Goal: Task Accomplishment & Management: Use online tool/utility

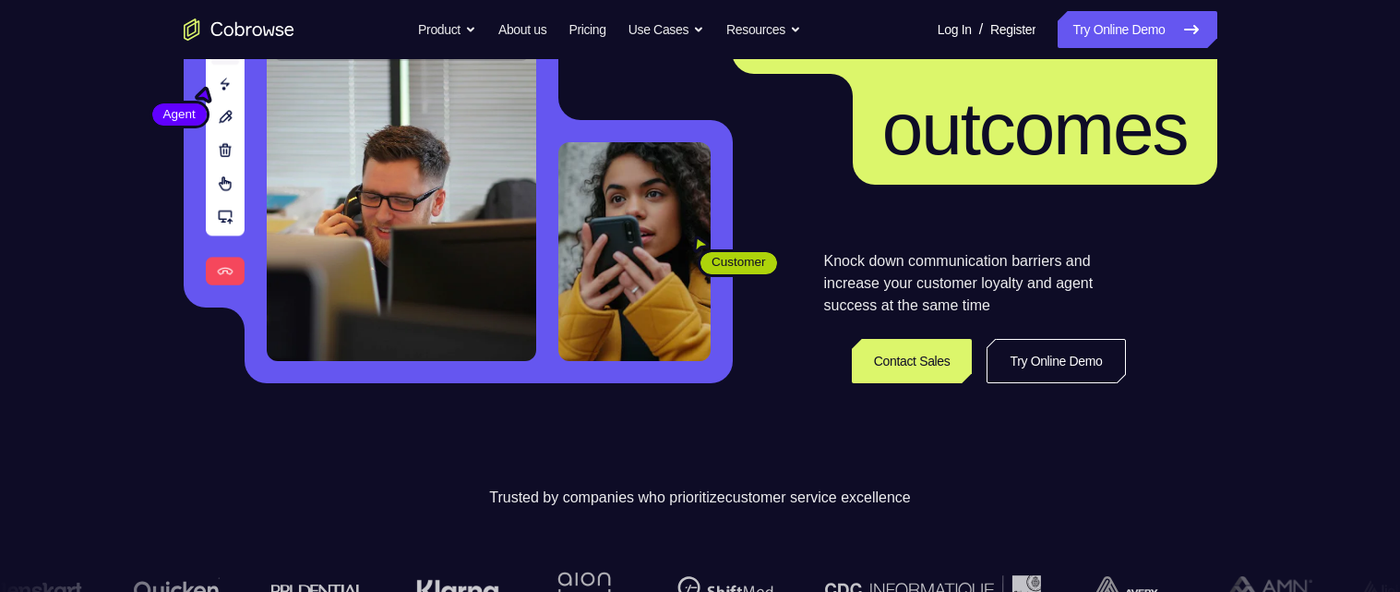
scroll to position [244, 0]
click at [1013, 351] on link "Try Online Demo" at bounding box center [1056, 361] width 138 height 44
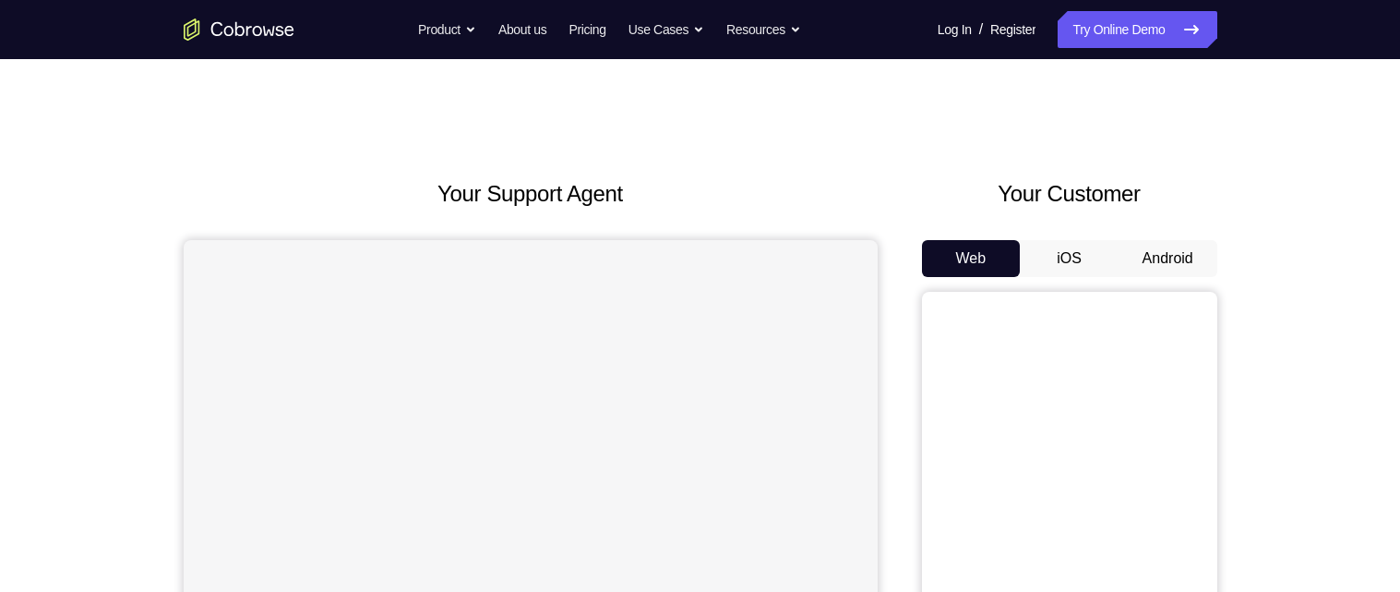
click at [1161, 255] on button "Android" at bounding box center [1168, 258] width 99 height 37
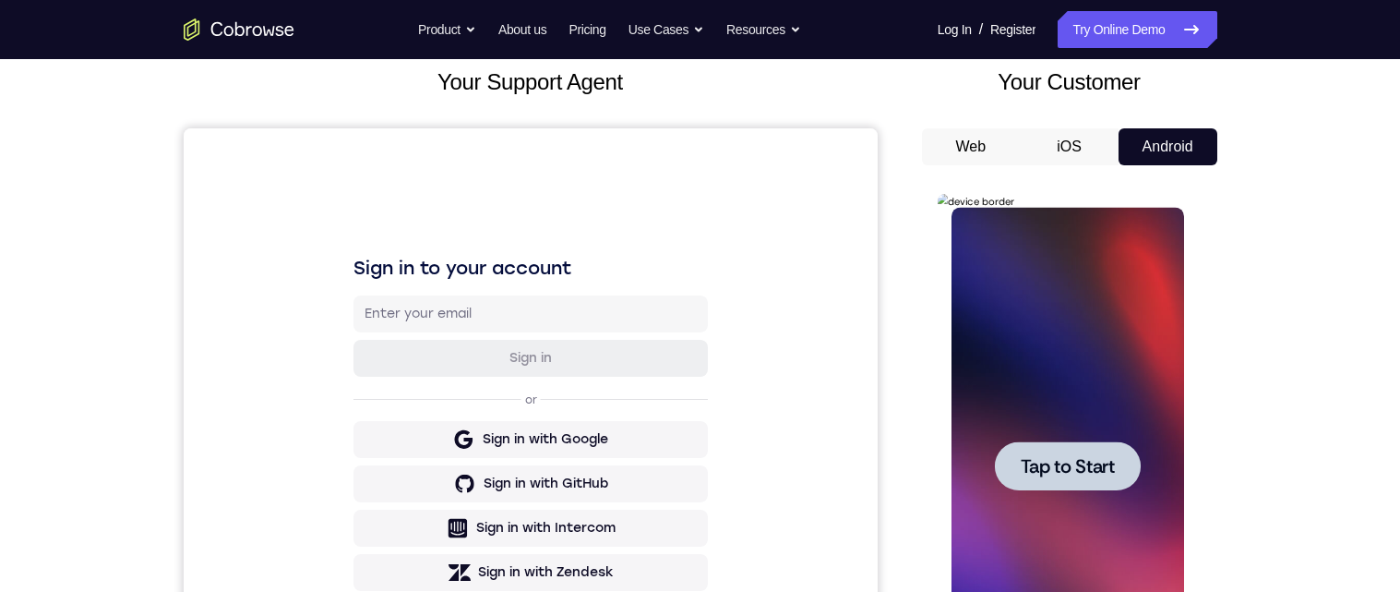
click at [1077, 446] on div at bounding box center [1068, 465] width 146 height 49
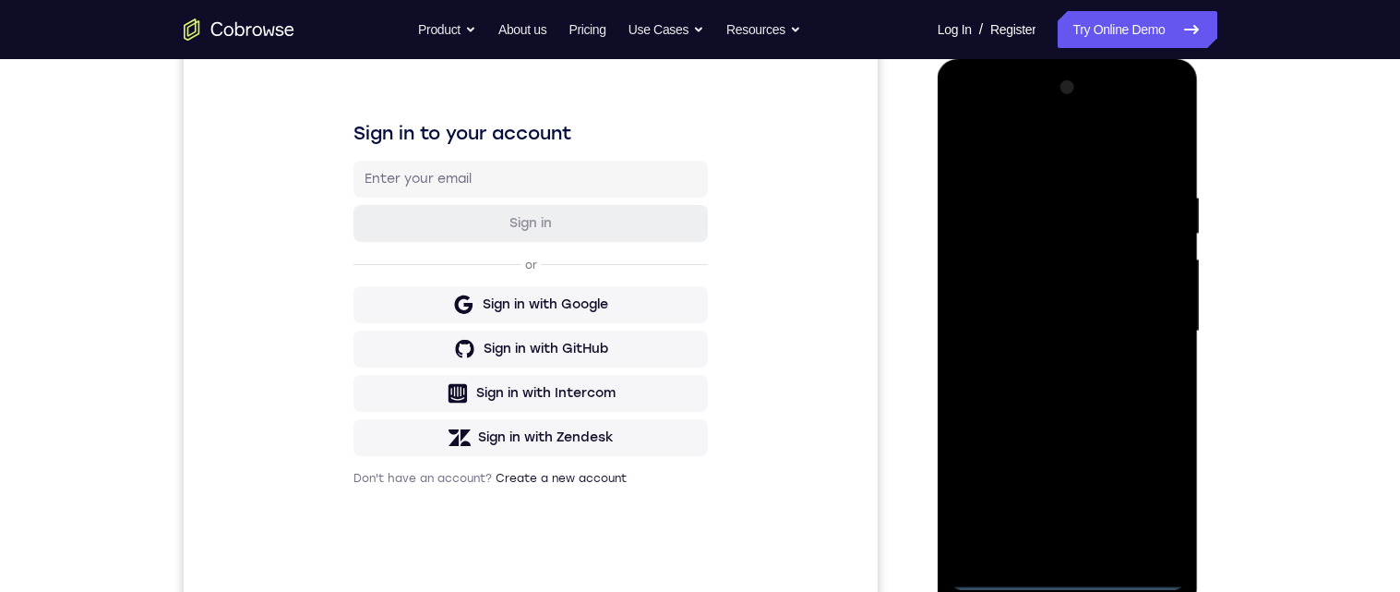
scroll to position [242, 0]
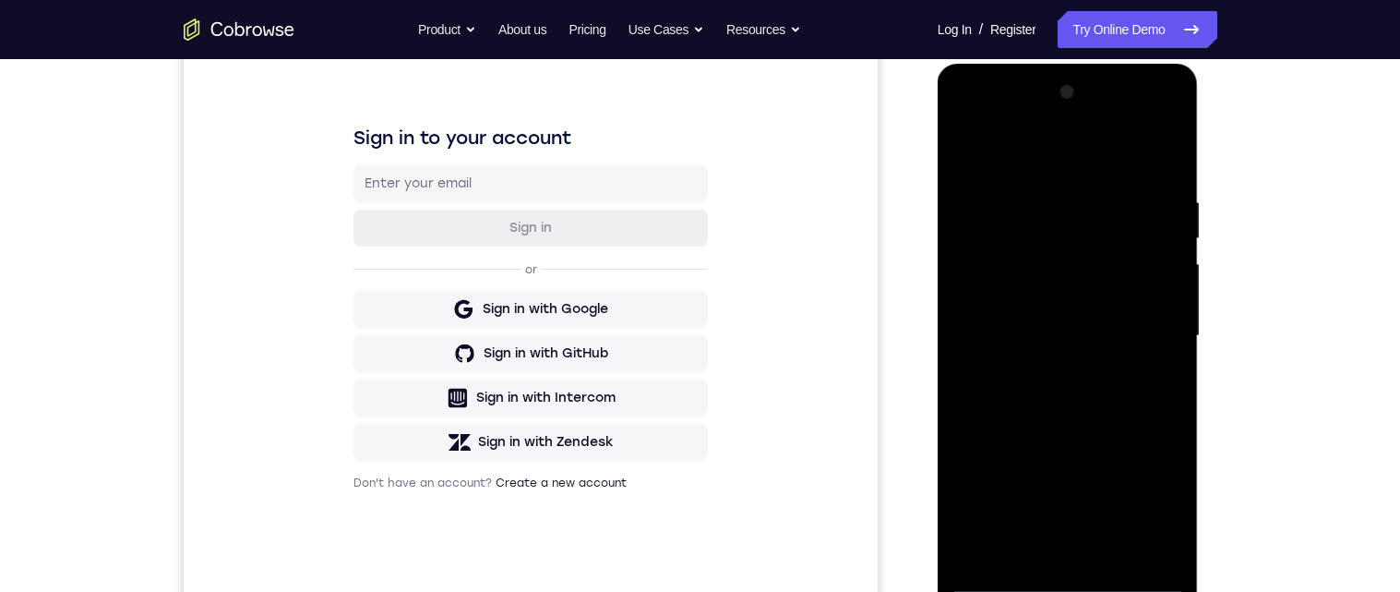
click at [1067, 579] on div at bounding box center [1068, 336] width 233 height 517
click at [1146, 515] on div at bounding box center [1068, 336] width 233 height 517
click at [1046, 166] on div at bounding box center [1068, 336] width 233 height 517
click at [1132, 336] on div at bounding box center [1068, 336] width 233 height 517
click at [1049, 555] on div at bounding box center [1068, 336] width 233 height 517
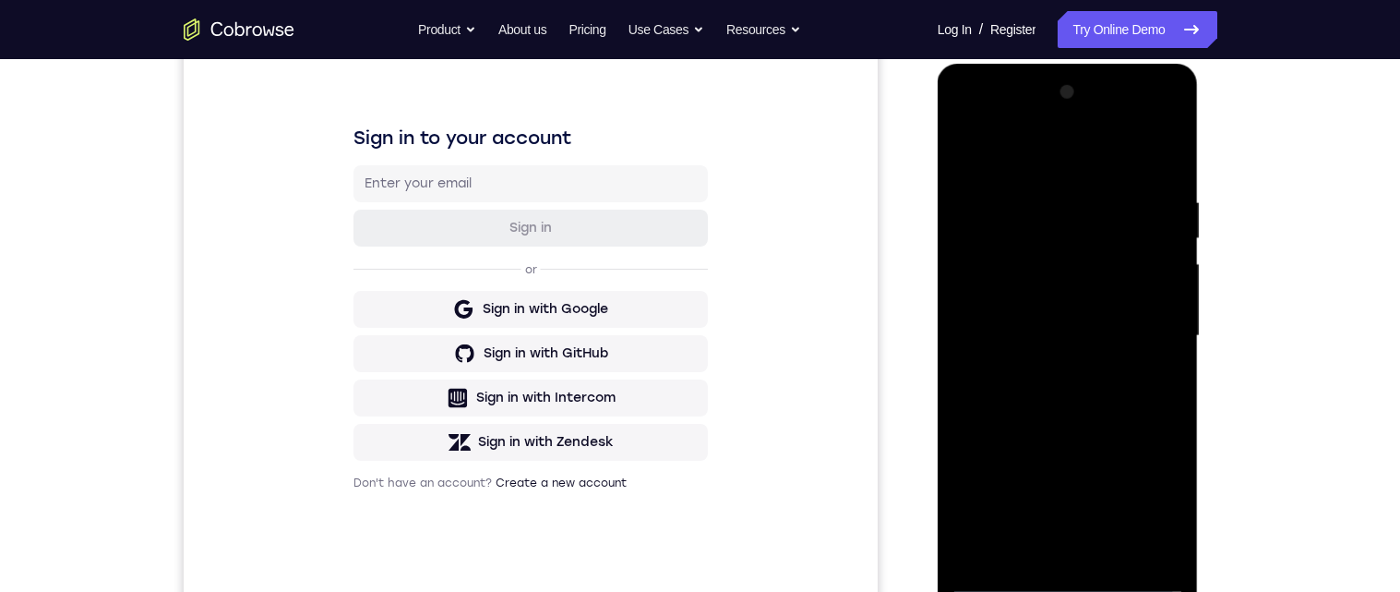
click at [1086, 312] on div at bounding box center [1068, 336] width 233 height 517
click at [1043, 310] on div at bounding box center [1068, 336] width 233 height 517
click at [1091, 246] on div at bounding box center [1068, 336] width 233 height 517
click at [1095, 284] on div at bounding box center [1068, 336] width 233 height 517
click at [1089, 335] on div at bounding box center [1068, 336] width 233 height 517
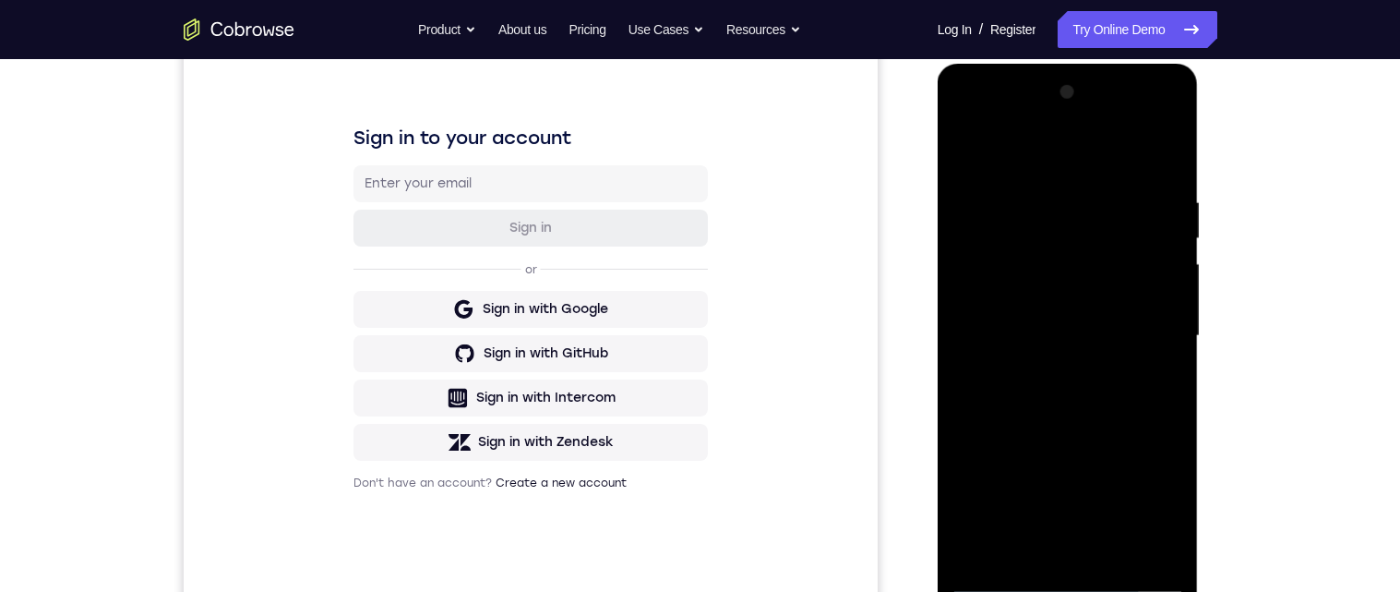
click at [1079, 402] on div at bounding box center [1068, 336] width 233 height 517
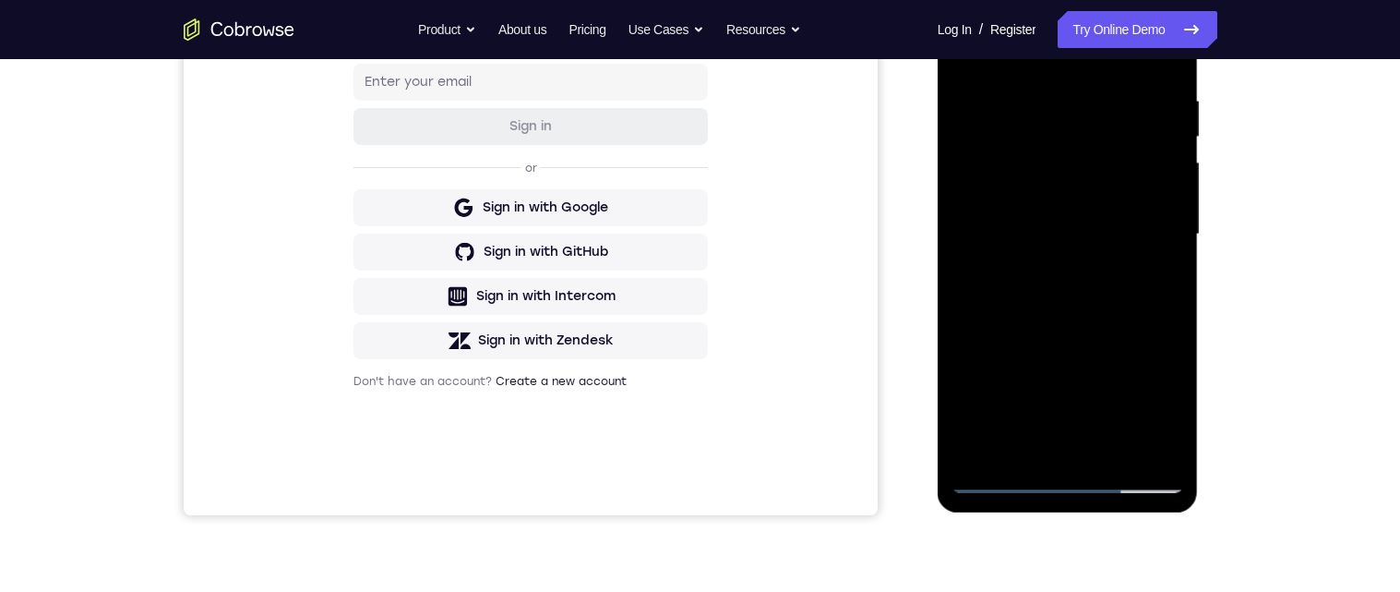
scroll to position [332, 0]
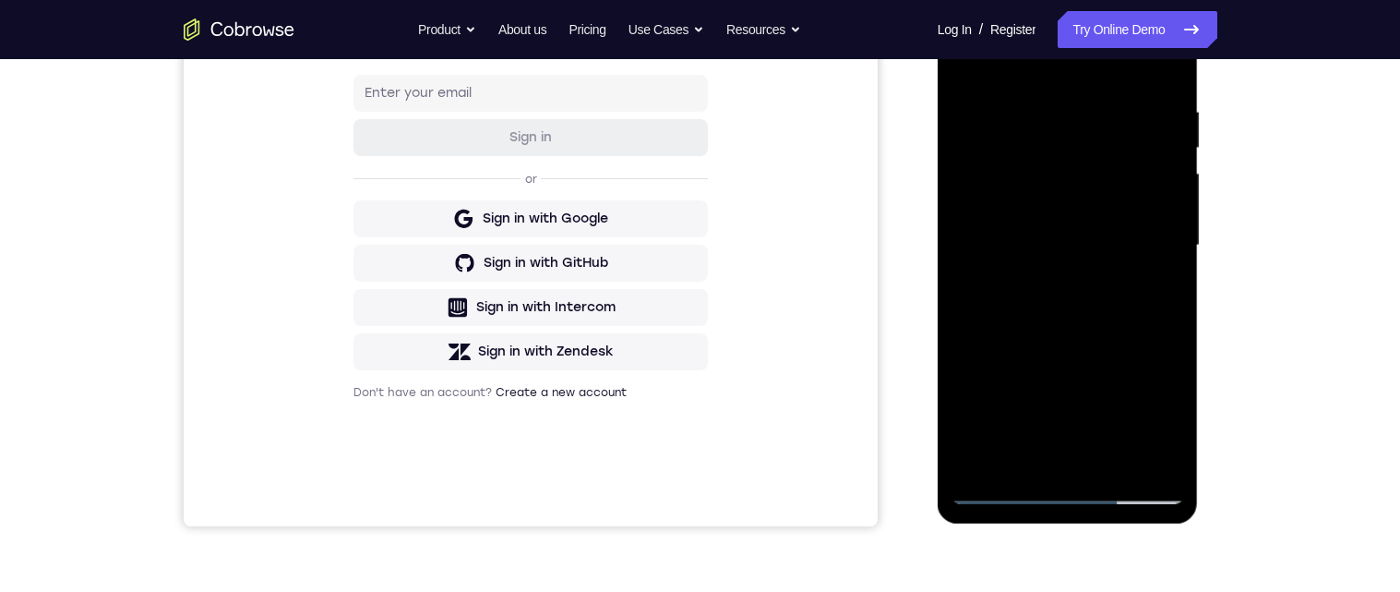
click at [1038, 106] on div at bounding box center [1068, 245] width 233 height 517
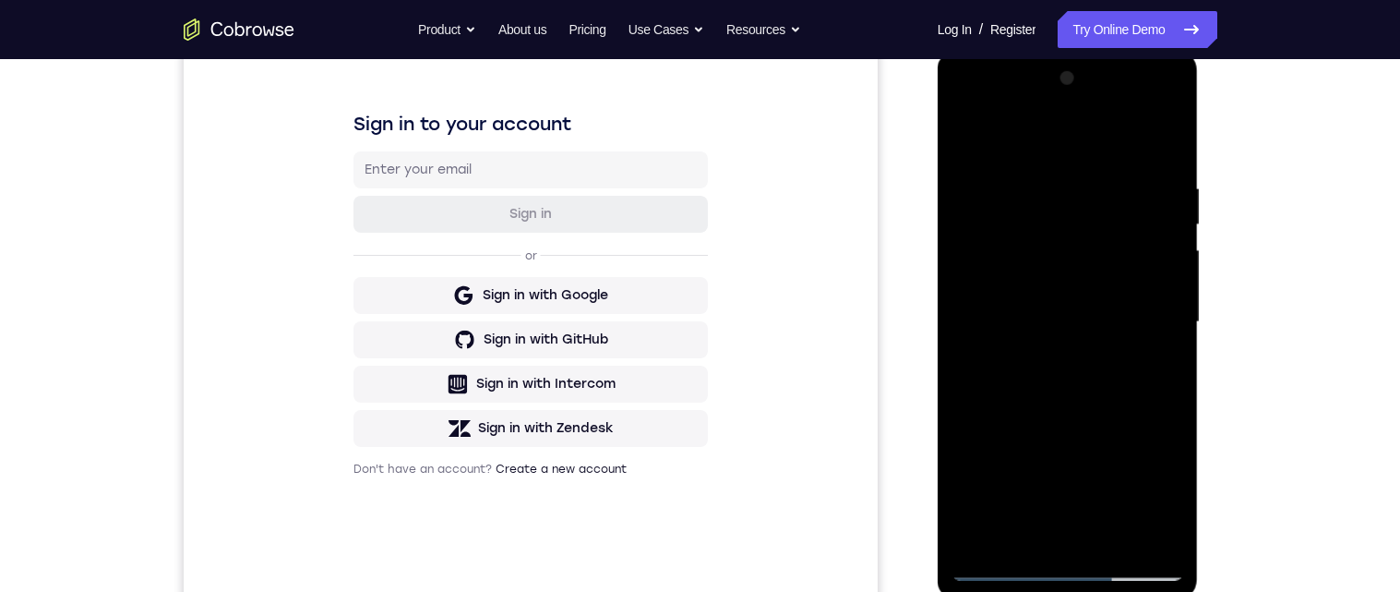
scroll to position [260, 0]
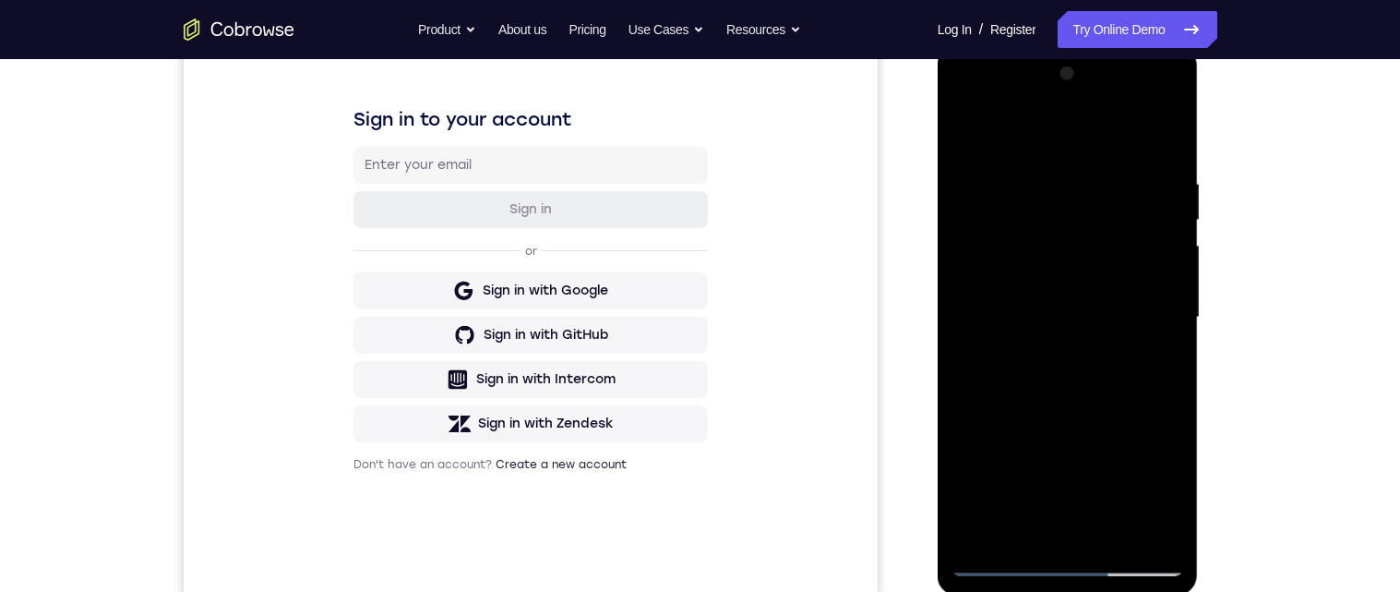
click at [1182, 358] on div at bounding box center [1068, 317] width 233 height 517
click at [1169, 356] on div at bounding box center [1068, 317] width 233 height 517
click at [1162, 379] on div at bounding box center [1068, 317] width 233 height 517
click at [1166, 370] on div at bounding box center [1068, 317] width 233 height 517
click at [1156, 428] on div at bounding box center [1068, 317] width 233 height 517
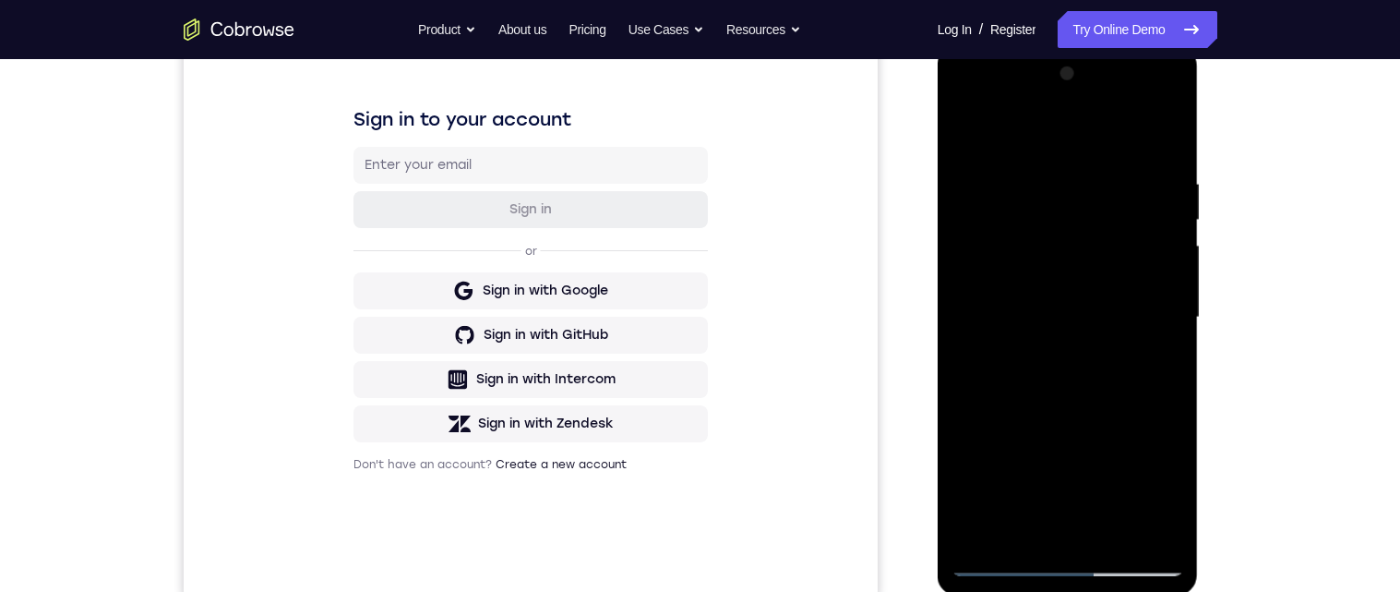
click at [1171, 410] on div at bounding box center [1068, 317] width 233 height 517
click at [1164, 402] on div at bounding box center [1068, 317] width 233 height 517
click at [1157, 428] on div at bounding box center [1068, 317] width 233 height 517
click at [1158, 372] on div at bounding box center [1068, 317] width 233 height 517
click at [1159, 384] on div at bounding box center [1068, 317] width 233 height 517
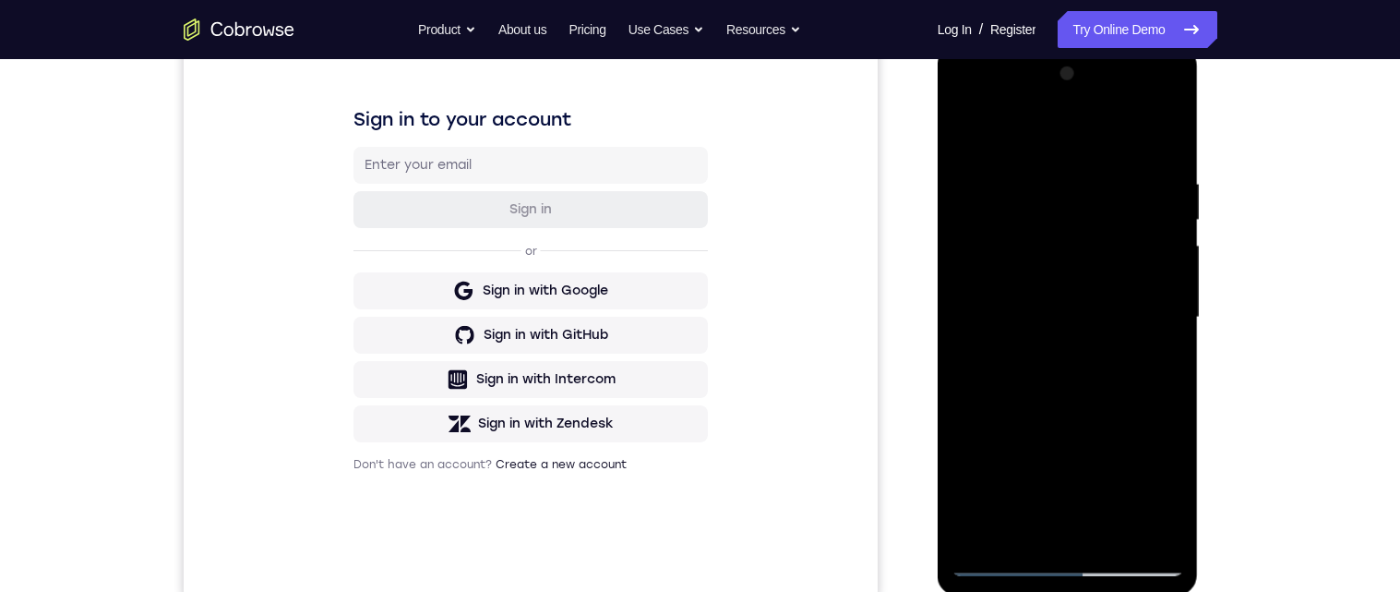
click at [1160, 383] on div at bounding box center [1068, 317] width 233 height 517
click at [1159, 389] on div at bounding box center [1068, 317] width 233 height 517
click at [1159, 373] on div at bounding box center [1068, 317] width 233 height 517
click at [1156, 357] on div at bounding box center [1068, 317] width 233 height 517
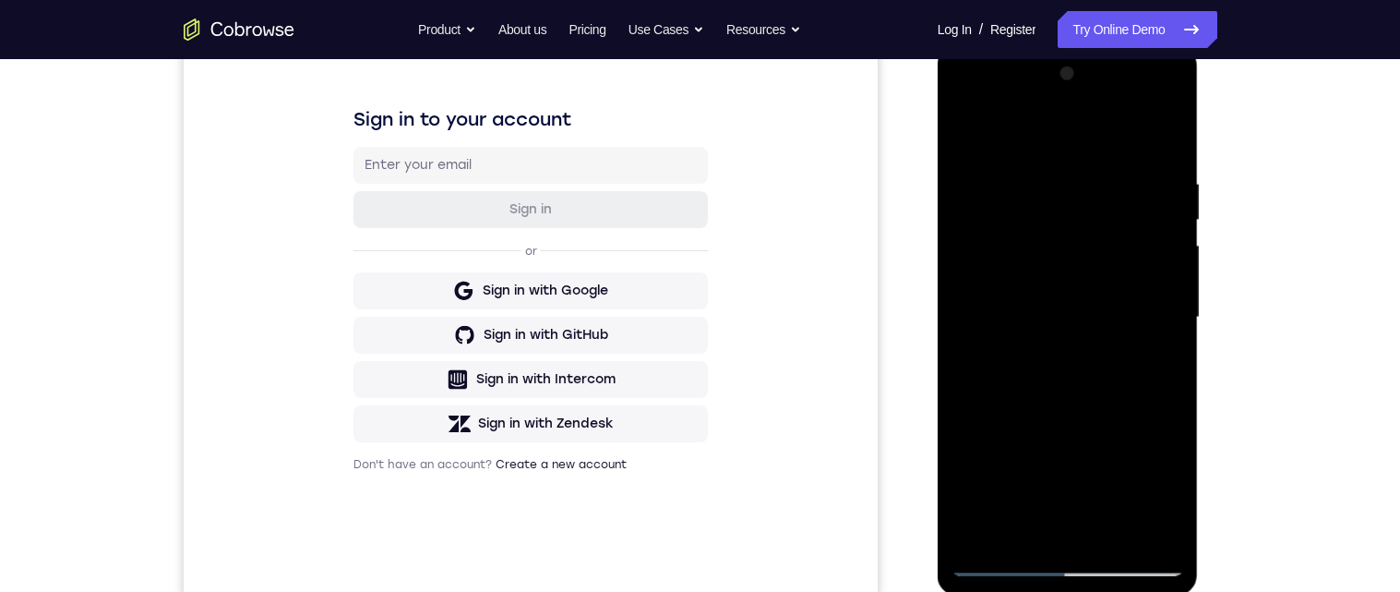
click at [1157, 335] on div at bounding box center [1068, 317] width 233 height 517
click at [1165, 347] on div at bounding box center [1068, 317] width 233 height 517
click at [1158, 382] on div at bounding box center [1068, 317] width 233 height 517
click at [1158, 385] on div at bounding box center [1068, 317] width 233 height 517
click at [1165, 372] on div at bounding box center [1068, 317] width 233 height 517
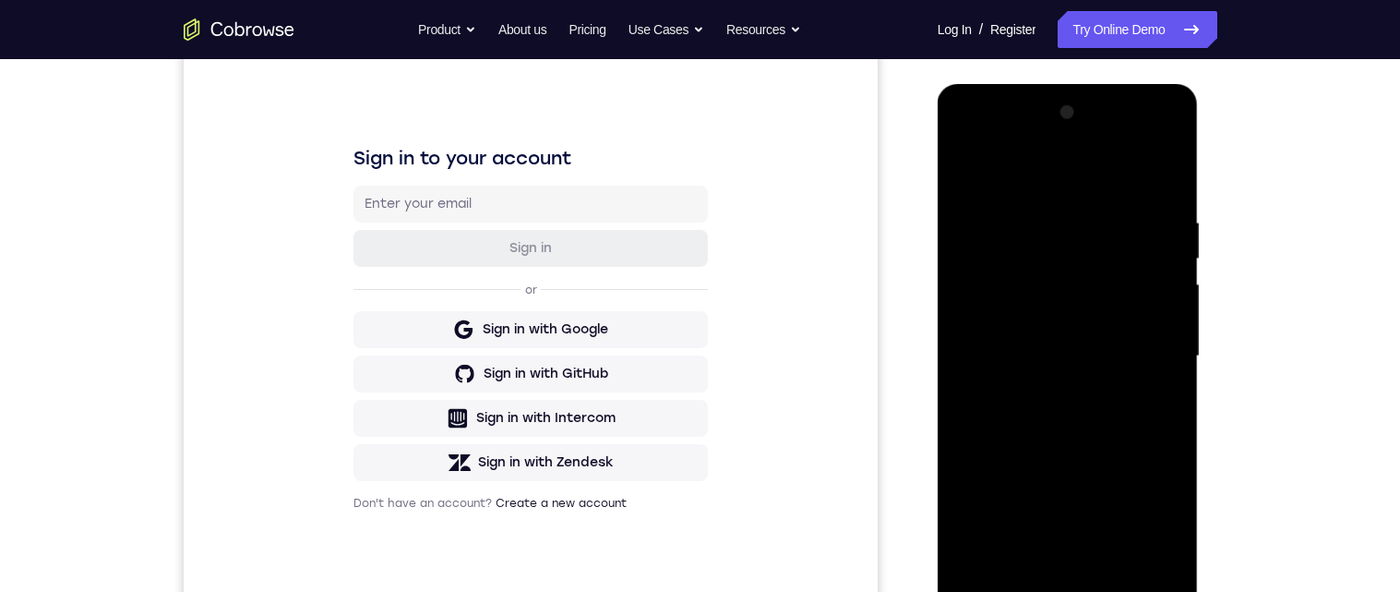
scroll to position [220, 0]
click at [1156, 369] on div at bounding box center [1068, 358] width 233 height 517
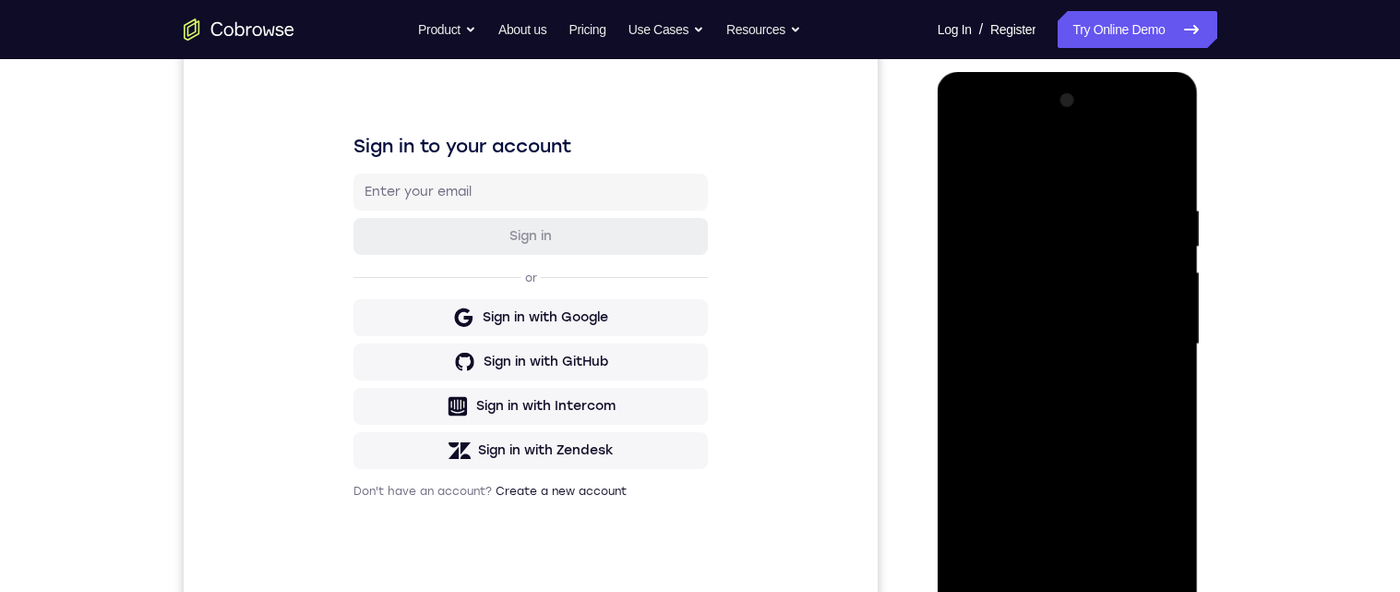
click at [977, 299] on div at bounding box center [1068, 344] width 233 height 517
click at [1000, 278] on div at bounding box center [1068, 344] width 233 height 517
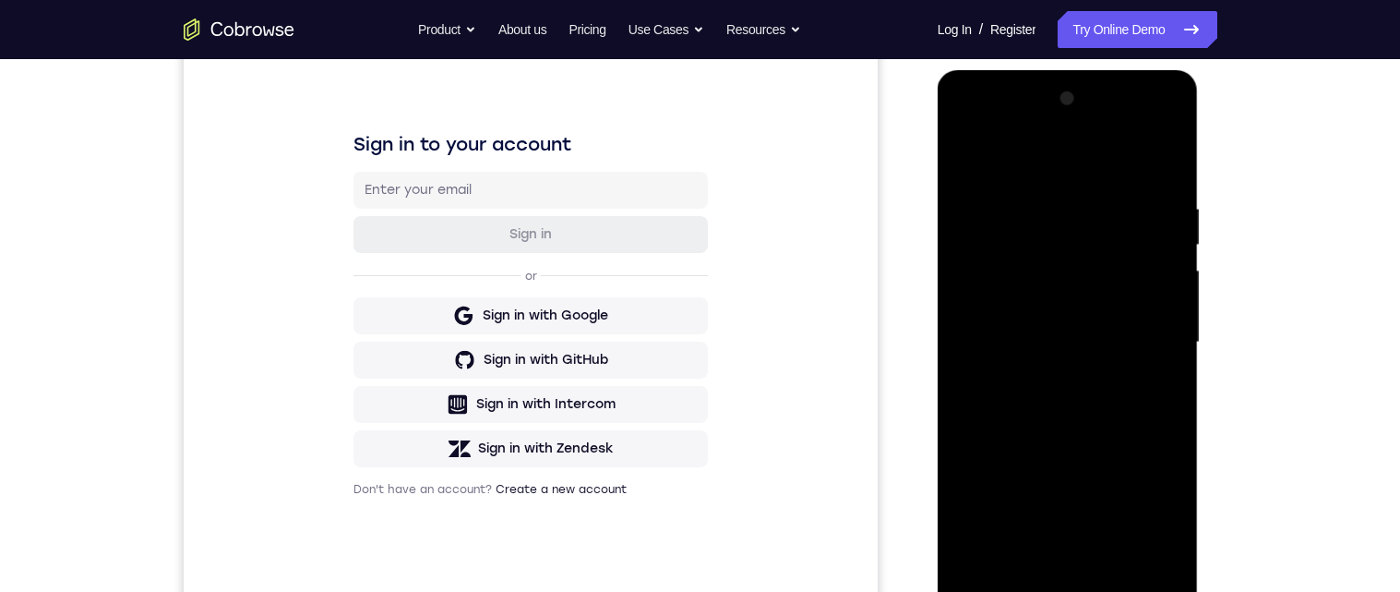
click at [997, 260] on div at bounding box center [1068, 342] width 233 height 517
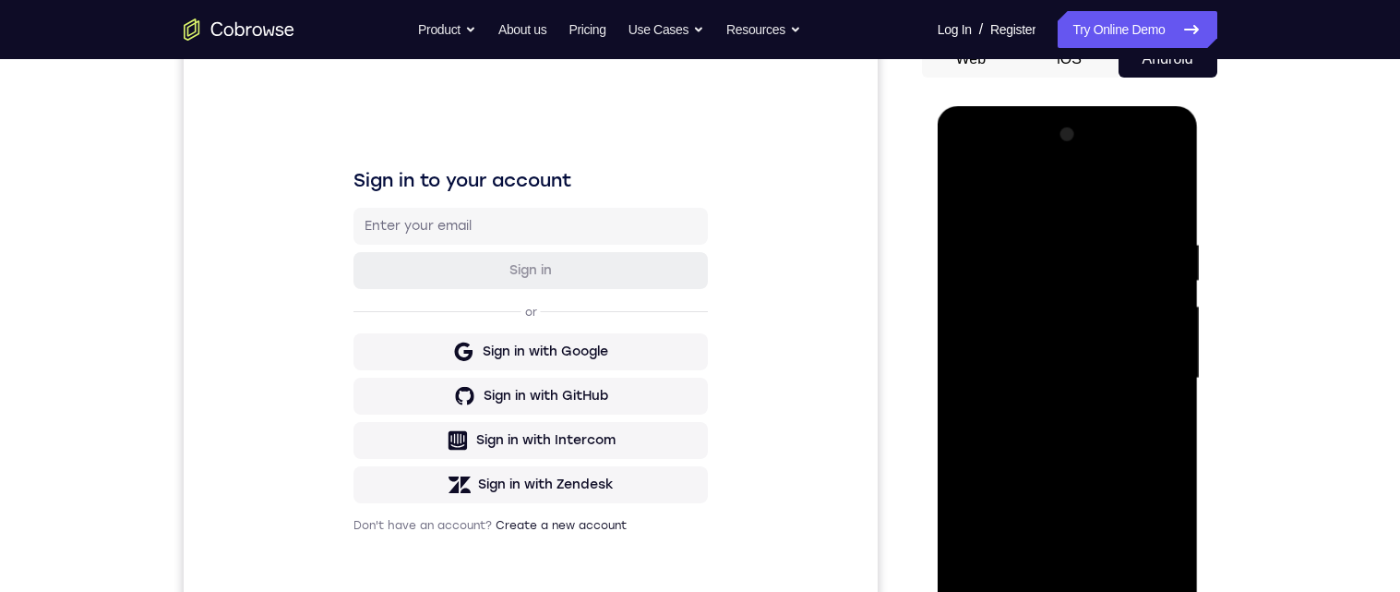
scroll to position [198, 0]
click at [1041, 303] on div at bounding box center [1068, 380] width 233 height 517
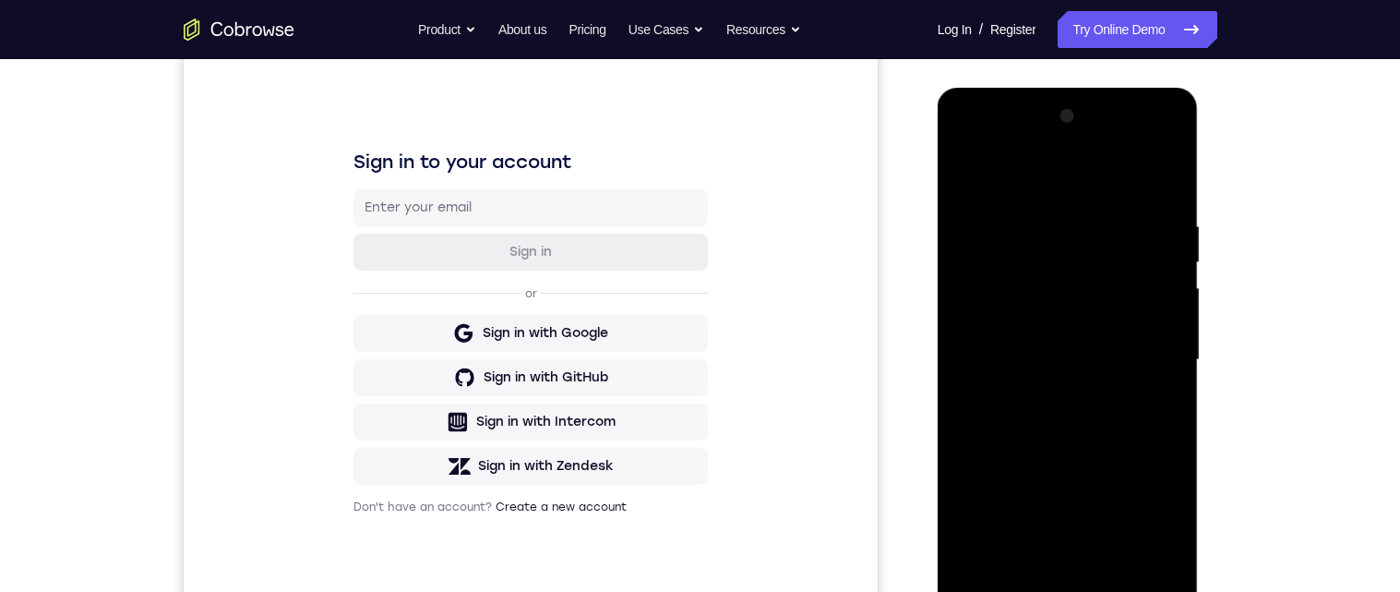
scroll to position [277, 0]
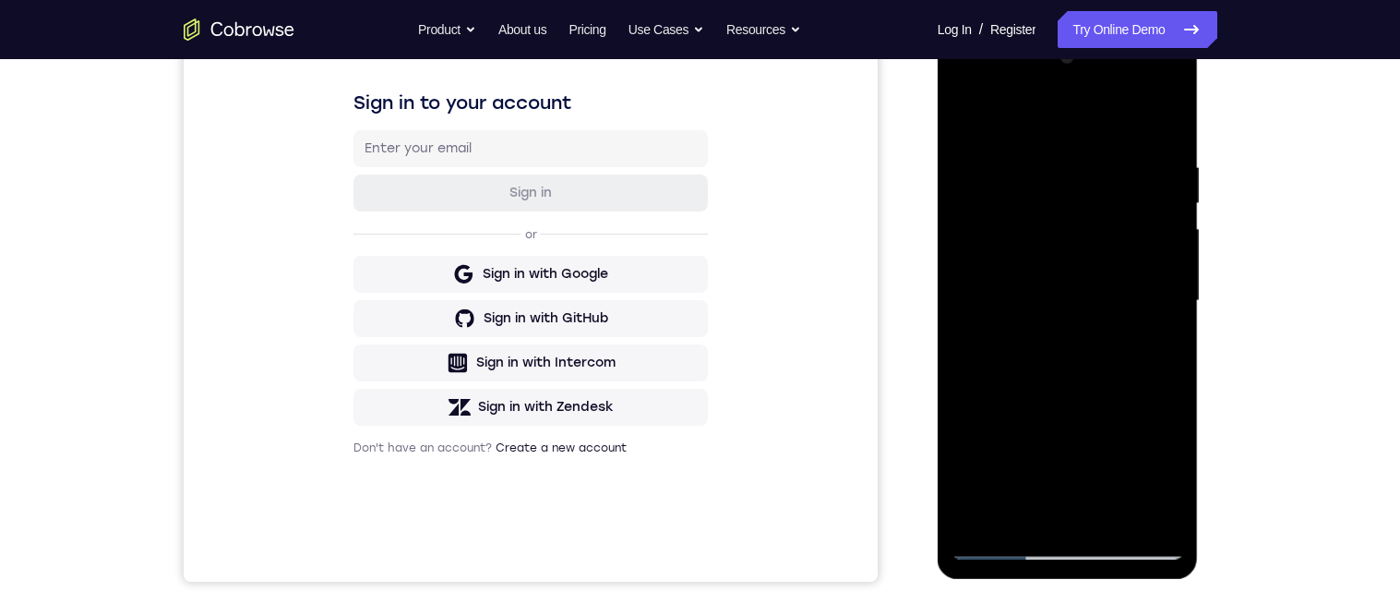
click at [989, 161] on div at bounding box center [1068, 300] width 233 height 517
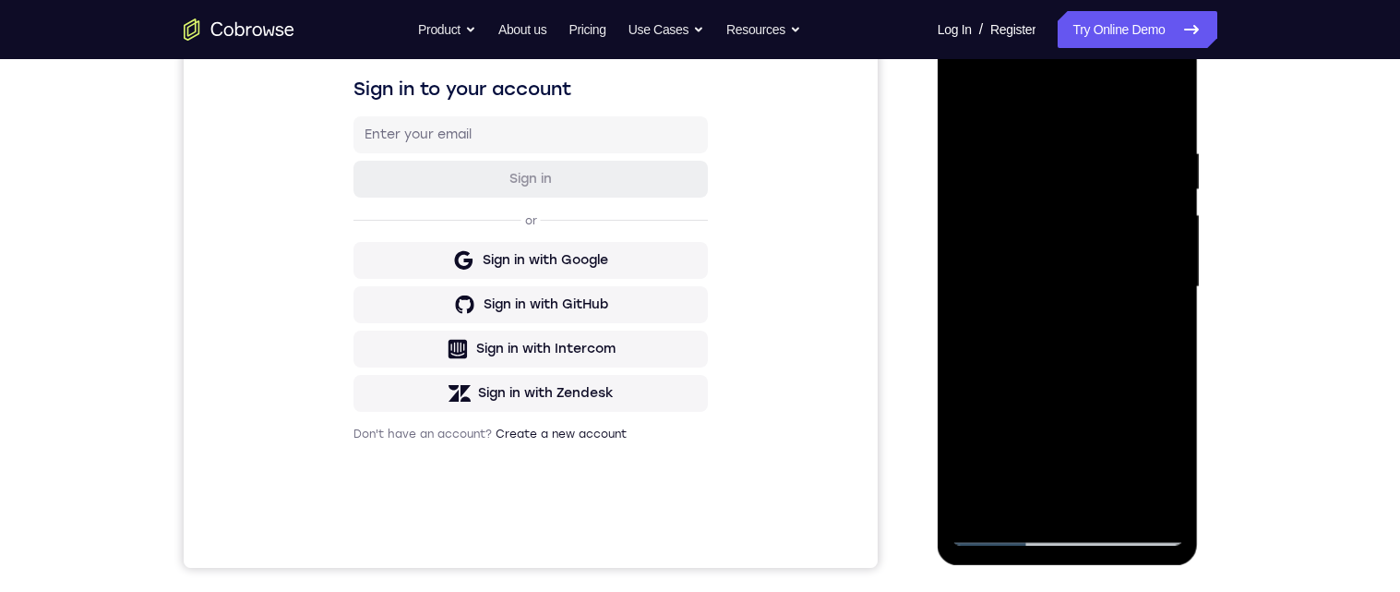
scroll to position [236, 0]
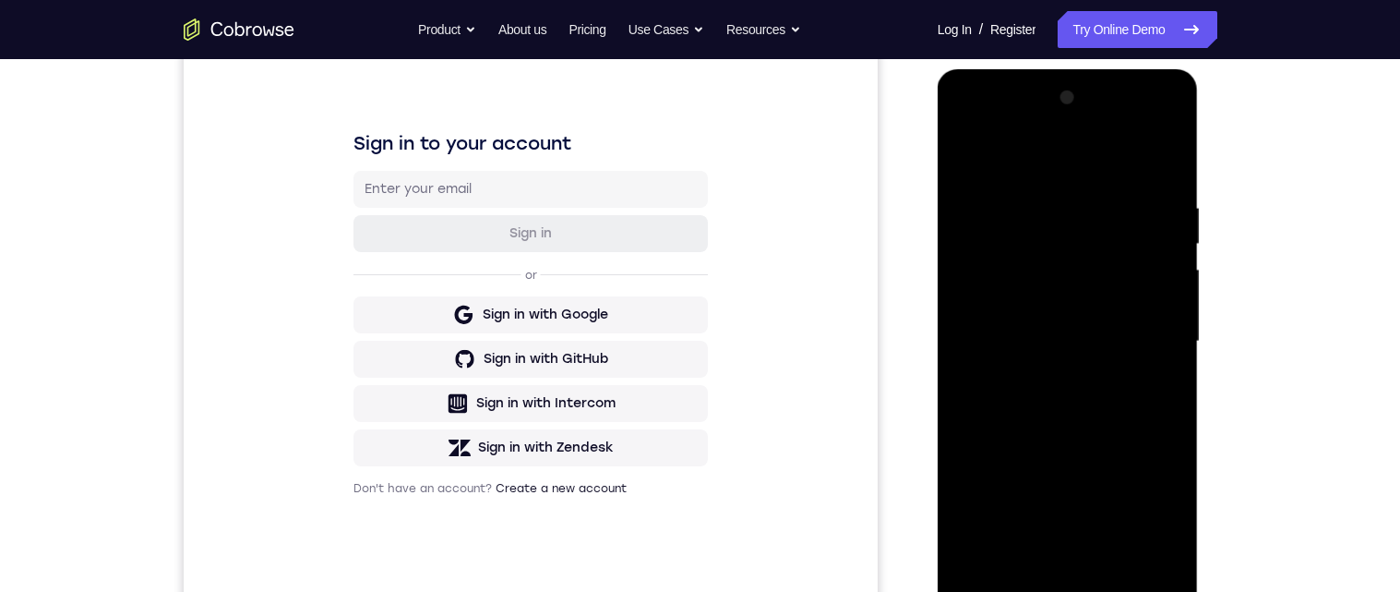
click at [1165, 165] on div at bounding box center [1068, 341] width 233 height 517
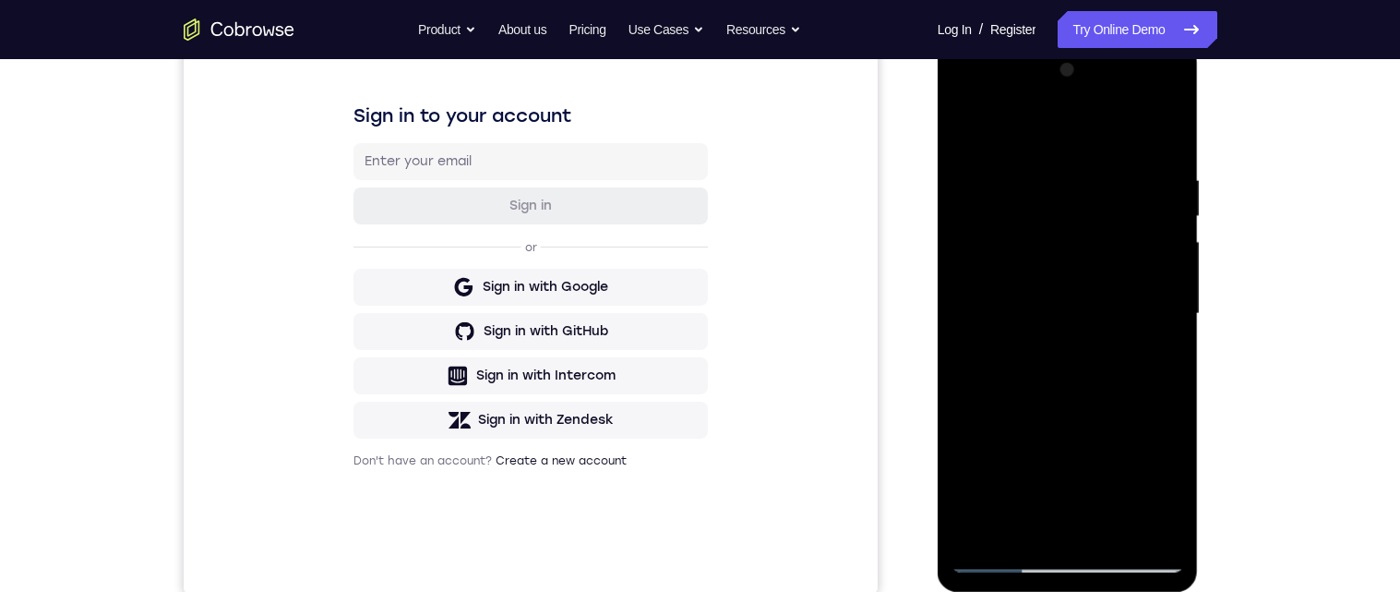
scroll to position [234, 0]
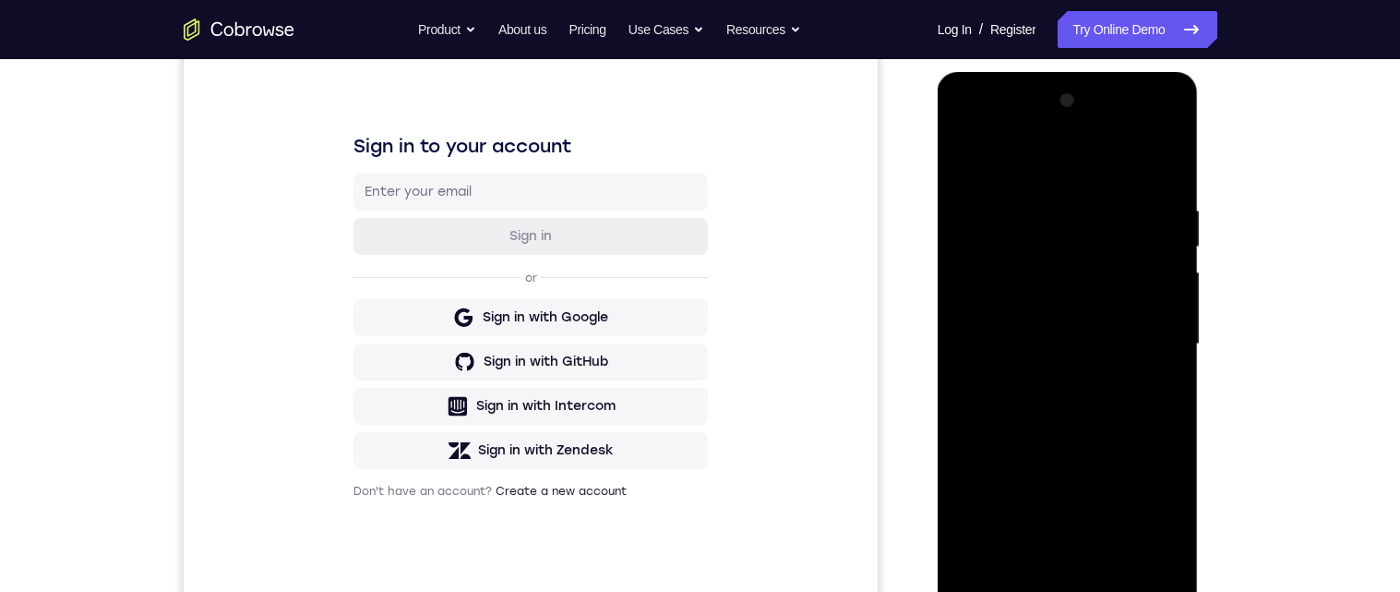
click at [966, 152] on div at bounding box center [1068, 344] width 233 height 517
click at [970, 161] on div at bounding box center [1068, 344] width 233 height 517
click at [1162, 354] on div at bounding box center [1068, 344] width 233 height 517
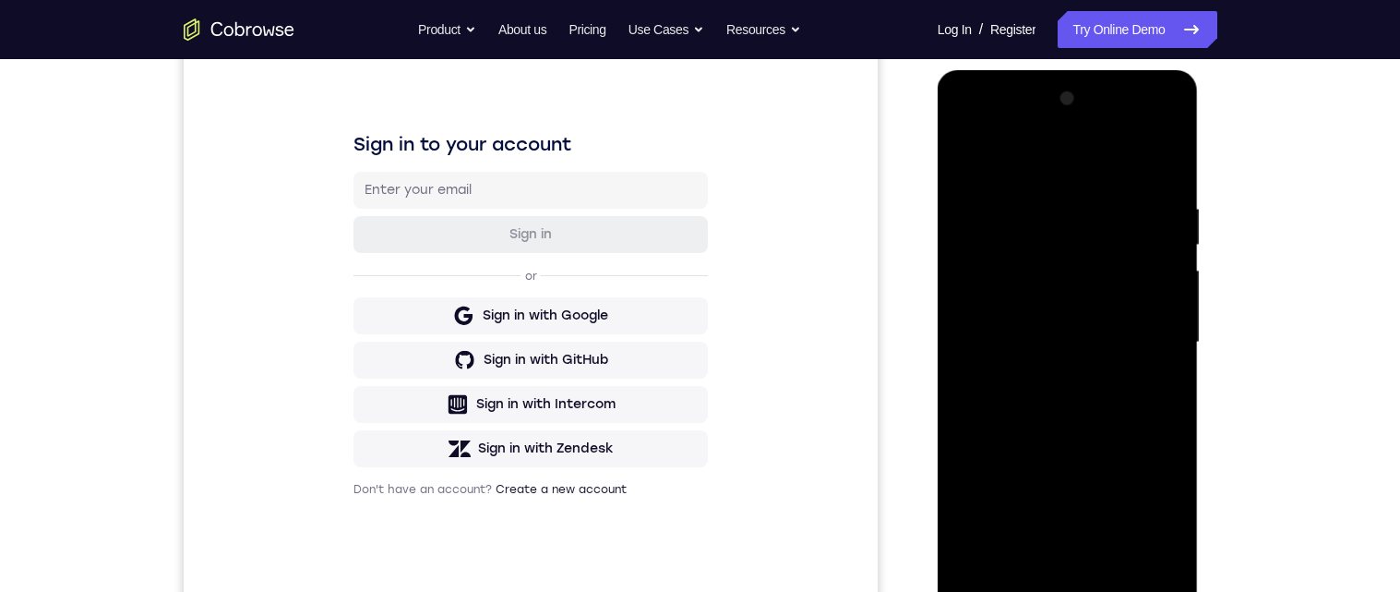
click at [1146, 388] on div at bounding box center [1068, 342] width 233 height 517
click at [1161, 370] on div at bounding box center [1068, 342] width 233 height 517
click at [1169, 355] on div at bounding box center [1068, 342] width 233 height 517
click at [1170, 363] on div at bounding box center [1068, 342] width 233 height 517
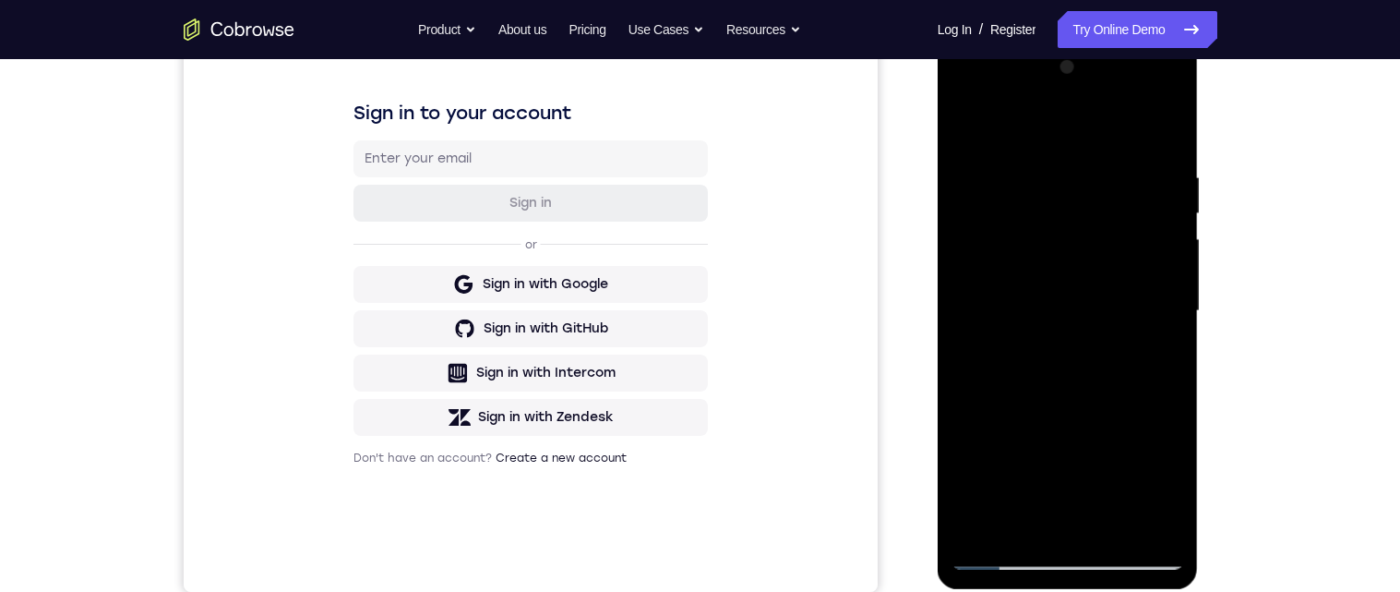
click at [1171, 359] on div at bounding box center [1068, 311] width 233 height 517
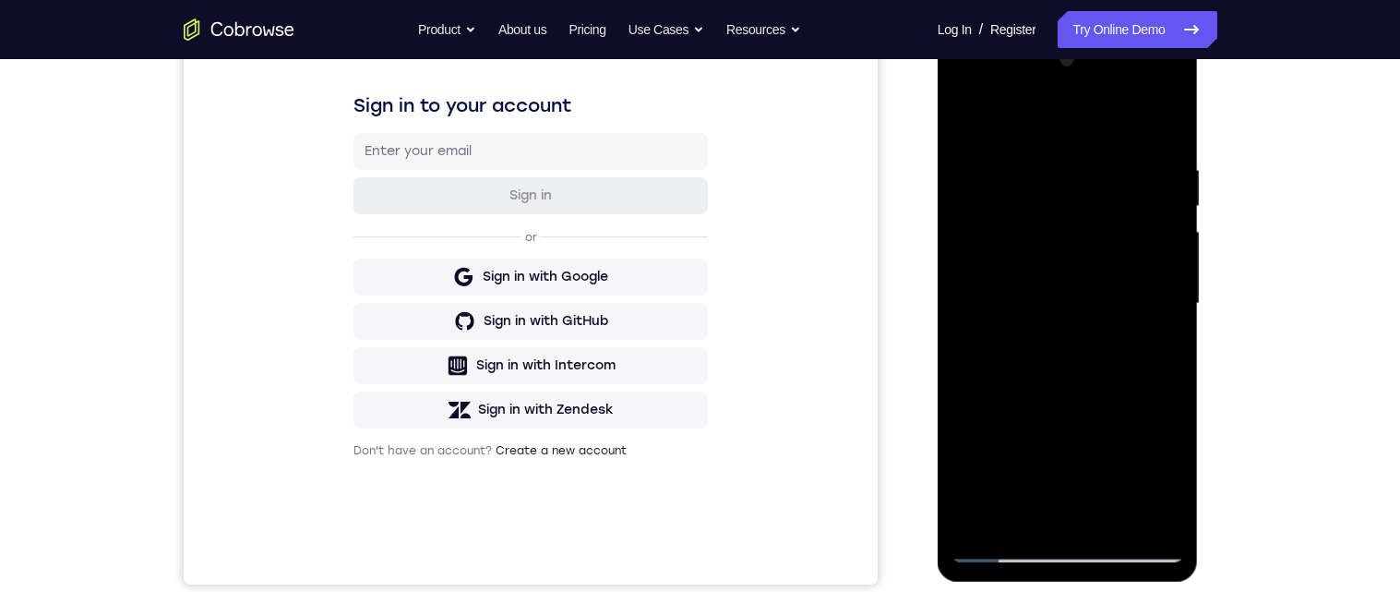
click at [1171, 360] on div at bounding box center [1068, 303] width 233 height 517
click at [1171, 357] on div at bounding box center [1068, 303] width 233 height 517
click at [1170, 366] on div at bounding box center [1068, 303] width 233 height 517
click at [1173, 369] on div at bounding box center [1068, 303] width 233 height 517
click at [1172, 363] on div at bounding box center [1068, 303] width 233 height 517
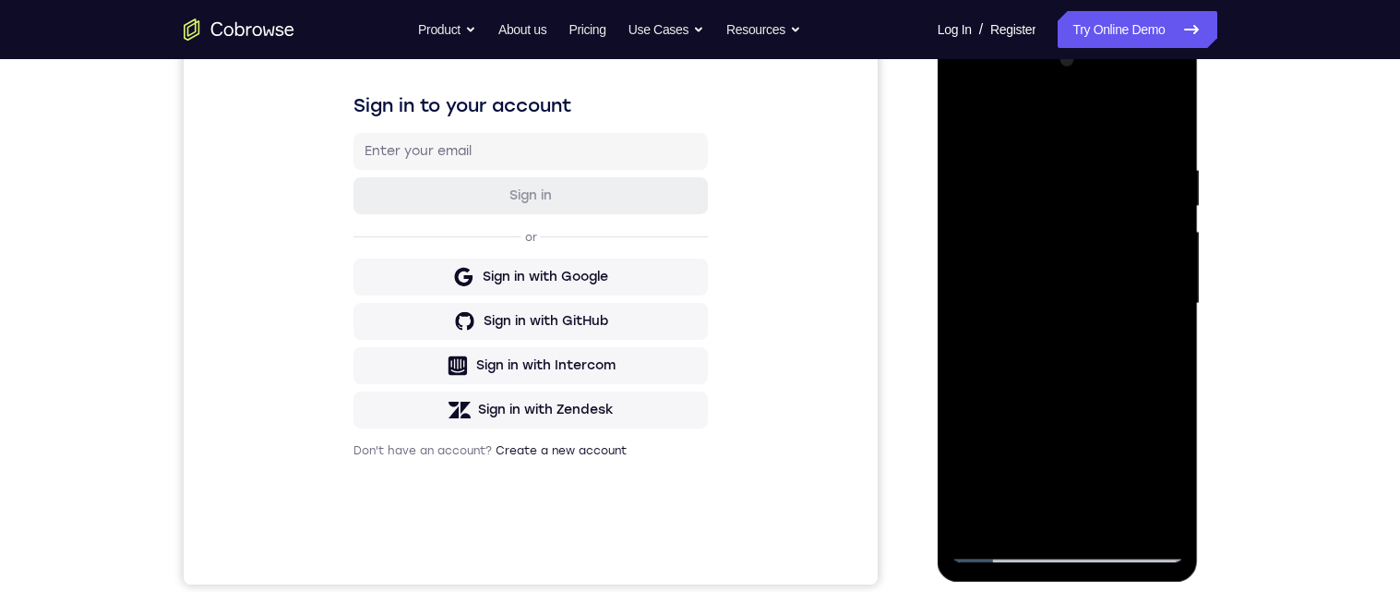
click at [1158, 421] on div at bounding box center [1068, 303] width 233 height 517
click at [1162, 424] on div at bounding box center [1068, 303] width 233 height 517
click at [1161, 454] on div at bounding box center [1068, 303] width 233 height 517
click at [1170, 443] on div at bounding box center [1068, 303] width 233 height 517
click at [1171, 361] on div at bounding box center [1068, 303] width 233 height 517
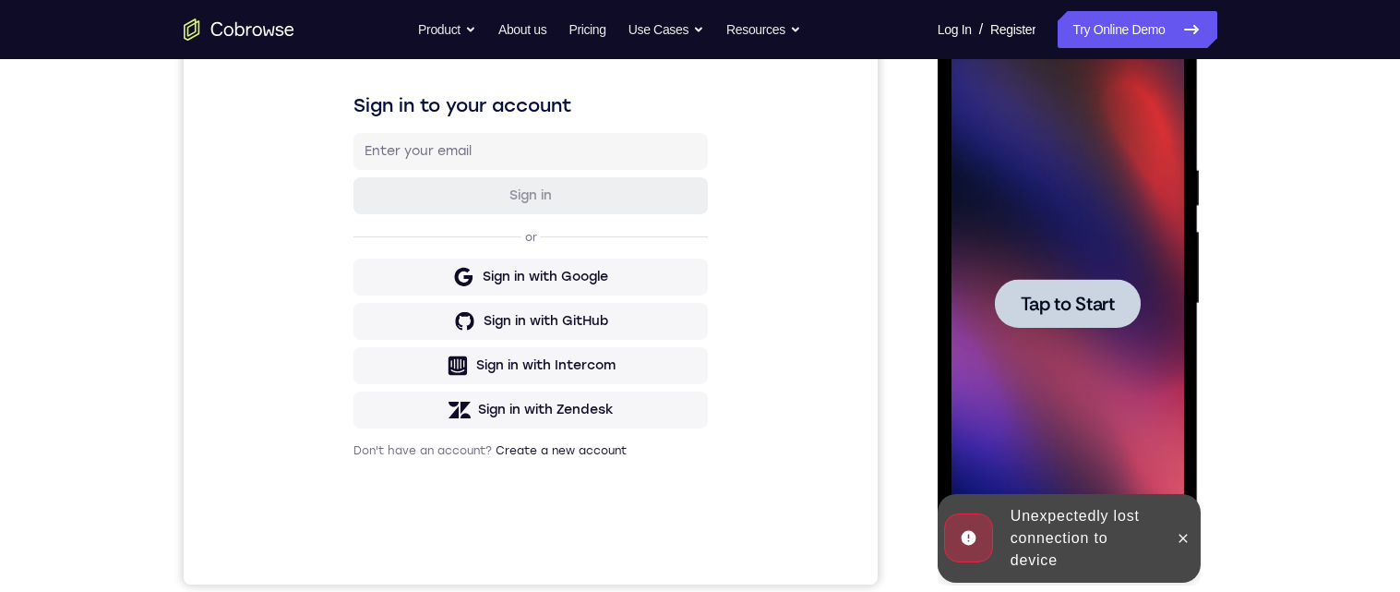
click at [1105, 298] on span "Tap to Start" at bounding box center [1068, 303] width 94 height 18
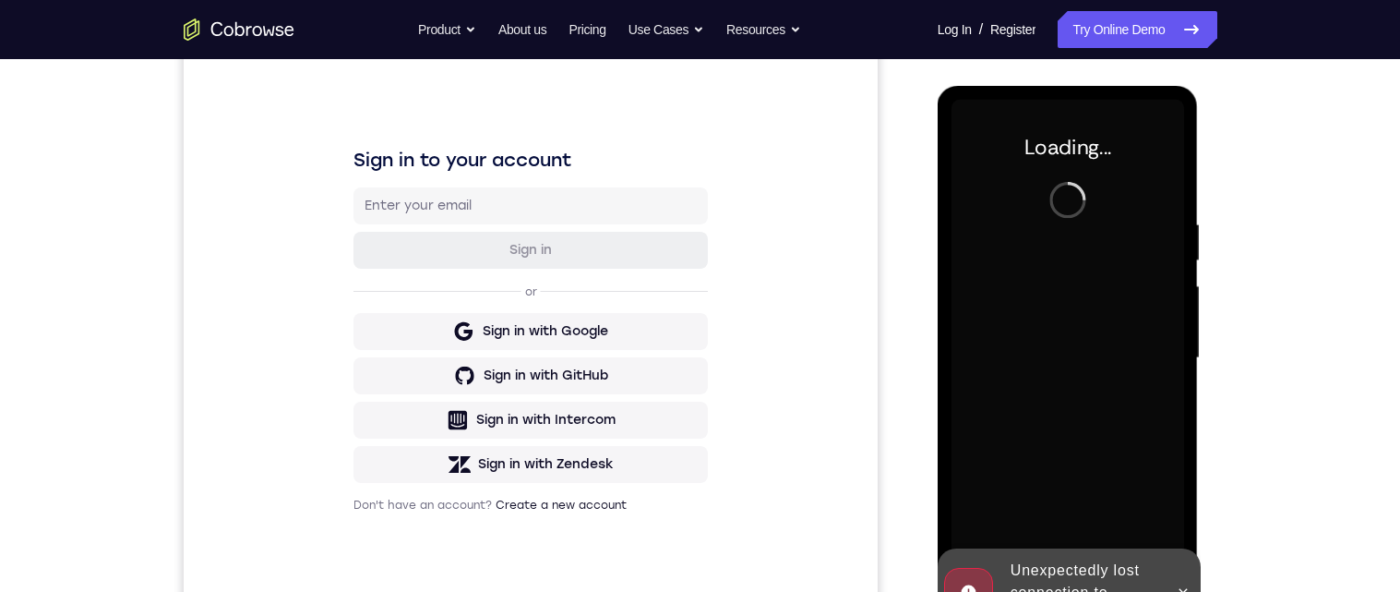
scroll to position [294, 0]
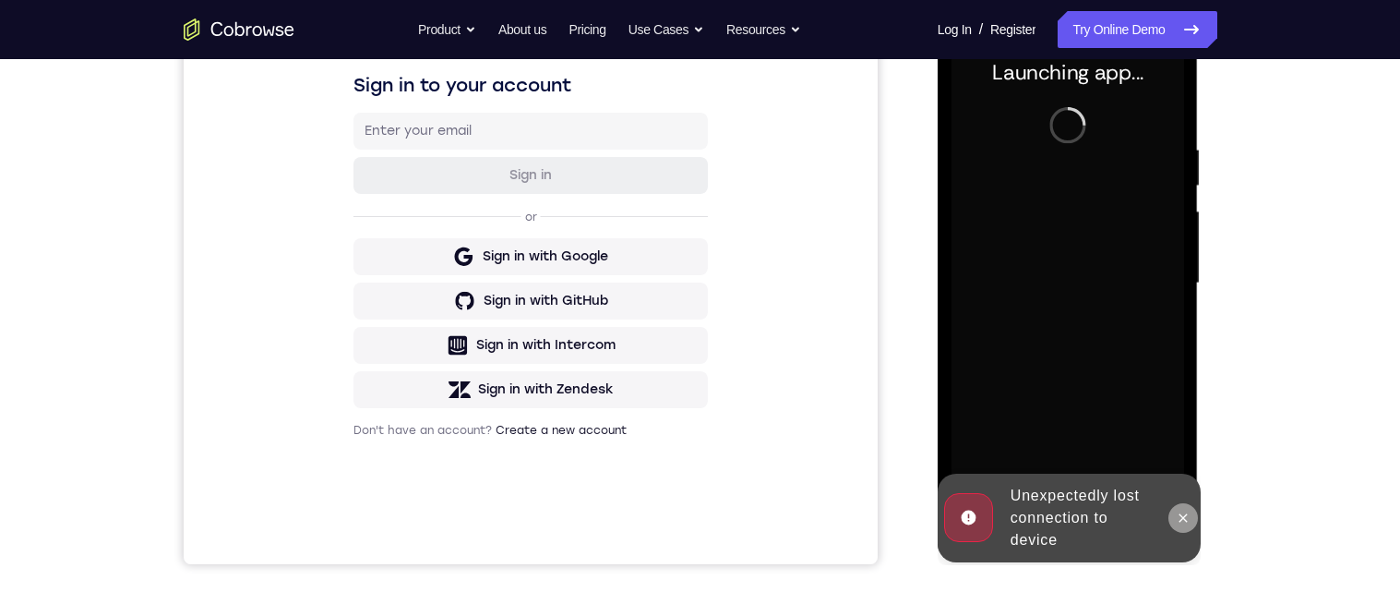
click at [1197, 518] on button at bounding box center [1184, 518] width 30 height 30
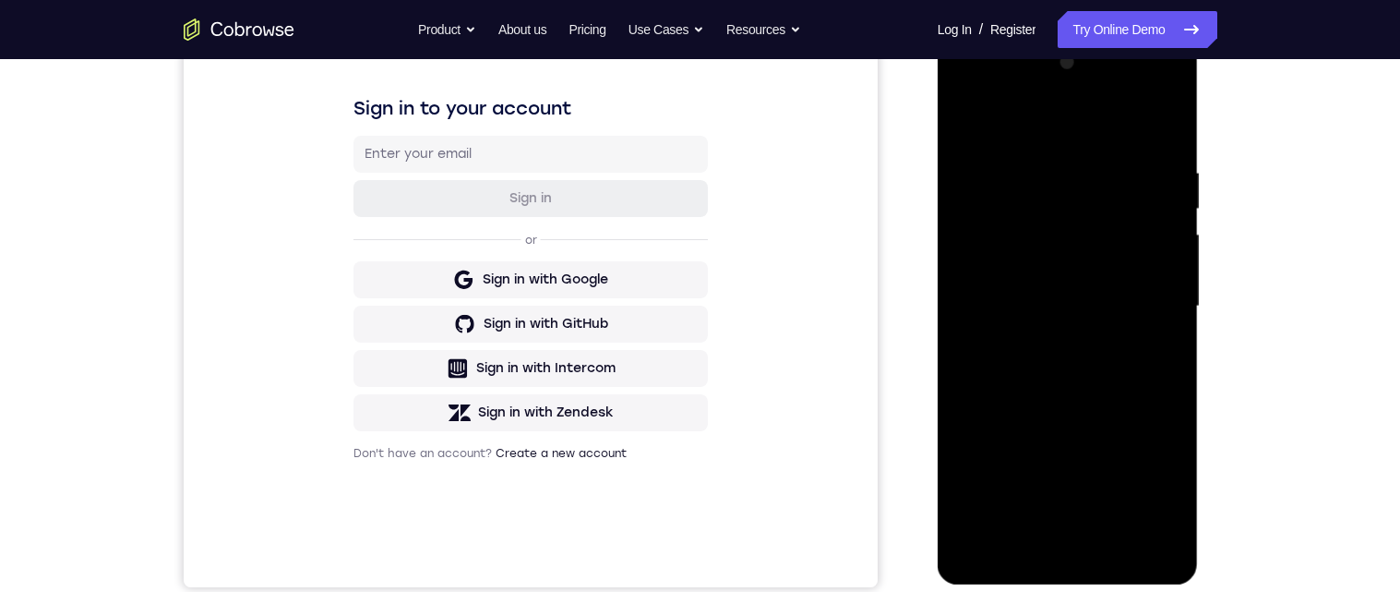
scroll to position [264, 0]
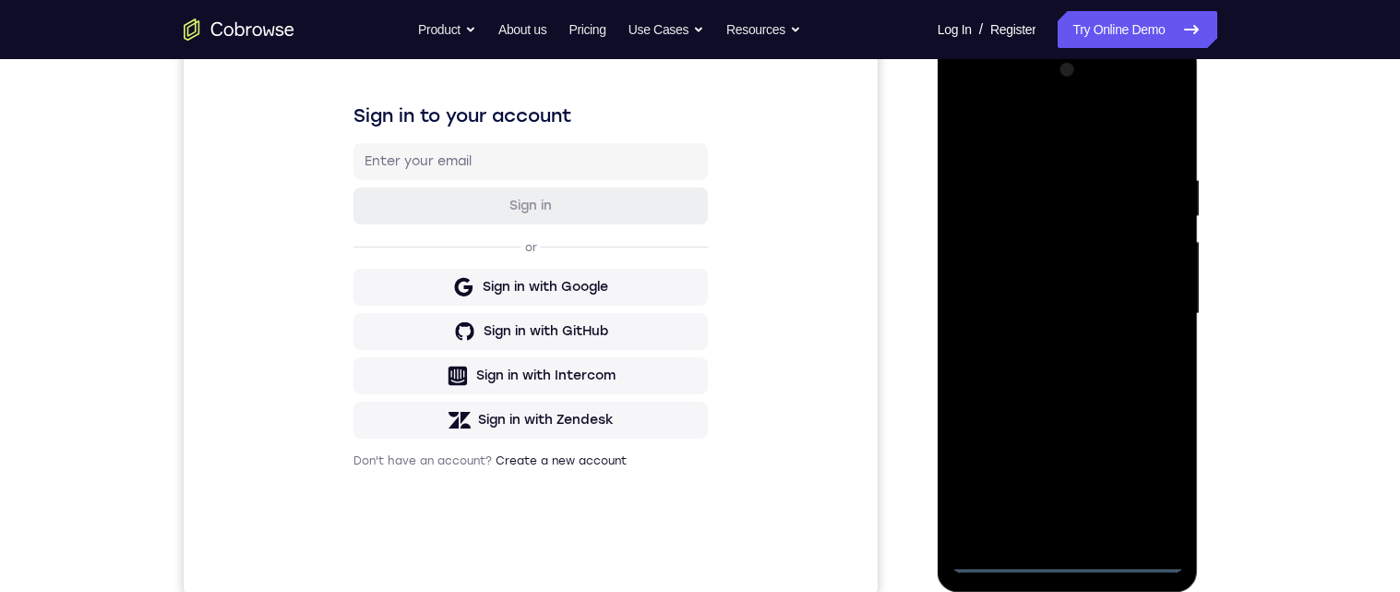
click at [1068, 560] on div at bounding box center [1068, 313] width 233 height 517
click at [1148, 482] on div at bounding box center [1068, 313] width 233 height 517
click at [1100, 129] on div at bounding box center [1068, 313] width 233 height 517
click at [1147, 310] on div at bounding box center [1068, 313] width 233 height 517
click at [1039, 354] on div at bounding box center [1068, 313] width 233 height 517
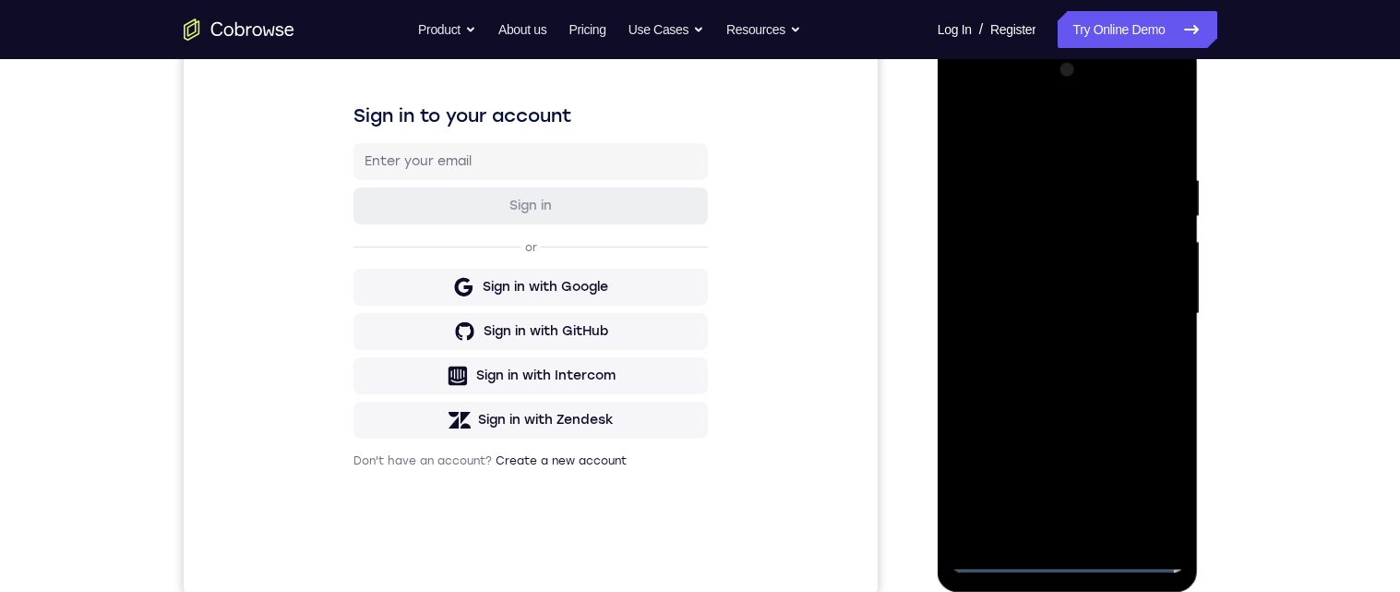
click at [1064, 292] on div at bounding box center [1068, 313] width 233 height 517
click at [1038, 268] on div at bounding box center [1068, 313] width 233 height 517
click at [1093, 313] on div at bounding box center [1068, 313] width 233 height 517
click at [1110, 380] on div at bounding box center [1068, 313] width 233 height 517
click at [1173, 157] on div at bounding box center [1068, 313] width 233 height 517
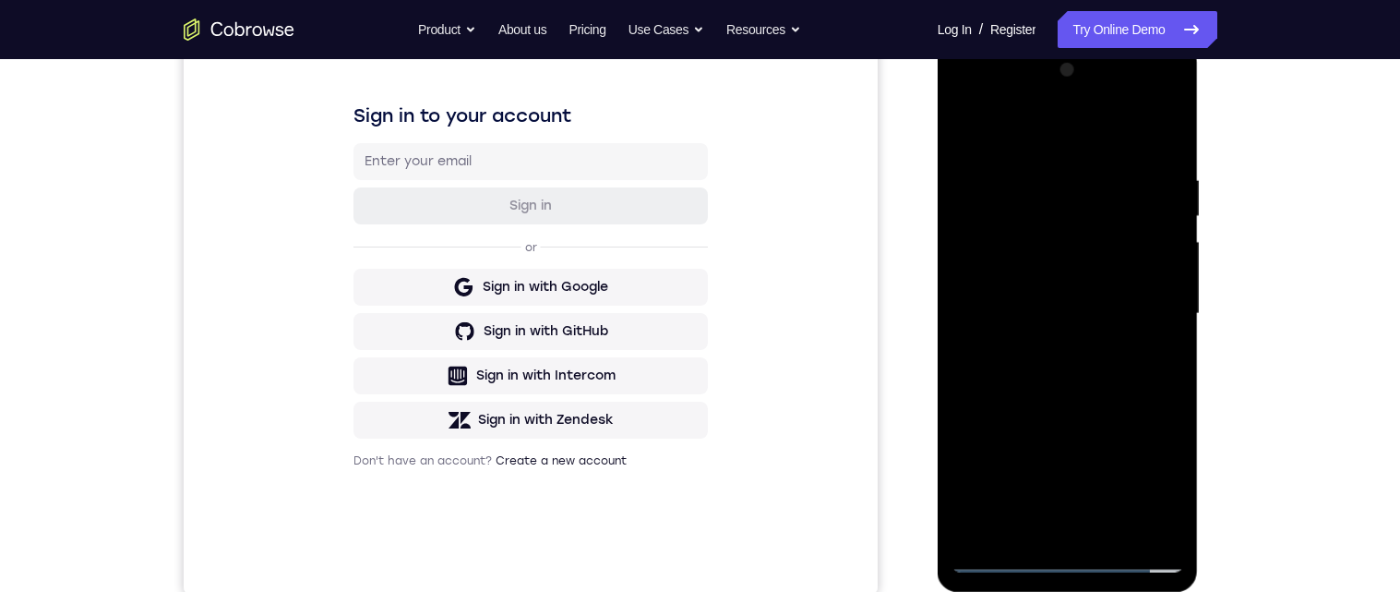
click at [1044, 174] on div at bounding box center [1068, 313] width 233 height 517
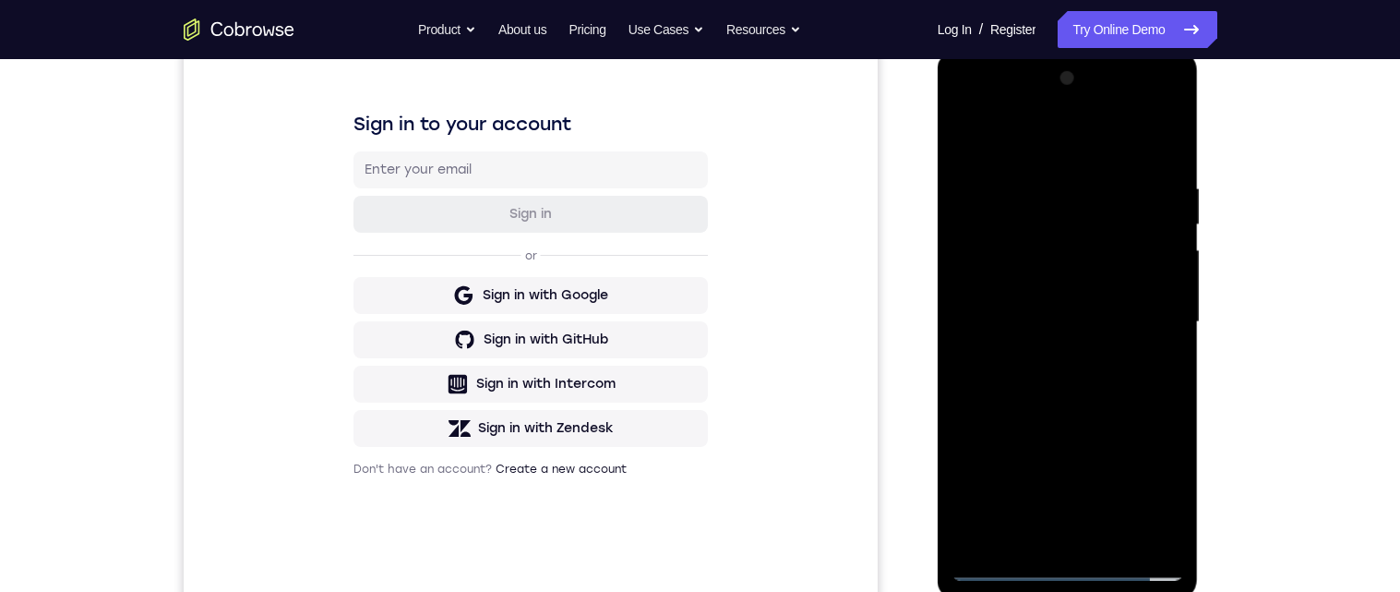
scroll to position [302, 0]
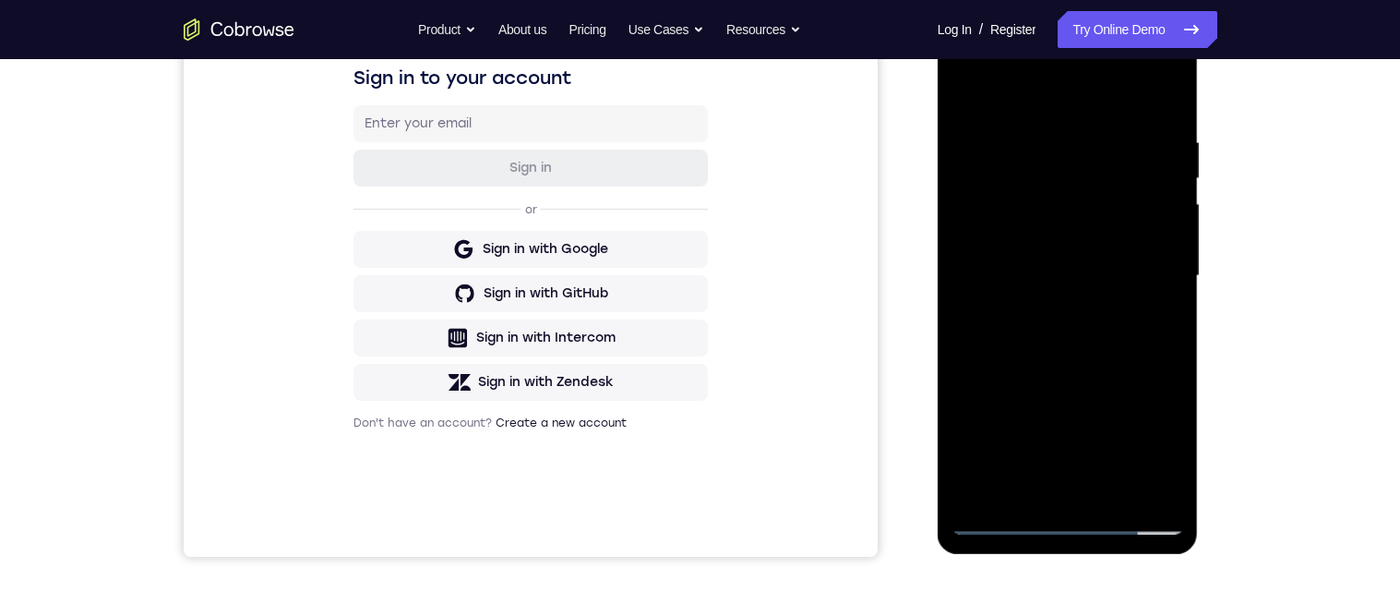
click at [1076, 332] on div at bounding box center [1068, 276] width 233 height 517
click at [1059, 305] on div at bounding box center [1068, 276] width 233 height 517
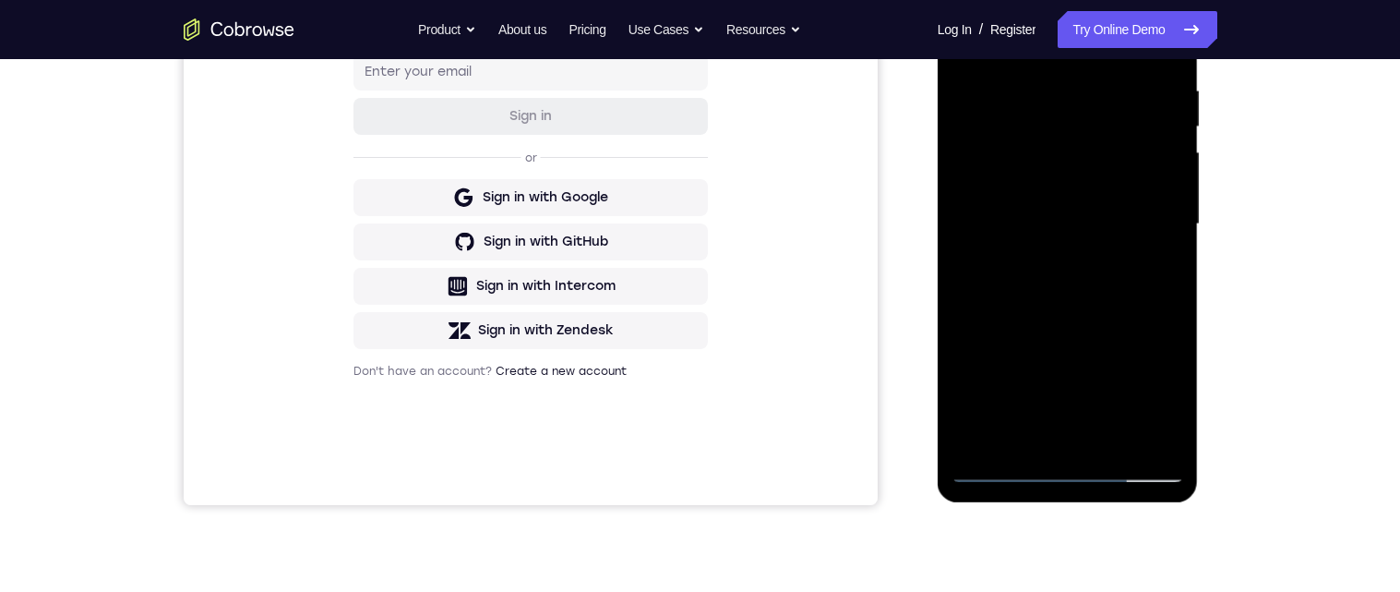
scroll to position [366, 0]
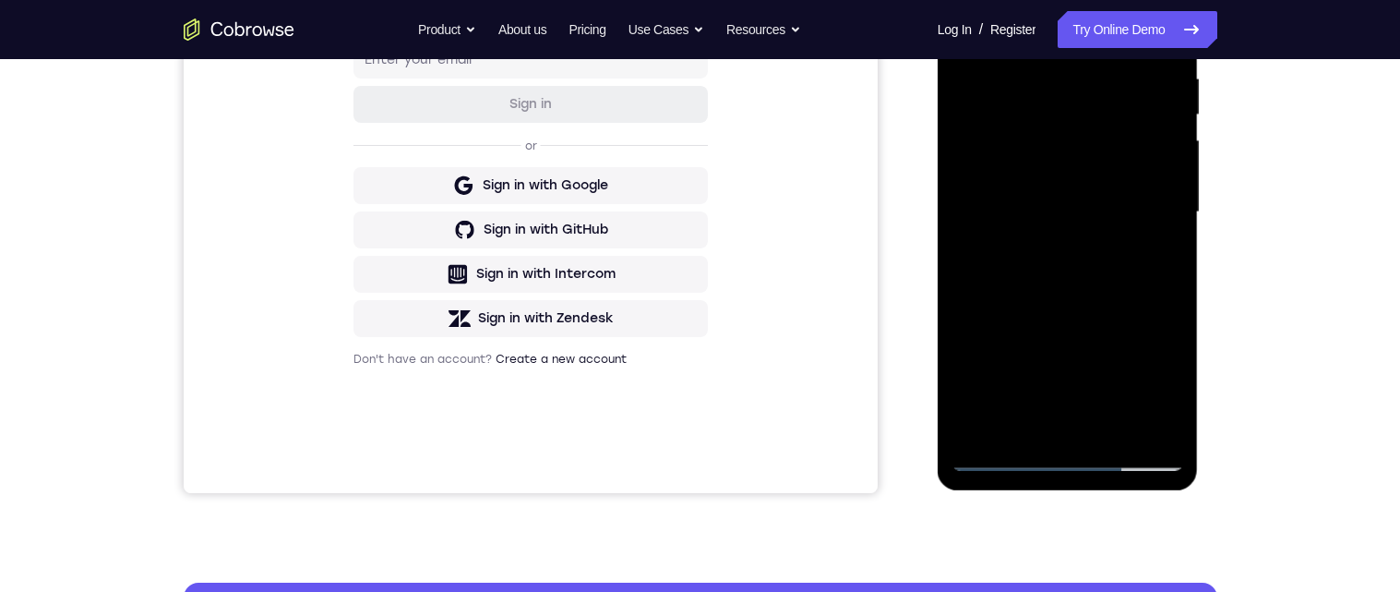
click at [1096, 362] on div at bounding box center [1068, 212] width 233 height 517
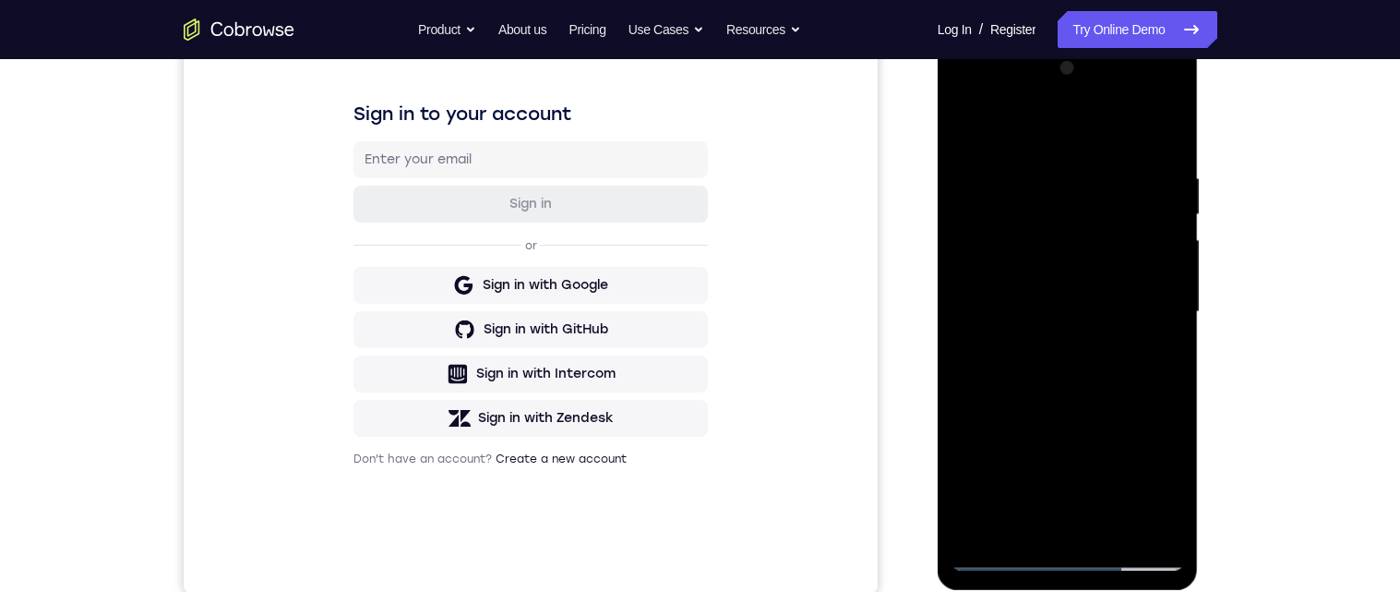
scroll to position [257, 0]
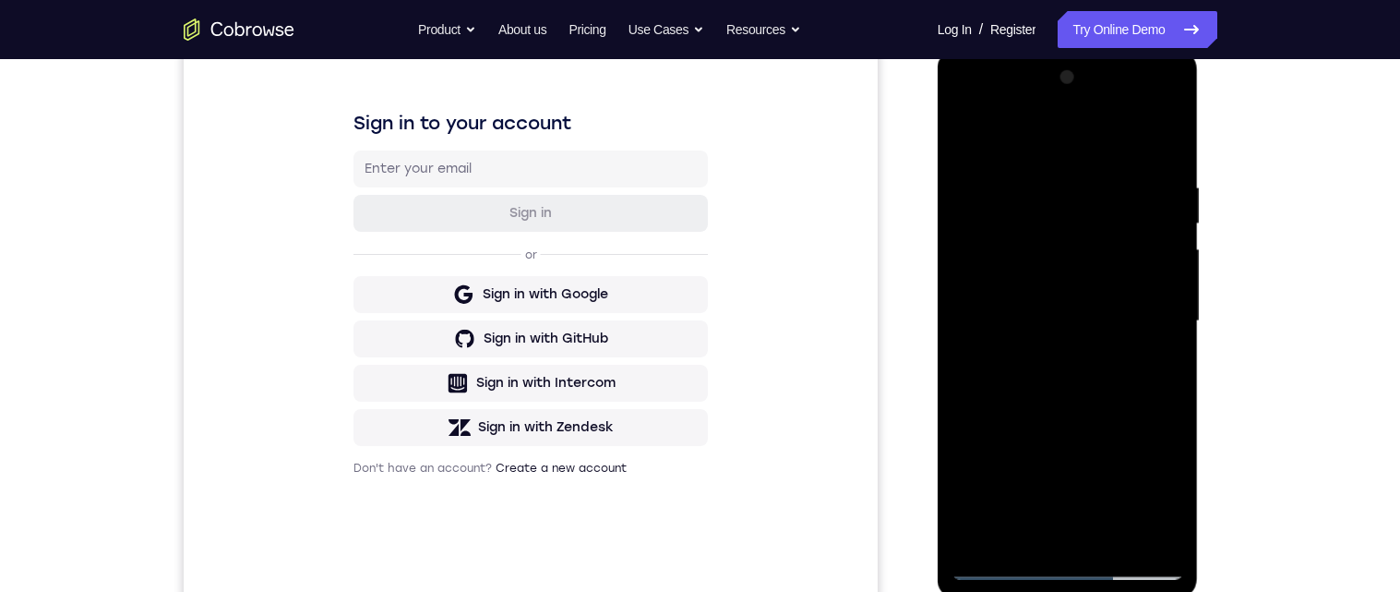
click at [1009, 264] on div at bounding box center [1068, 321] width 233 height 517
click at [1009, 260] on div at bounding box center [1068, 321] width 233 height 517
click at [970, 133] on div at bounding box center [1068, 321] width 233 height 517
click at [983, 232] on div at bounding box center [1068, 321] width 233 height 517
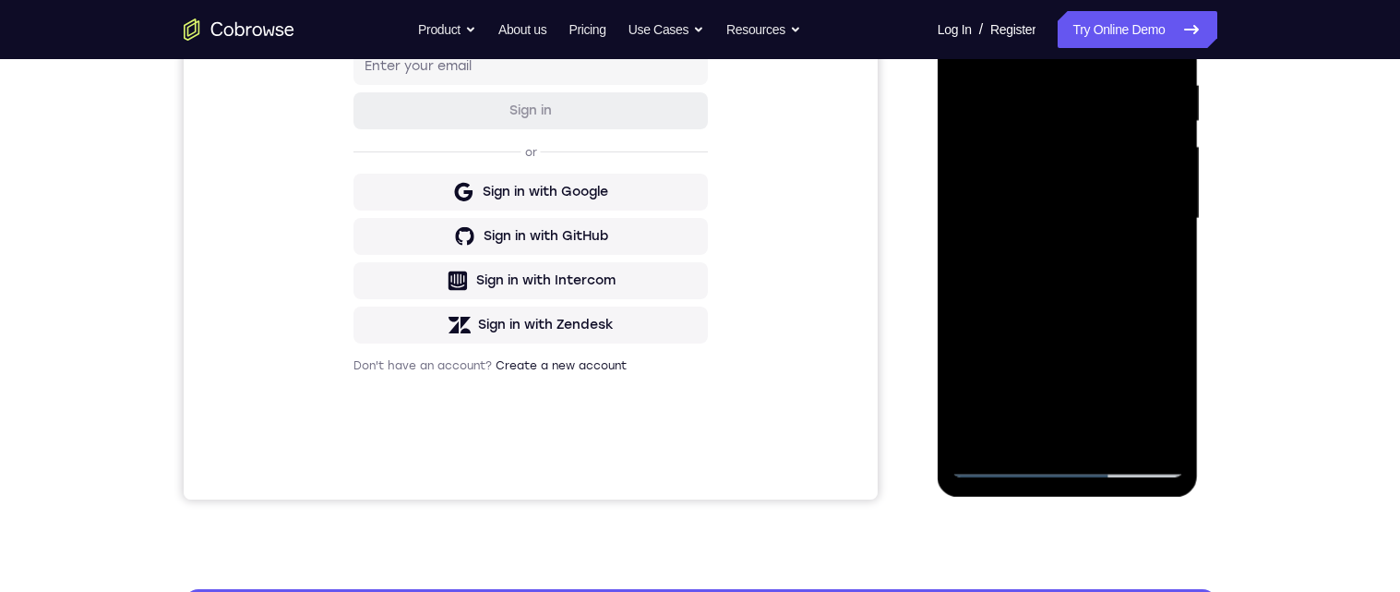
scroll to position [366, 0]
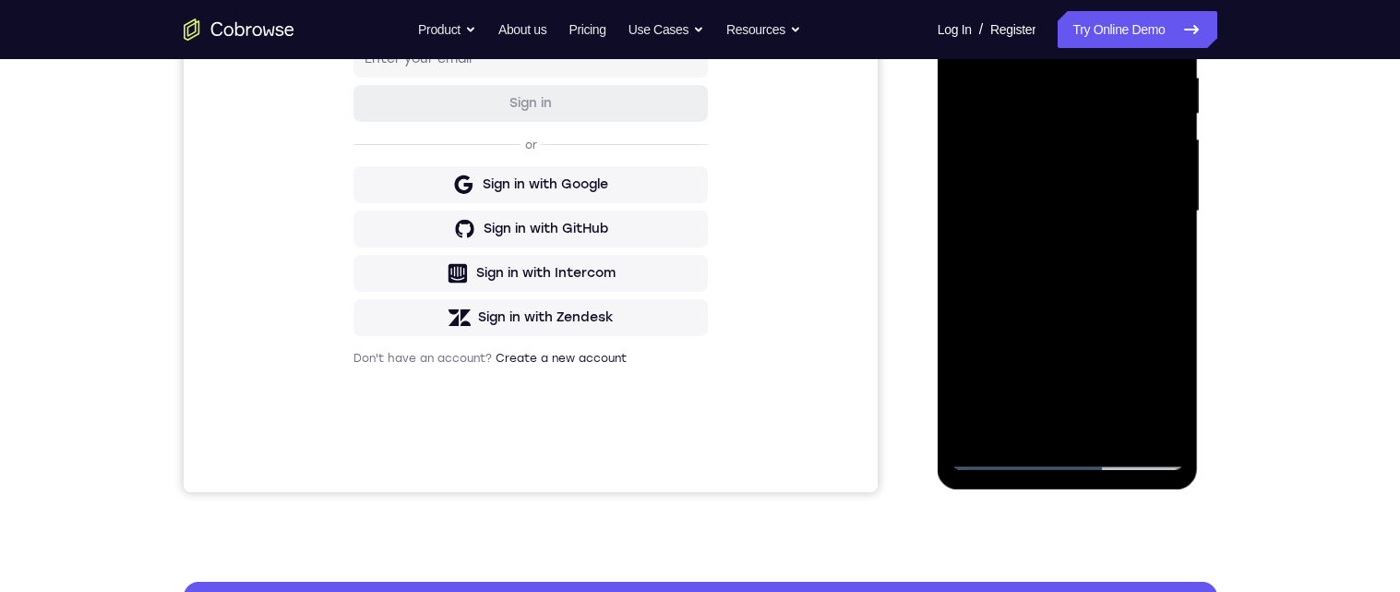
click at [985, 344] on div at bounding box center [1068, 211] width 233 height 517
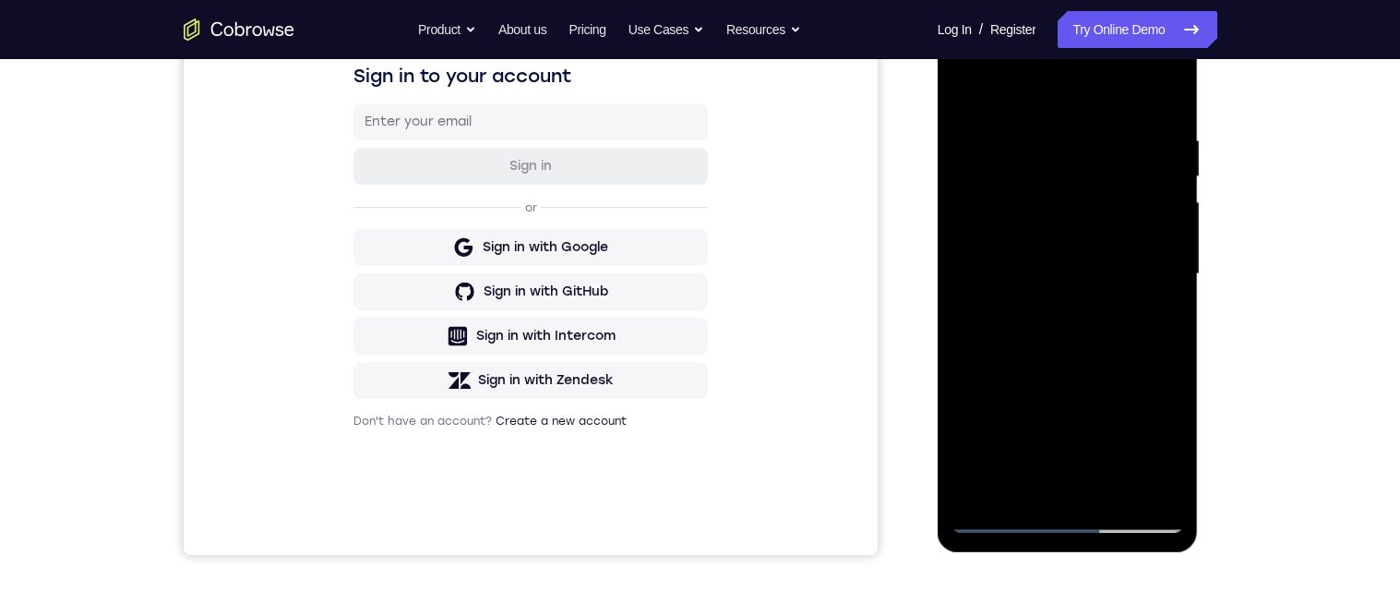
click at [1167, 229] on div at bounding box center [1068, 274] width 233 height 517
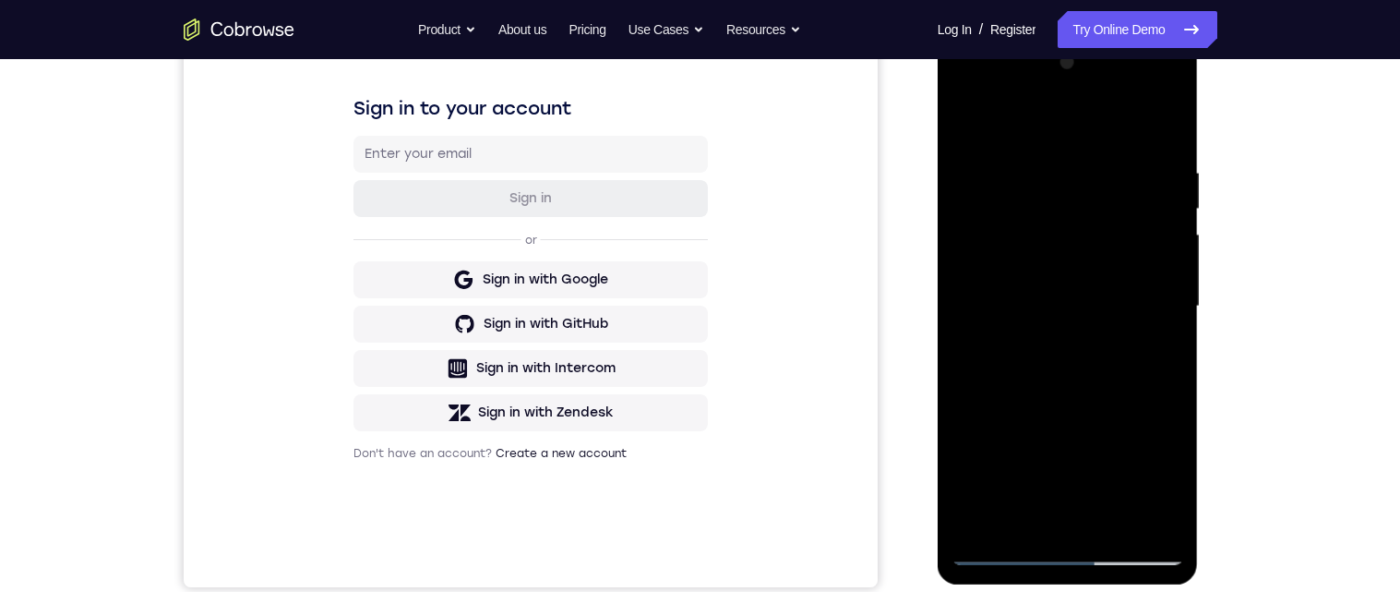
click at [970, 123] on div at bounding box center [1068, 306] width 233 height 517
click at [1073, 433] on div at bounding box center [1068, 306] width 233 height 517
click at [1170, 266] on div at bounding box center [1068, 306] width 233 height 517
click at [966, 117] on div at bounding box center [1068, 306] width 233 height 517
click at [965, 124] on div at bounding box center [1068, 306] width 233 height 517
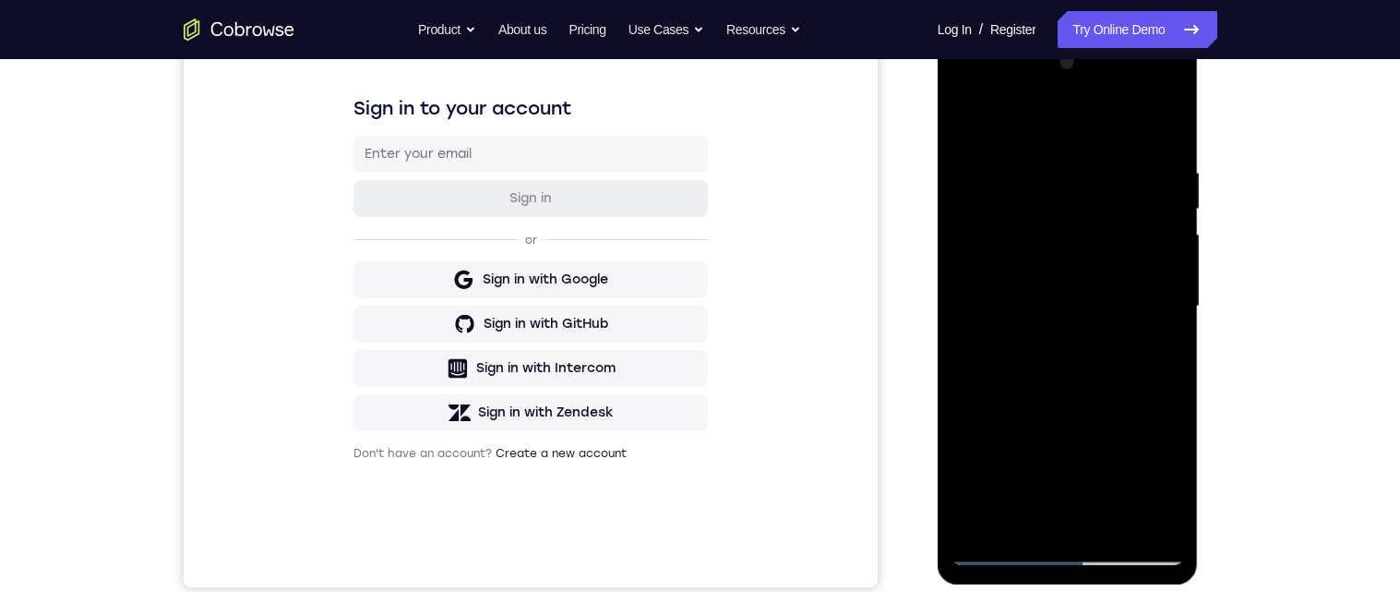
click at [1018, 179] on div at bounding box center [1068, 306] width 233 height 517
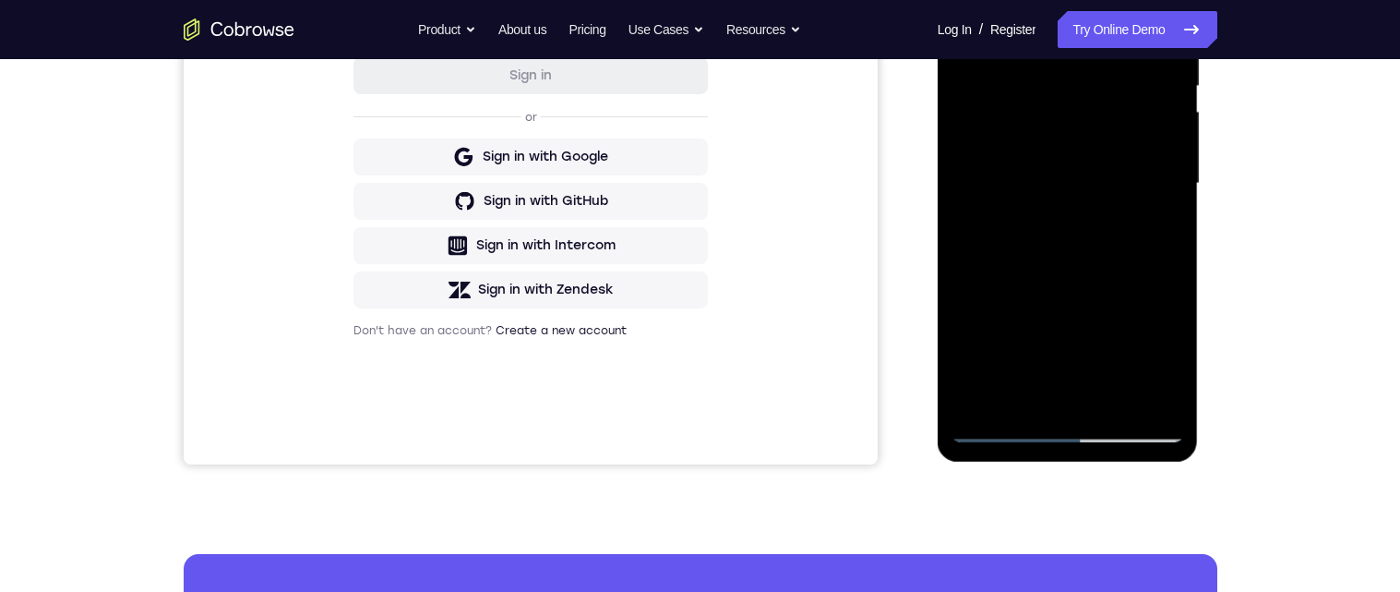
scroll to position [283, 0]
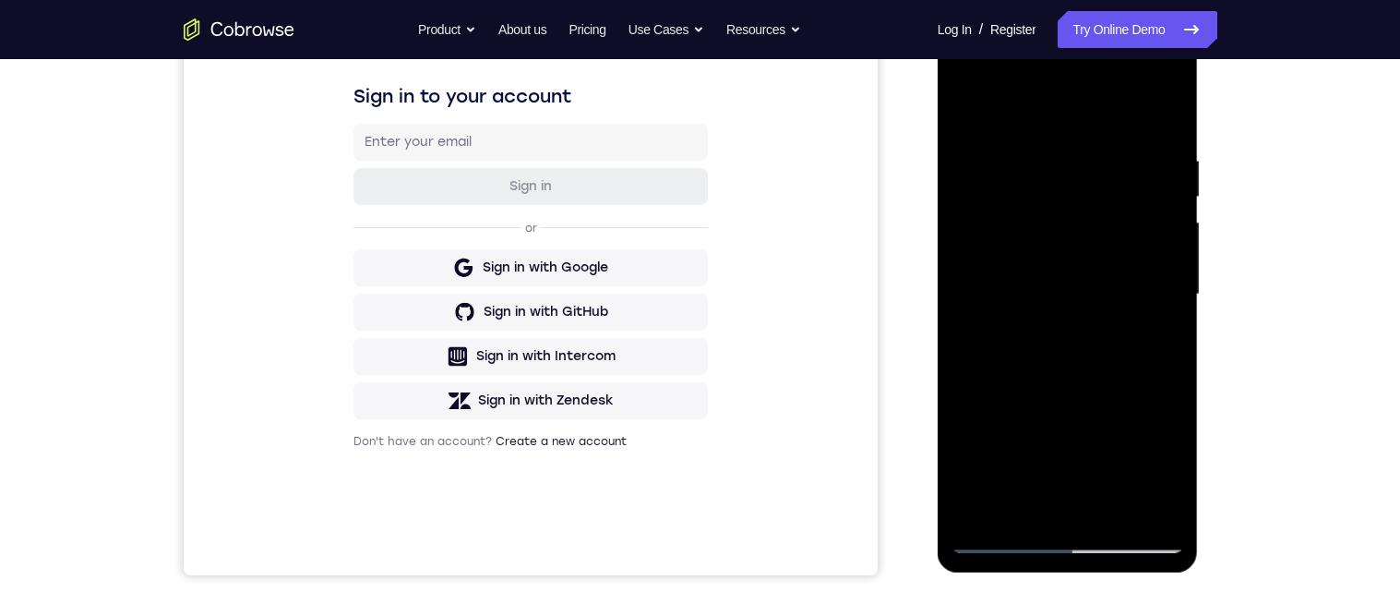
click at [970, 119] on div at bounding box center [1068, 294] width 233 height 517
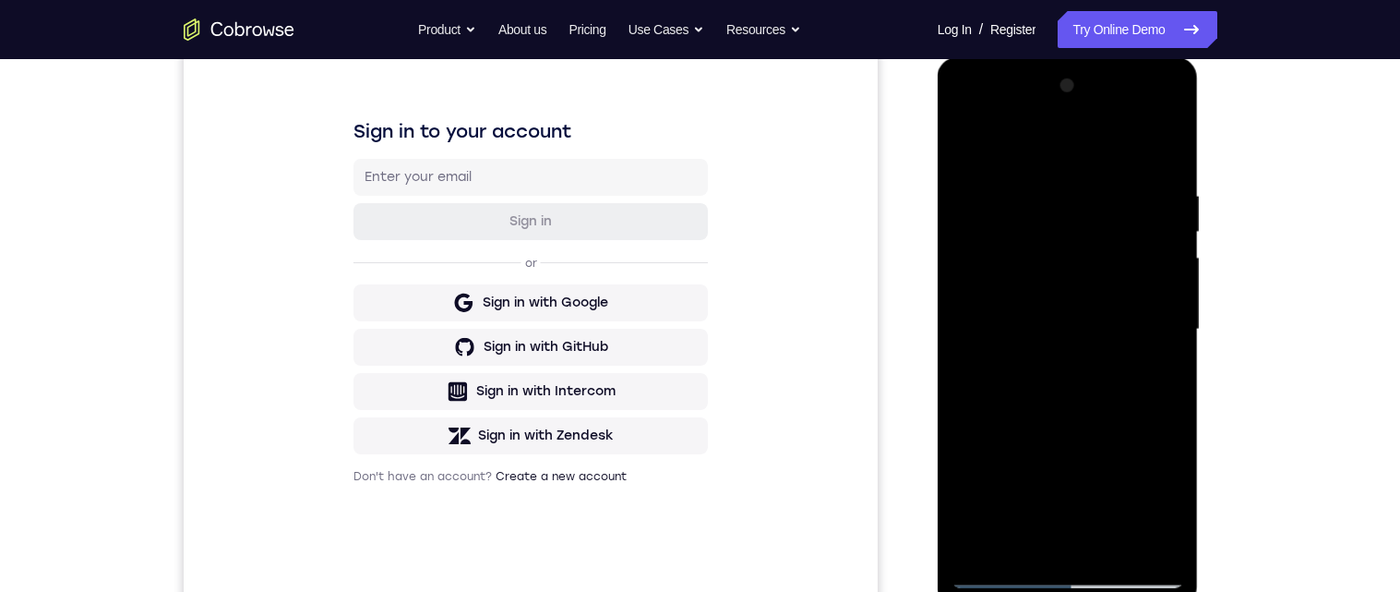
click at [969, 148] on div at bounding box center [1068, 329] width 233 height 517
click at [960, 138] on div at bounding box center [1068, 329] width 233 height 517
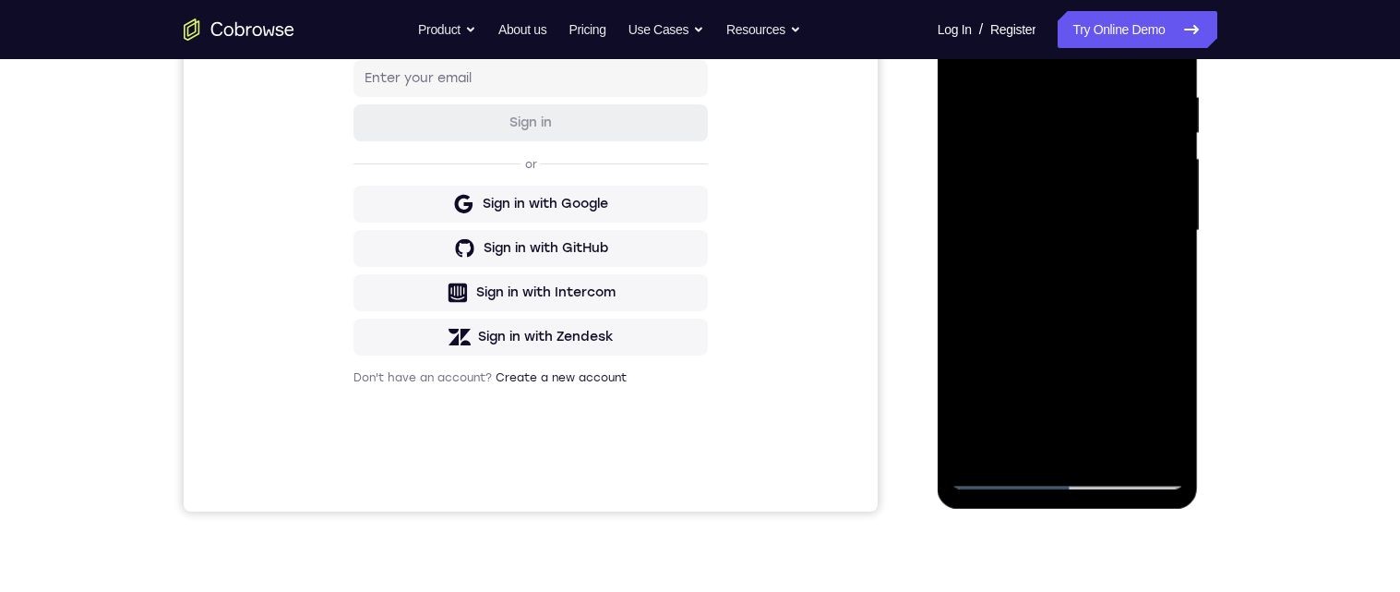
scroll to position [350, 0]
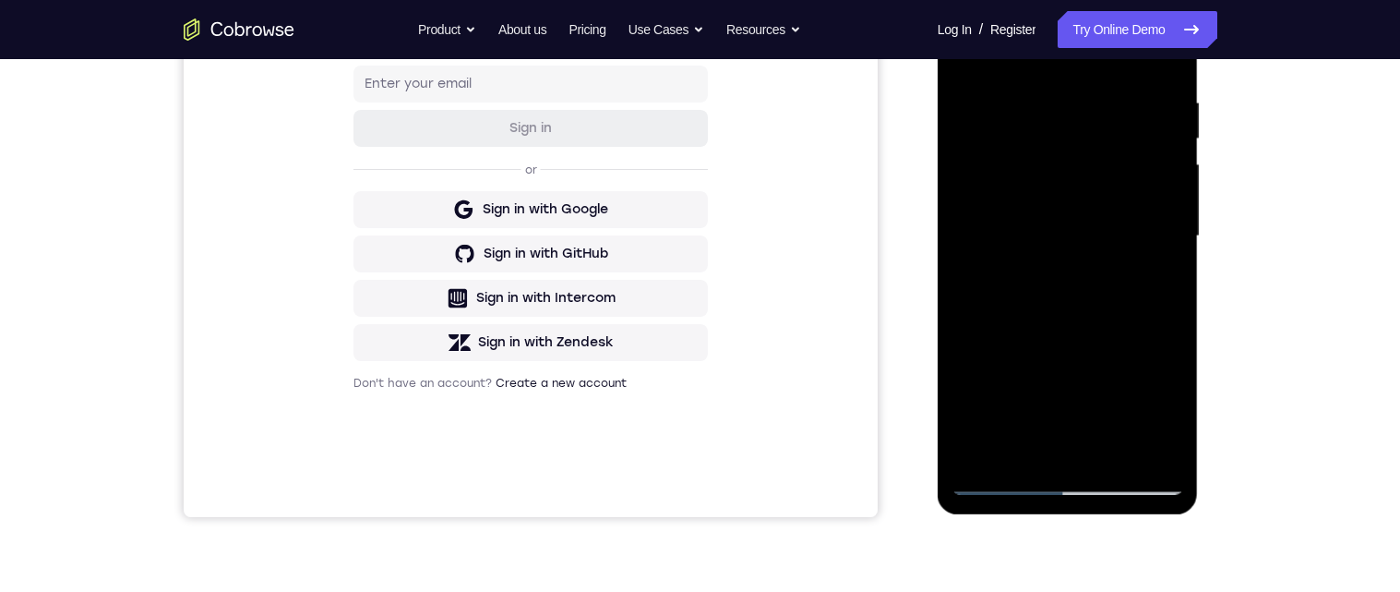
click at [1158, 290] on div at bounding box center [1068, 236] width 233 height 517
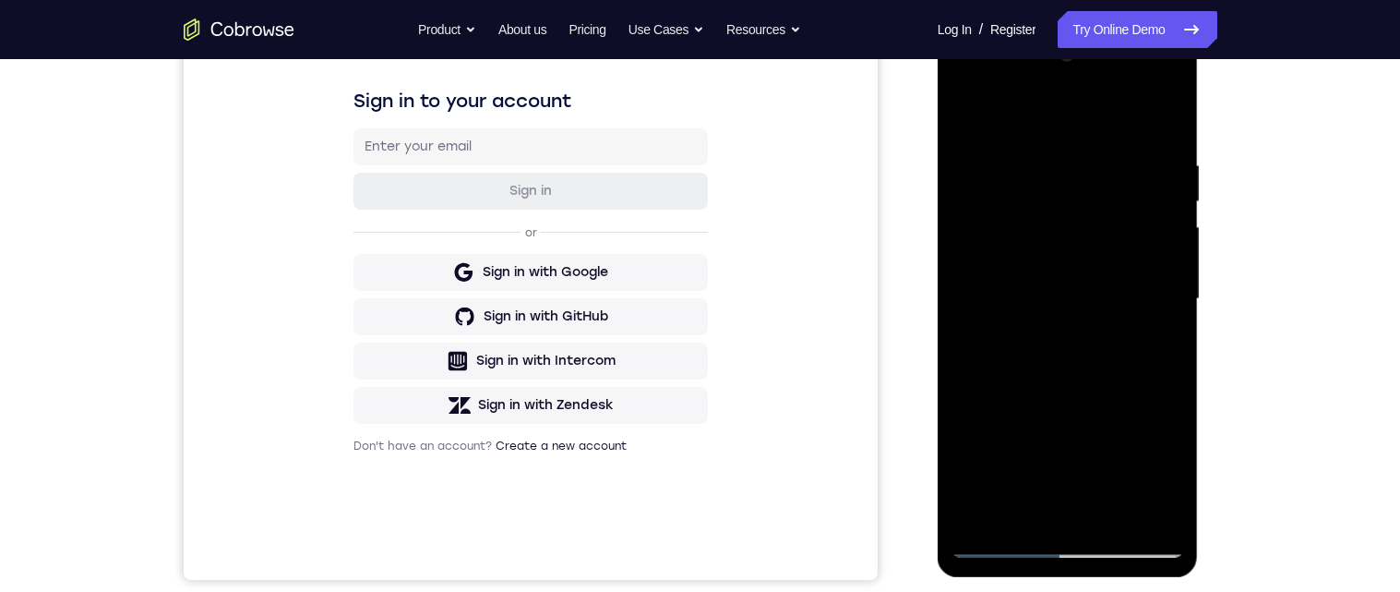
click at [1158, 317] on div at bounding box center [1068, 299] width 233 height 517
click at [1159, 321] on div at bounding box center [1068, 299] width 233 height 517
click at [1166, 332] on div at bounding box center [1068, 299] width 233 height 517
click at [1150, 330] on div at bounding box center [1068, 299] width 233 height 517
click at [1159, 335] on div at bounding box center [1068, 299] width 233 height 517
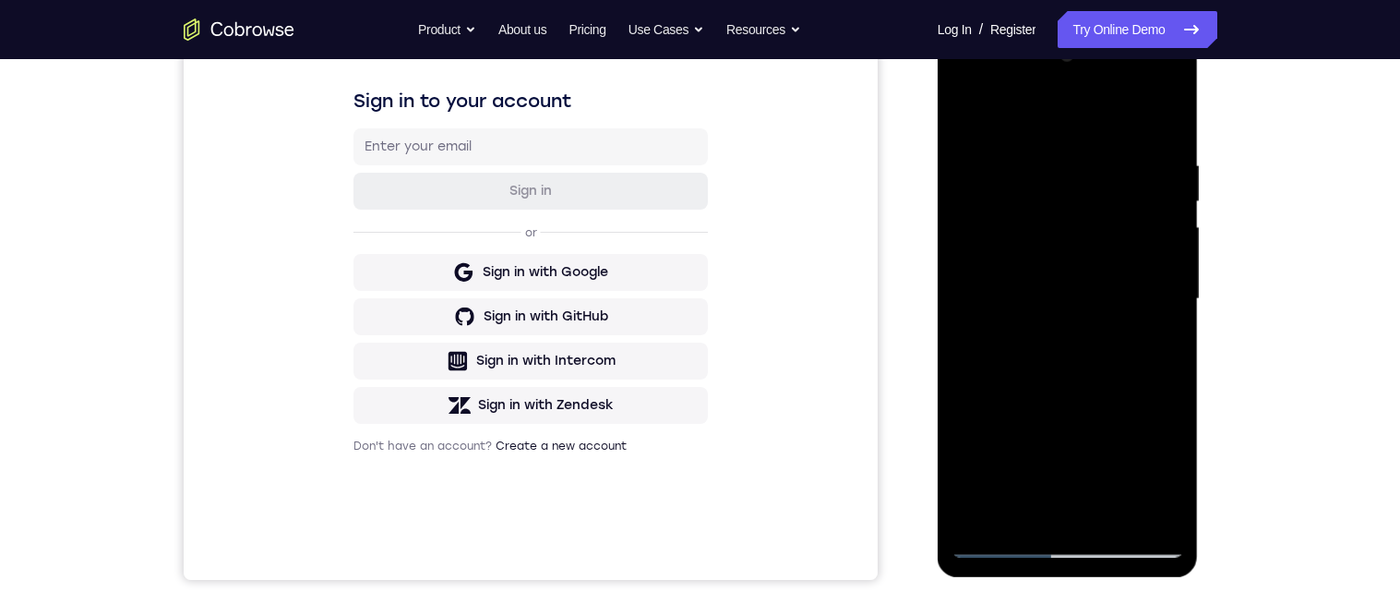
click at [1158, 336] on div at bounding box center [1068, 299] width 233 height 517
click at [1157, 340] on div at bounding box center [1068, 299] width 233 height 517
click at [1157, 335] on div at bounding box center [1068, 299] width 233 height 517
click at [1167, 333] on div at bounding box center [1068, 299] width 233 height 517
click at [1175, 328] on div at bounding box center [1068, 299] width 233 height 517
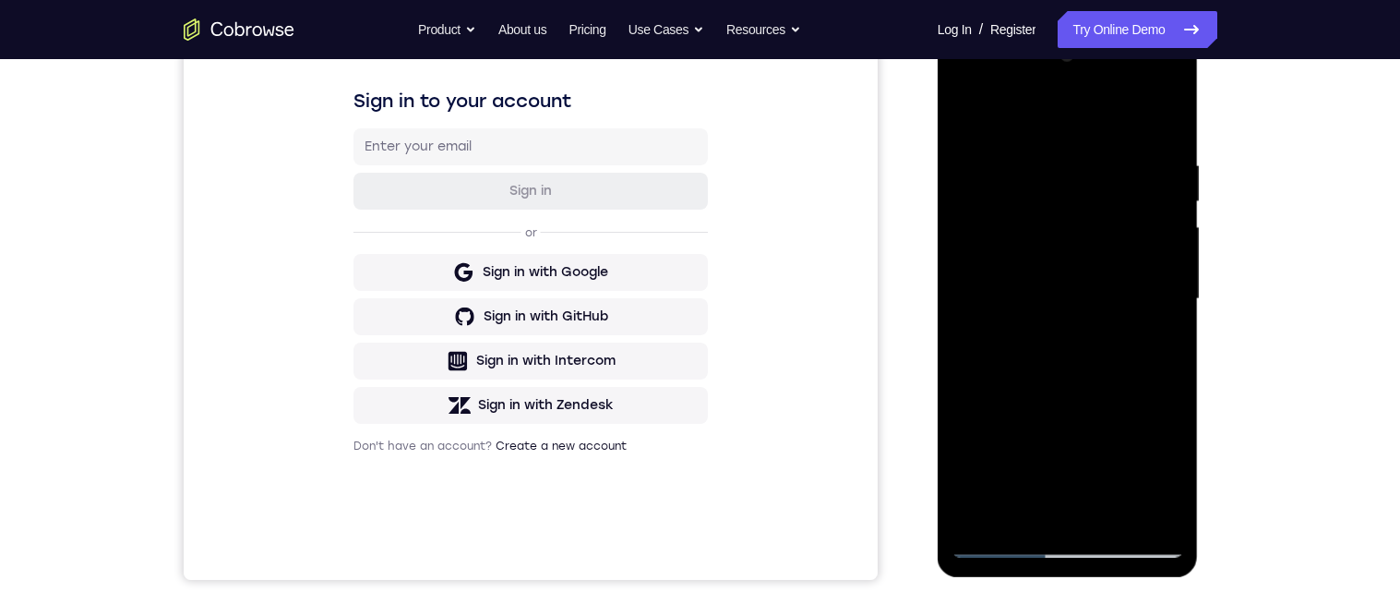
click at [1163, 330] on div at bounding box center [1068, 299] width 233 height 517
click at [1173, 330] on div at bounding box center [1068, 299] width 233 height 517
click at [1175, 335] on div at bounding box center [1068, 299] width 233 height 517
click at [1157, 334] on div at bounding box center [1068, 299] width 233 height 517
click at [1158, 326] on div at bounding box center [1068, 299] width 233 height 517
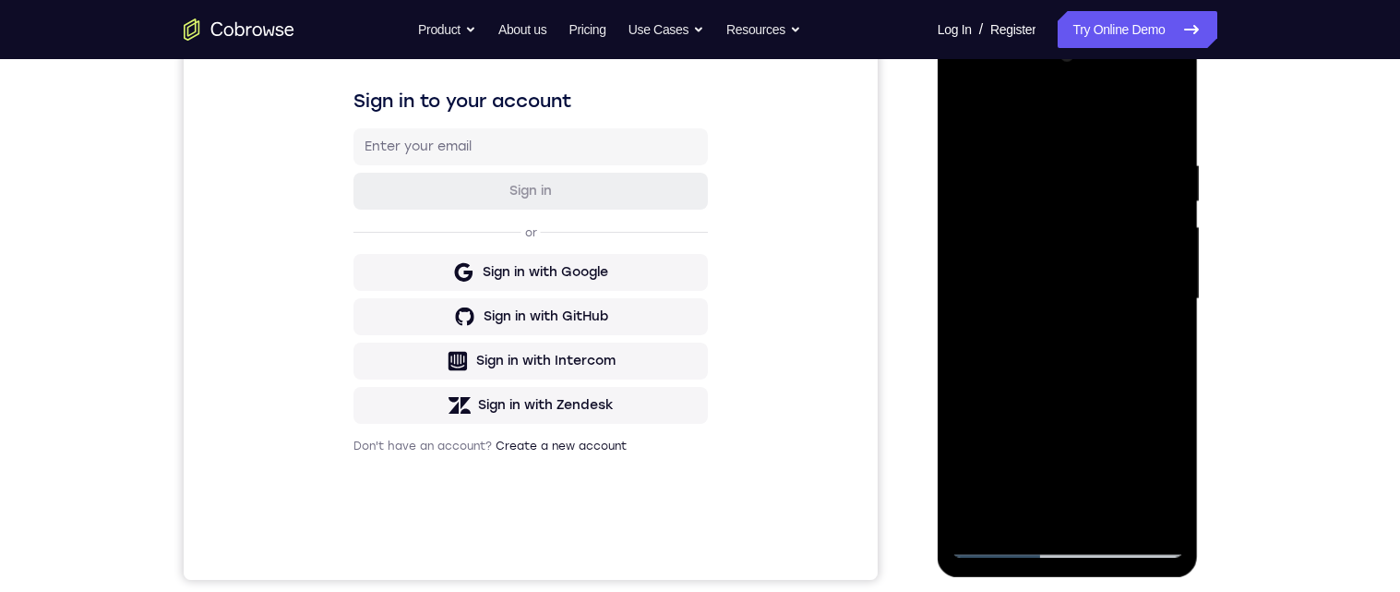
click at [1174, 336] on div at bounding box center [1068, 299] width 233 height 517
click at [1175, 339] on div at bounding box center [1068, 299] width 233 height 517
click at [1175, 333] on div at bounding box center [1068, 299] width 233 height 517
click at [1175, 342] on div at bounding box center [1068, 299] width 233 height 517
click at [1174, 328] on div at bounding box center [1068, 299] width 233 height 517
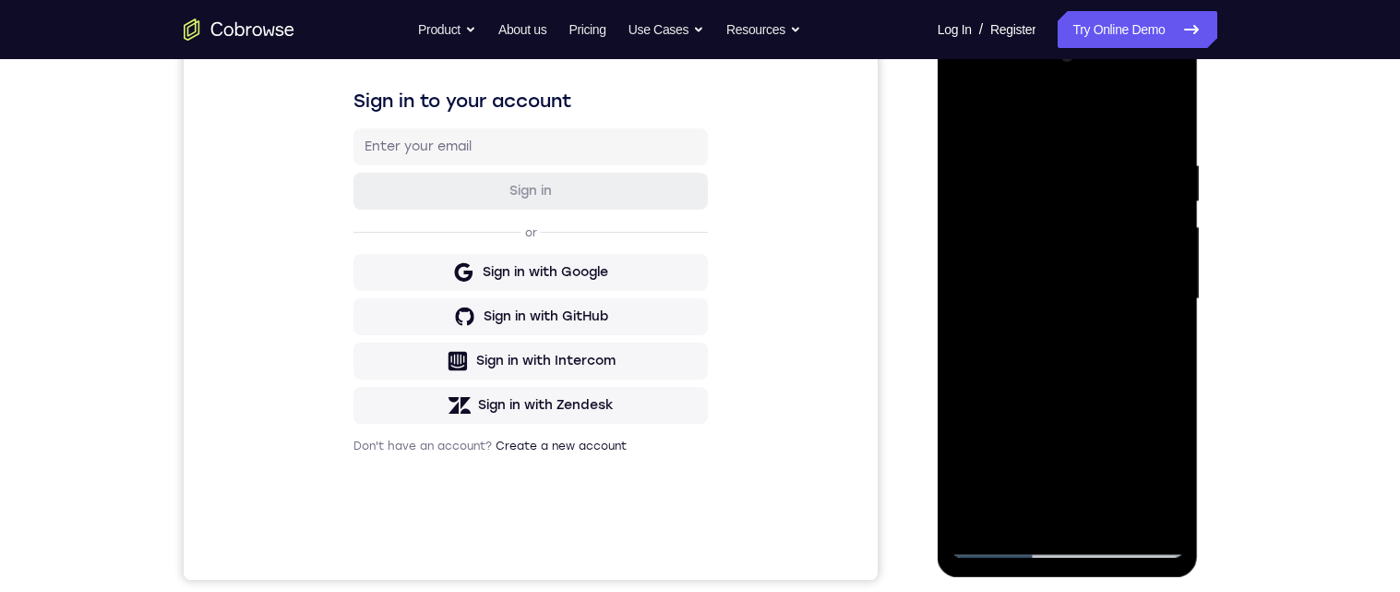
click at [1176, 339] on div at bounding box center [1068, 299] width 233 height 517
click at [1178, 376] on div at bounding box center [1068, 299] width 233 height 517
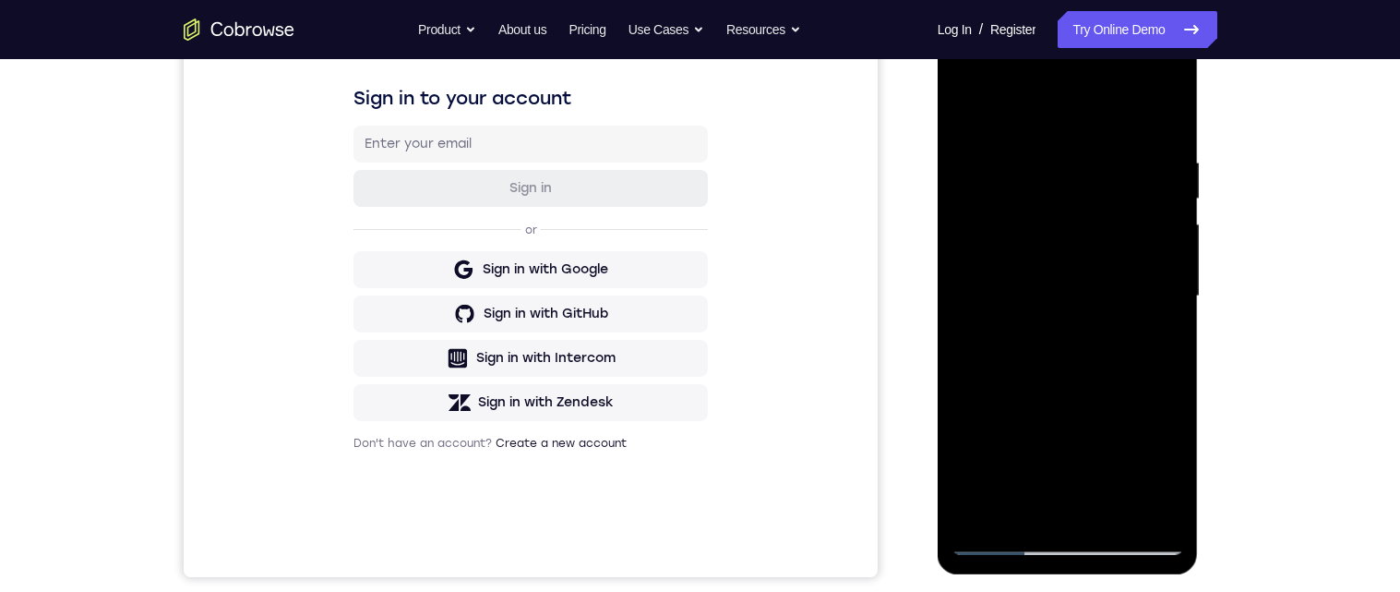
click at [1147, 312] on div at bounding box center [1068, 296] width 233 height 517
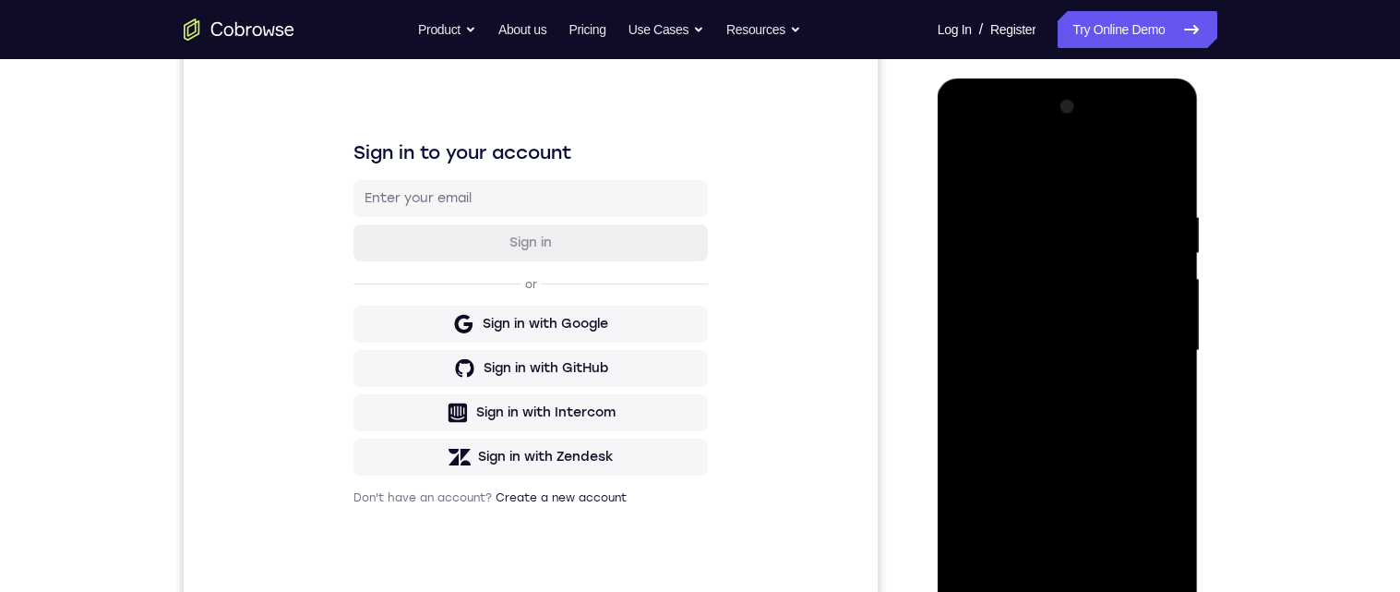
click at [1165, 379] on div at bounding box center [1068, 350] width 233 height 517
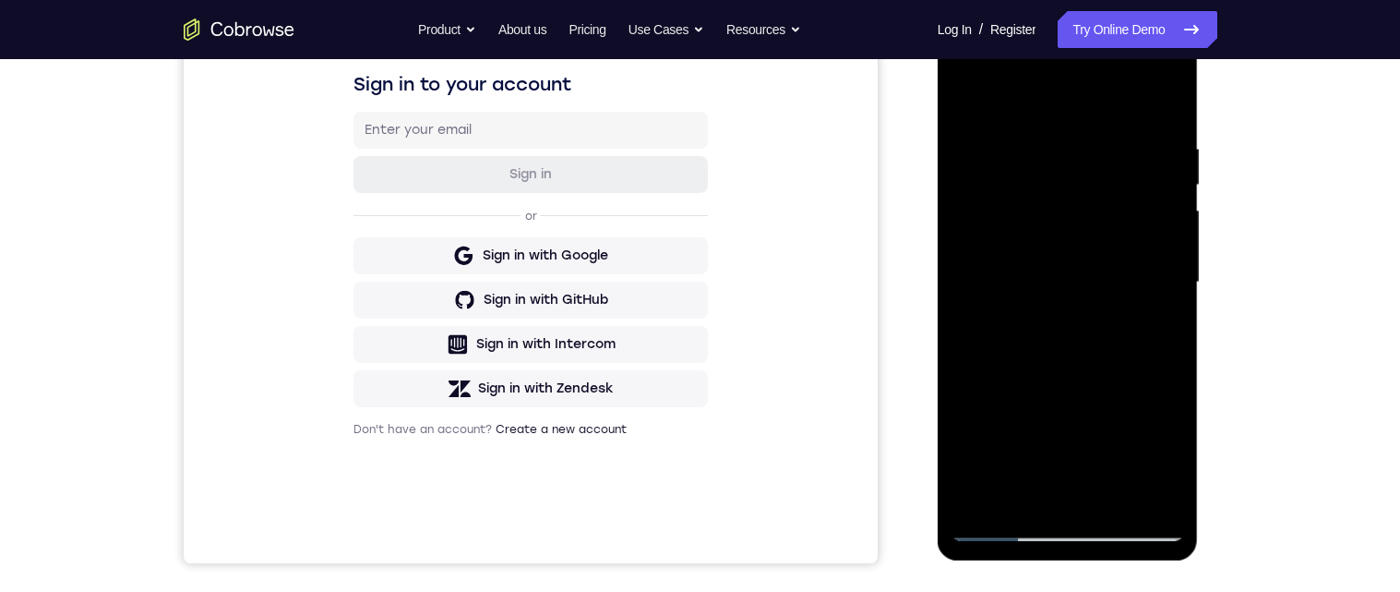
click at [1153, 321] on div at bounding box center [1068, 282] width 233 height 517
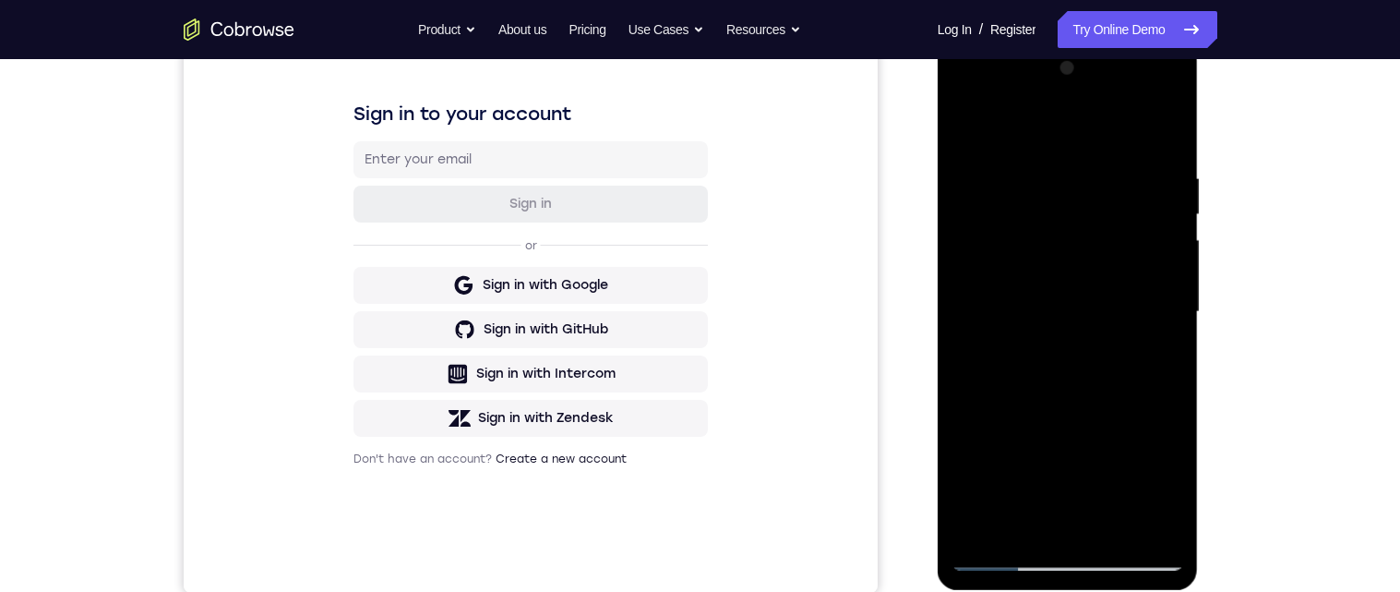
scroll to position [255, 0]
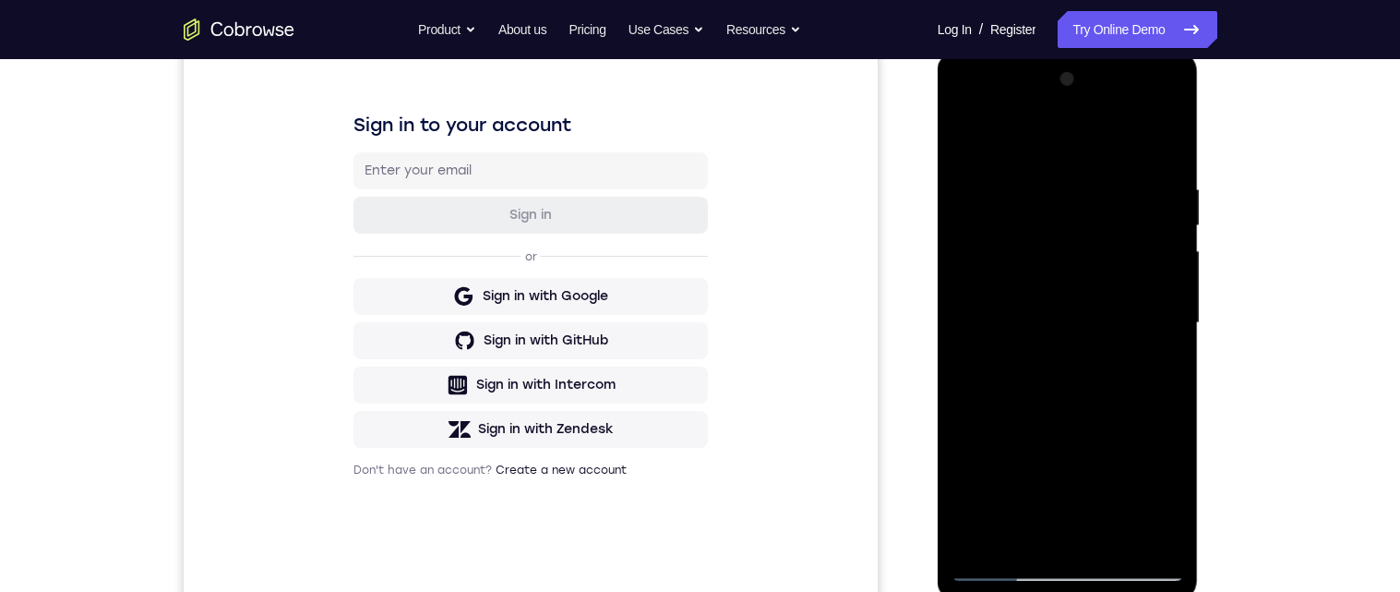
click at [1171, 319] on div at bounding box center [1068, 323] width 233 height 517
click at [1160, 317] on div at bounding box center [1068, 323] width 233 height 517
click at [1171, 320] on div at bounding box center [1068, 323] width 233 height 517
click at [1172, 330] on div at bounding box center [1068, 323] width 233 height 517
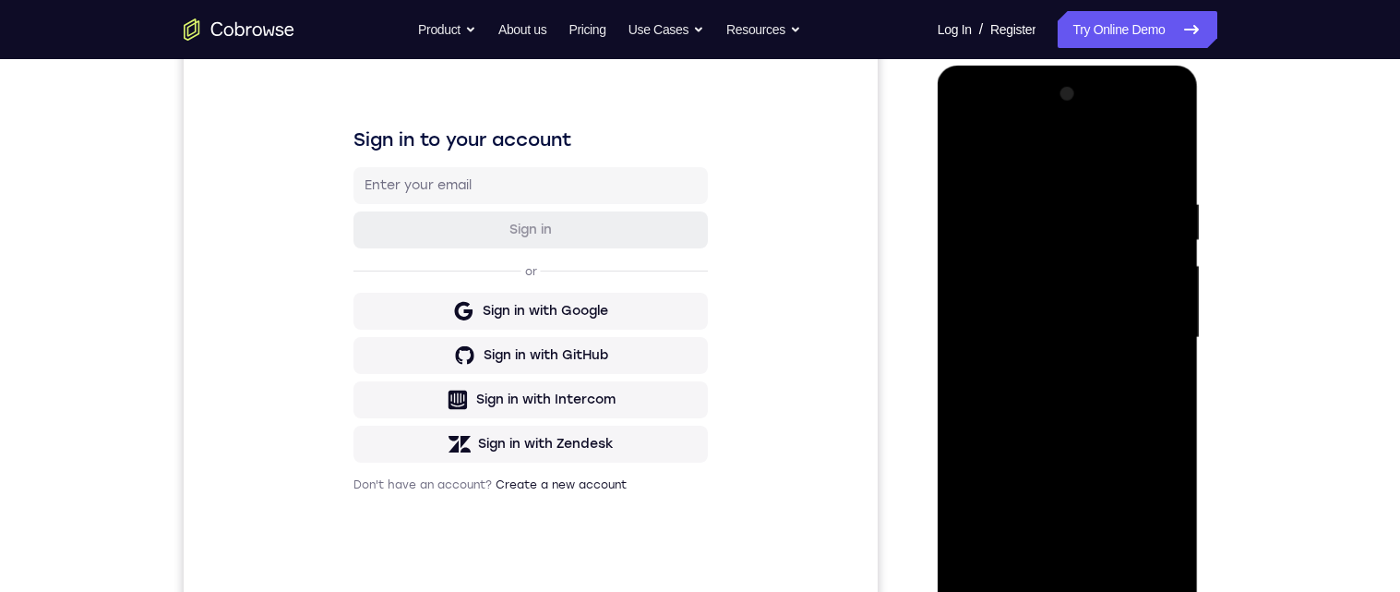
scroll to position [236, 0]
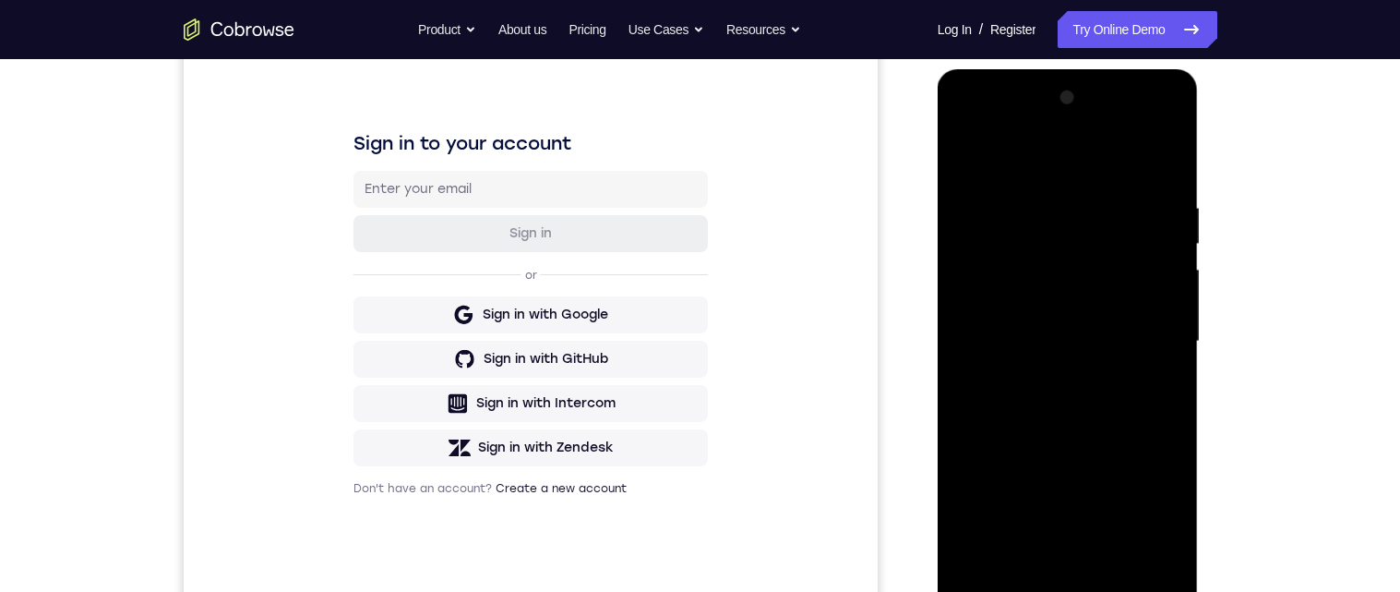
click at [1157, 402] on div at bounding box center [1068, 341] width 233 height 517
click at [1166, 382] on div at bounding box center [1068, 341] width 233 height 517
click at [1170, 410] on div at bounding box center [1068, 341] width 233 height 517
click at [1171, 371] on div at bounding box center [1068, 341] width 233 height 517
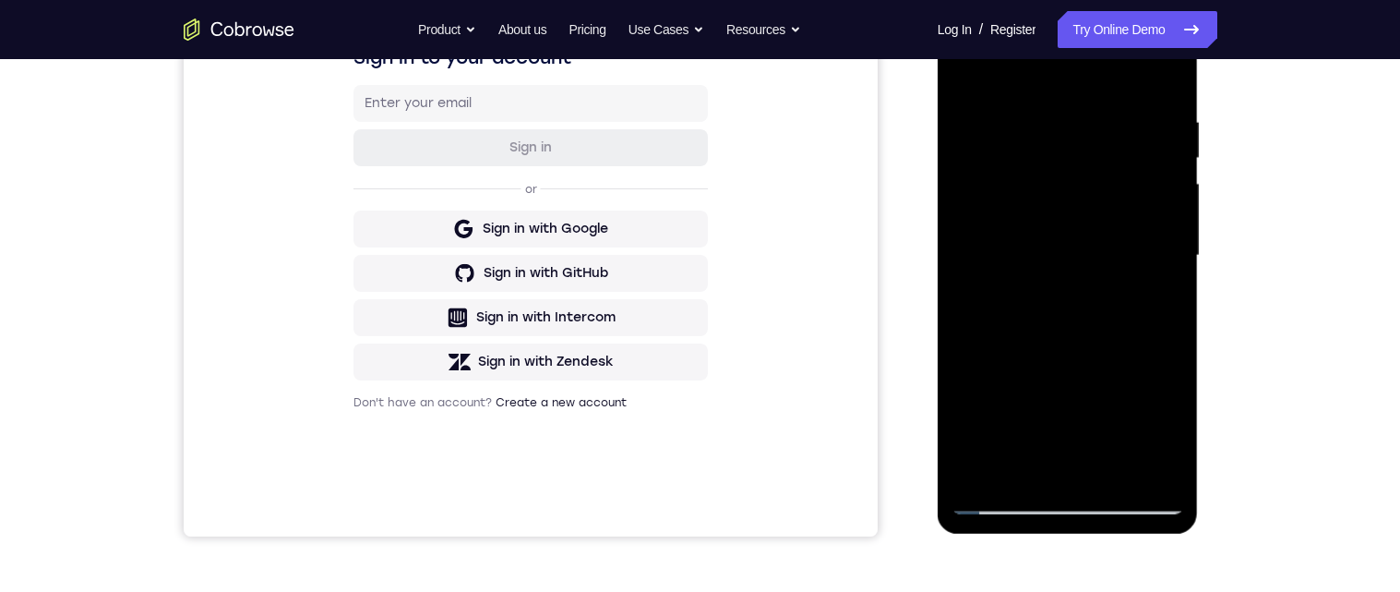
scroll to position [345, 0]
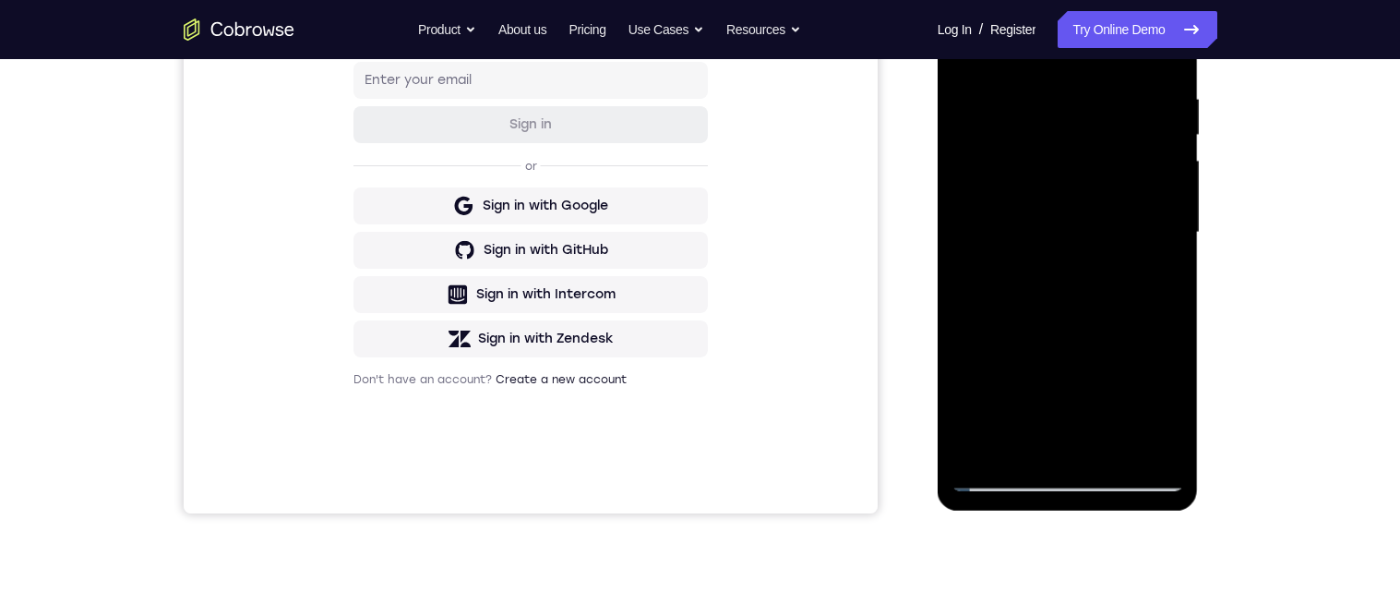
click at [1132, 398] on div at bounding box center [1068, 232] width 233 height 517
click at [981, 409] on div at bounding box center [1068, 232] width 233 height 517
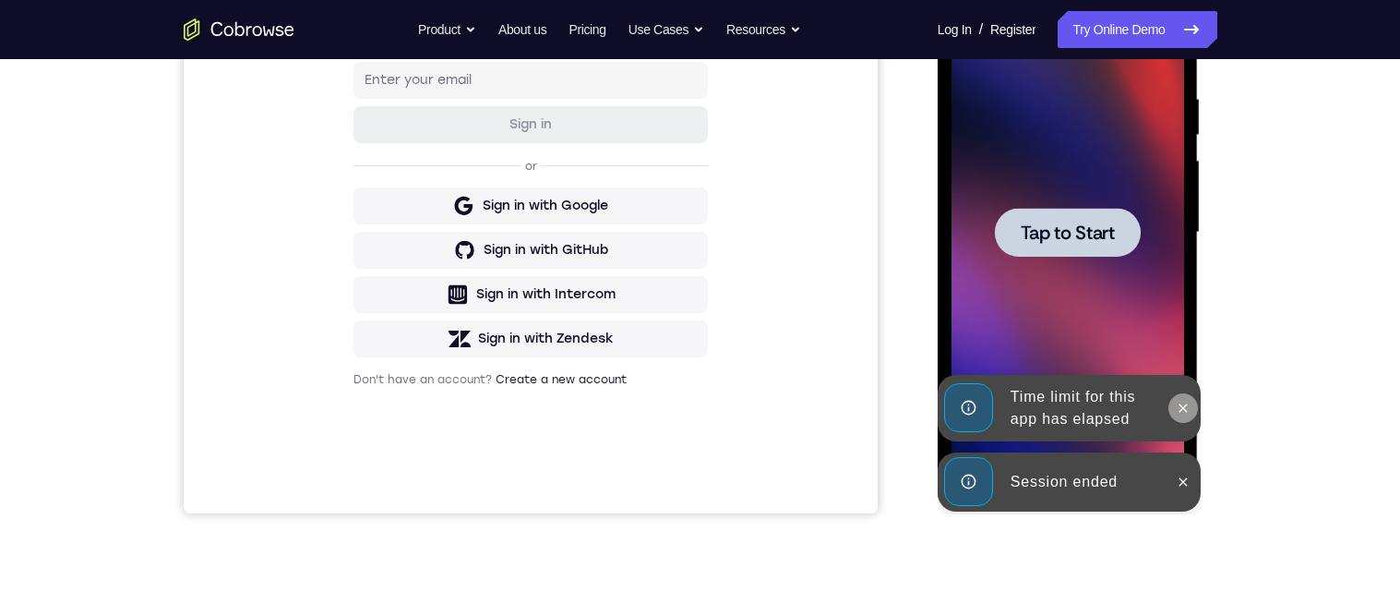
click at [1188, 414] on icon at bounding box center [1183, 408] width 15 height 15
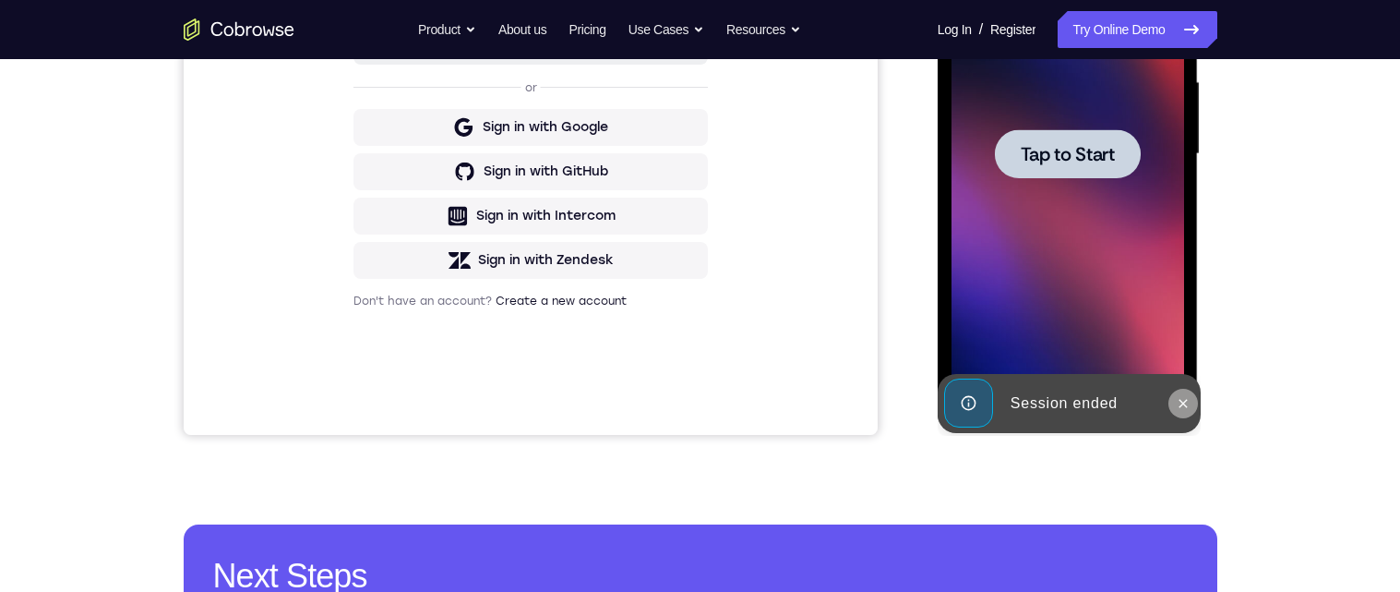
click at [1182, 407] on icon at bounding box center [1183, 403] width 15 height 15
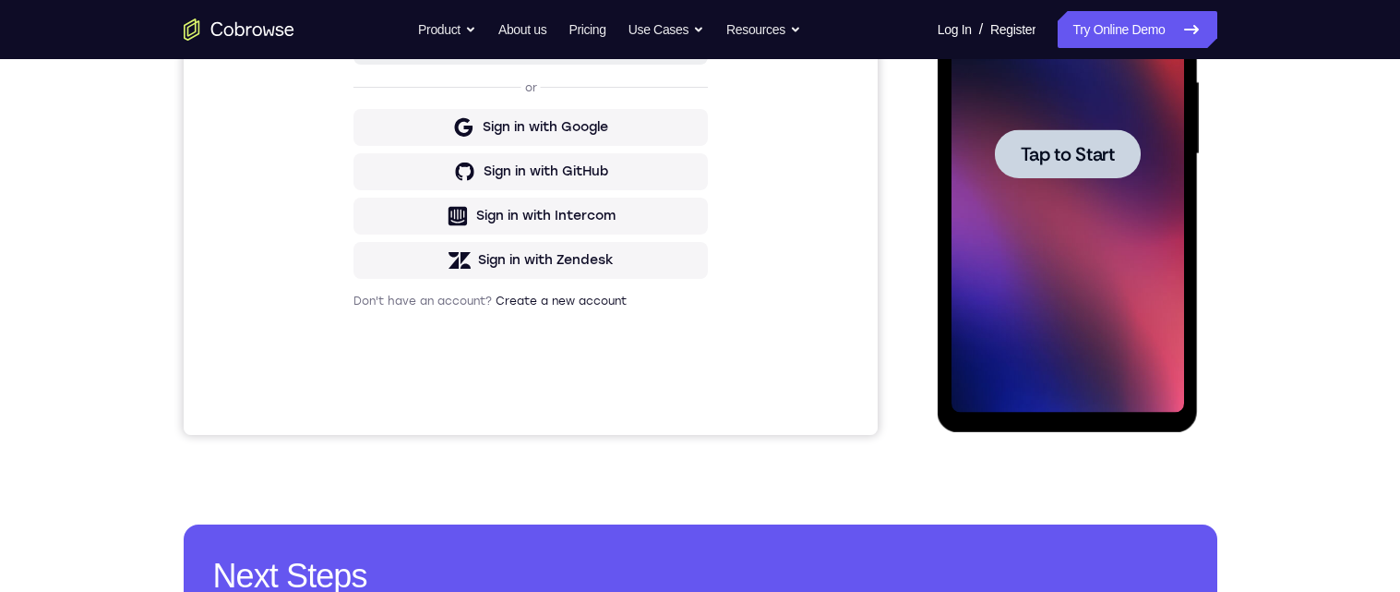
scroll to position [427, 0]
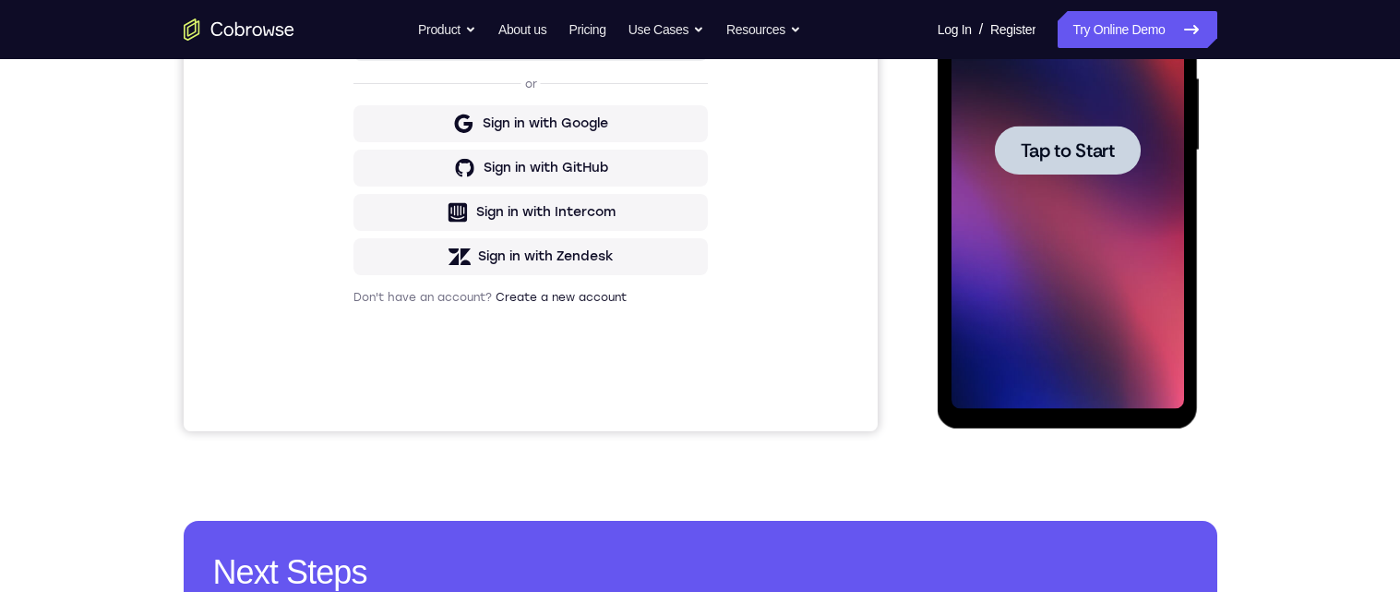
click at [1082, 147] on span "Tap to Start" at bounding box center [1068, 150] width 94 height 18
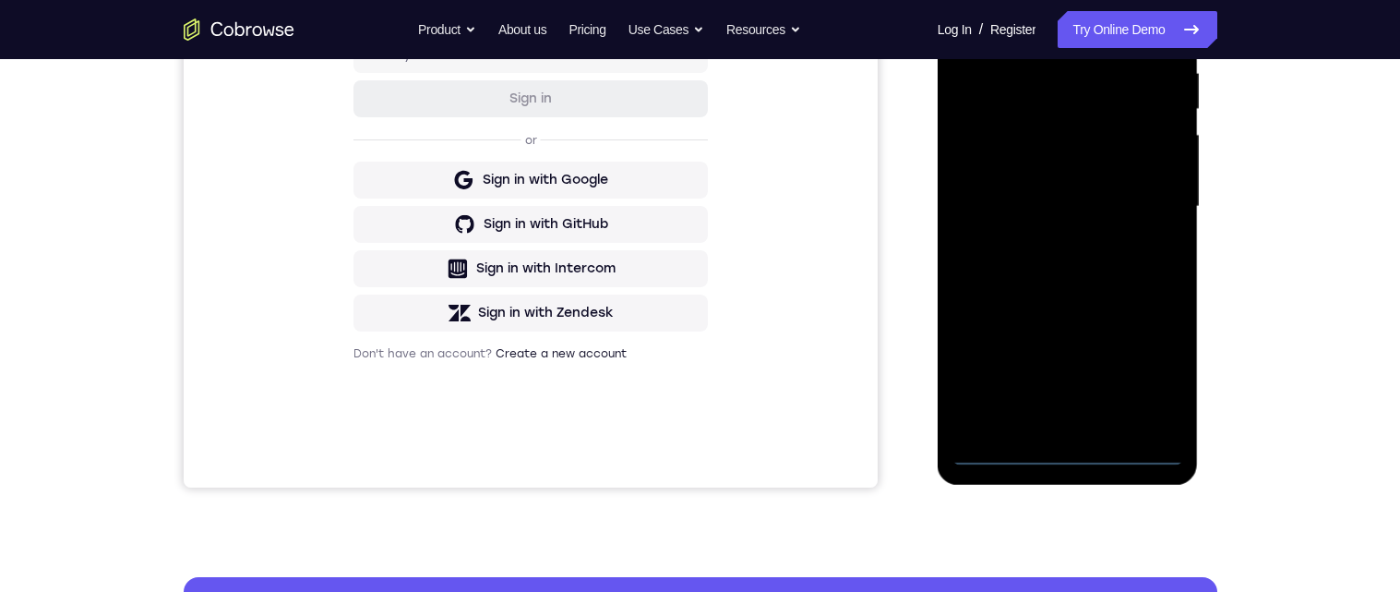
scroll to position [380, 0]
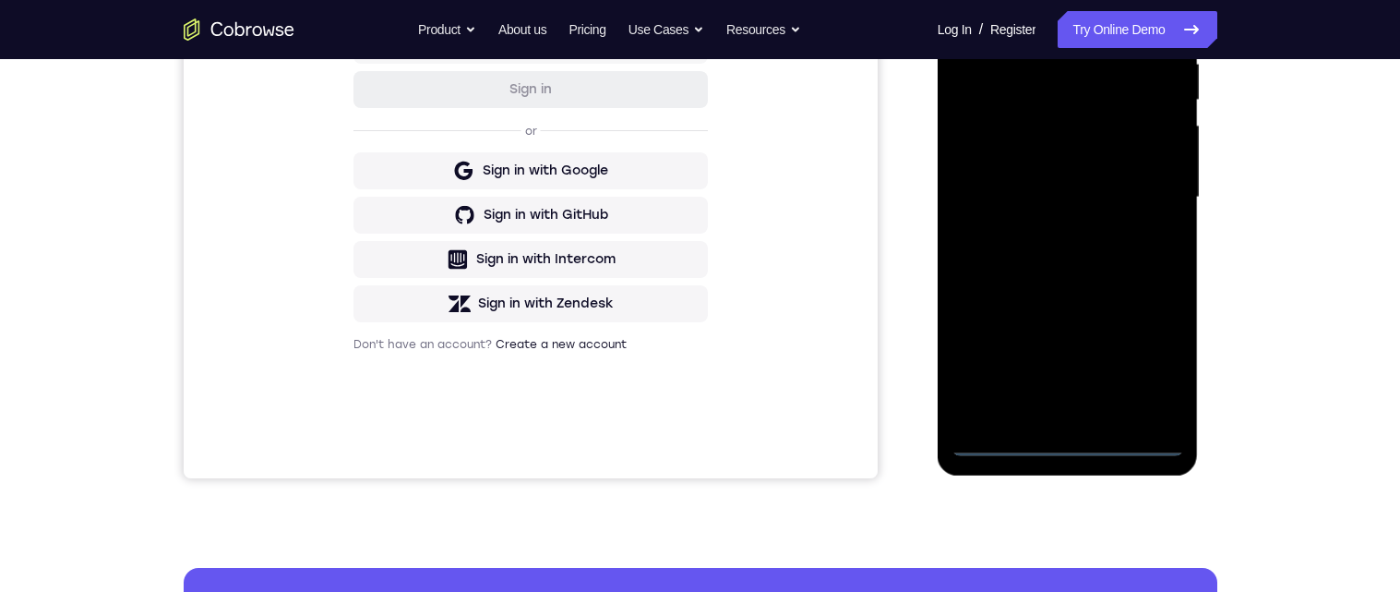
click at [1070, 442] on div at bounding box center [1068, 197] width 233 height 517
click at [1152, 362] on div at bounding box center [1068, 197] width 233 height 517
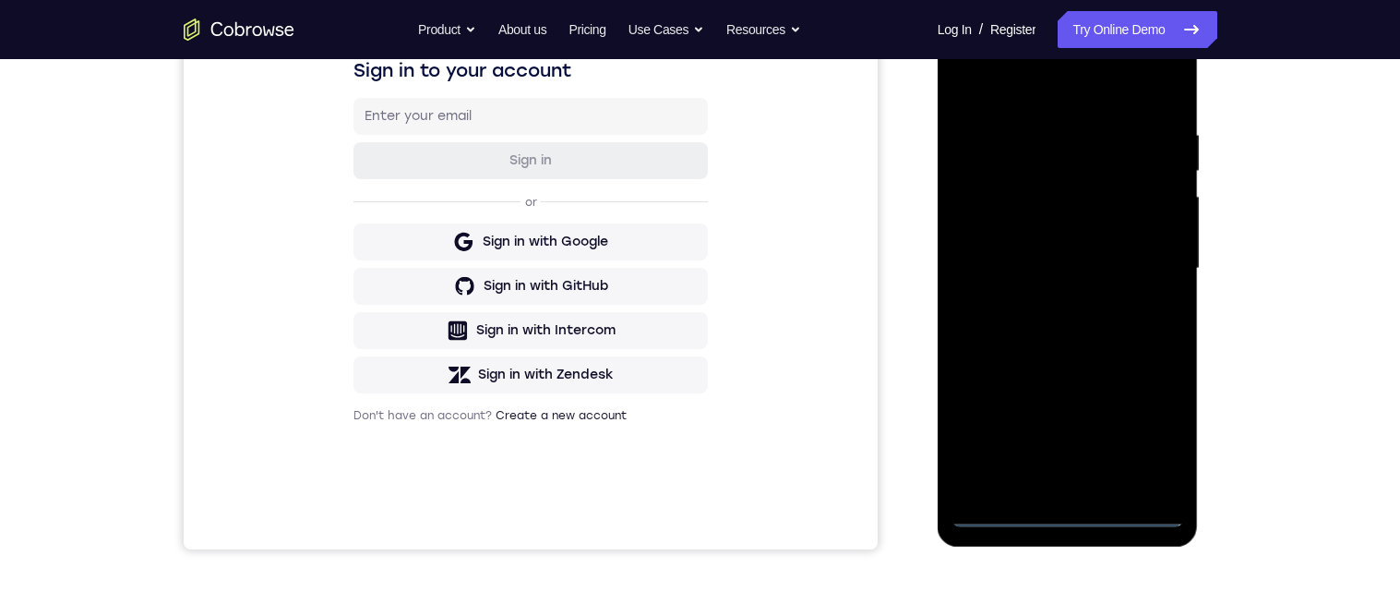
click at [1078, 90] on div at bounding box center [1068, 268] width 233 height 517
click at [1147, 254] on div at bounding box center [1068, 268] width 233 height 517
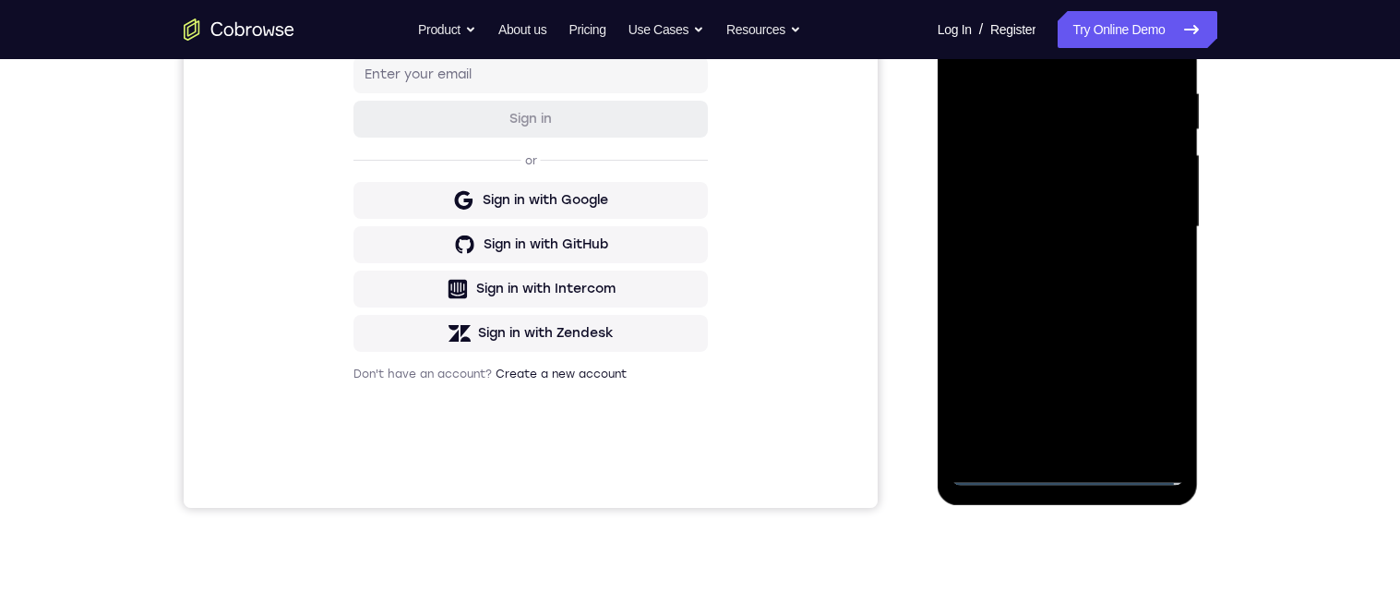
click at [1041, 446] on div at bounding box center [1068, 227] width 233 height 517
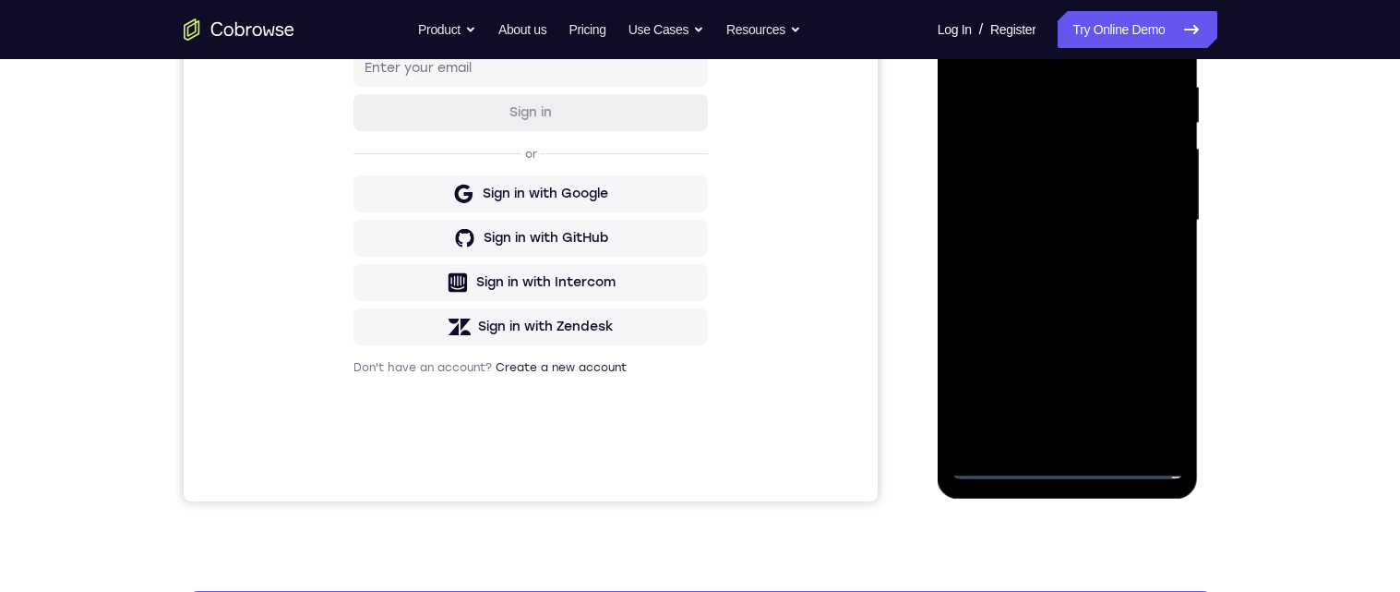
click at [1054, 203] on div at bounding box center [1068, 220] width 233 height 517
click at [1067, 167] on div at bounding box center [1068, 220] width 233 height 517
click at [1136, 232] on div at bounding box center [1068, 220] width 233 height 517
click at [1096, 288] on div at bounding box center [1068, 220] width 233 height 517
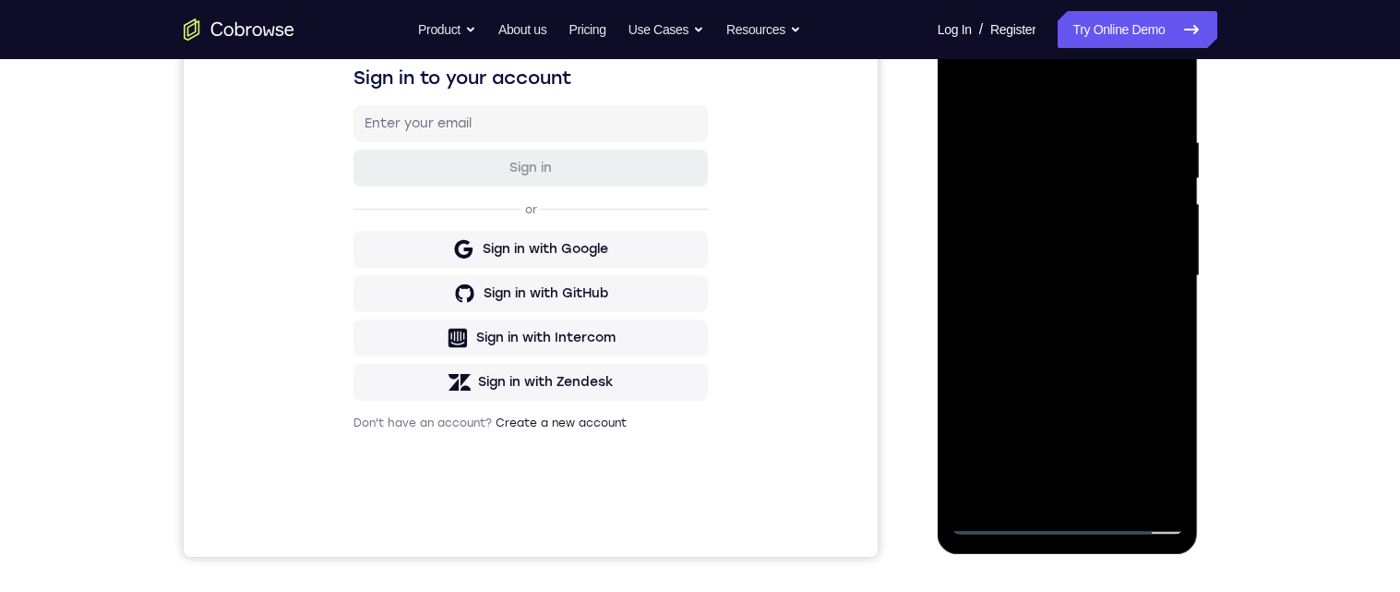
scroll to position [350, 0]
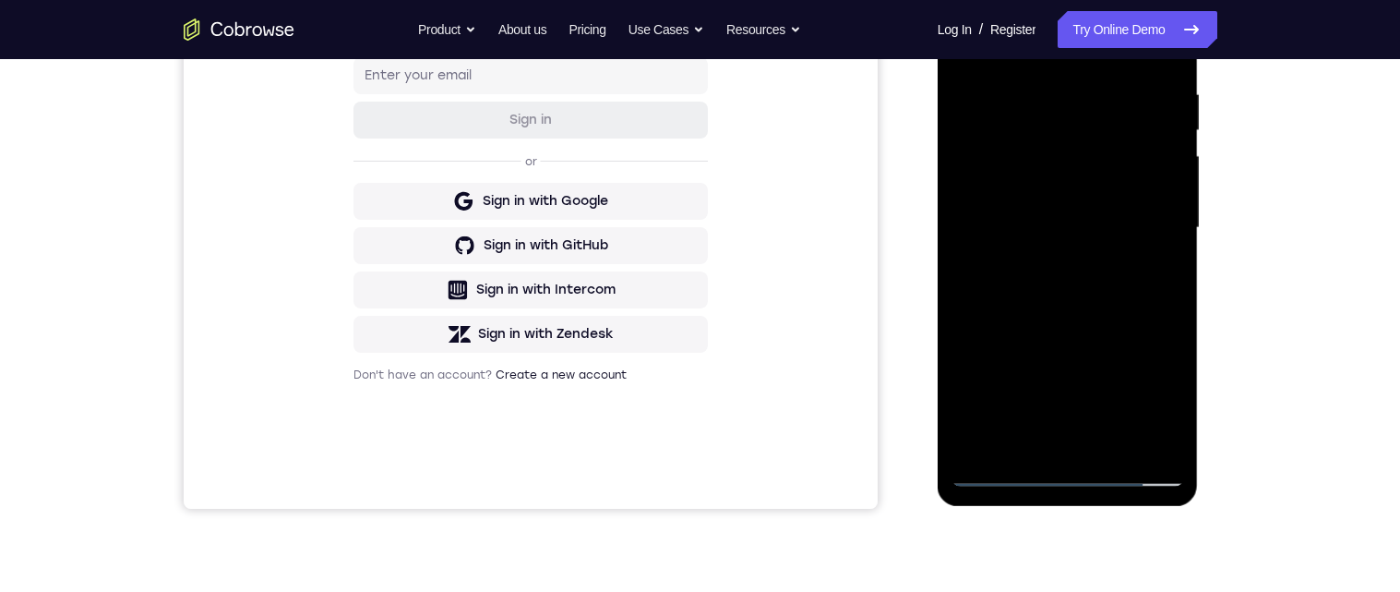
click at [1127, 312] on div at bounding box center [1068, 228] width 233 height 517
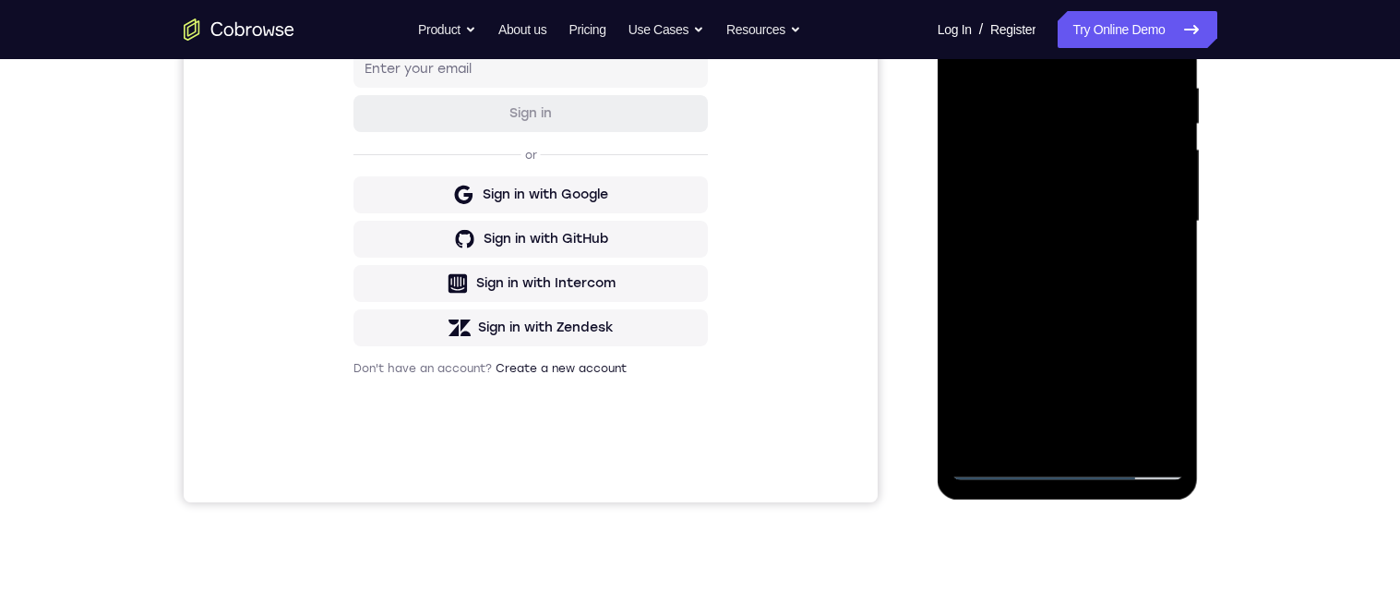
scroll to position [357, 0]
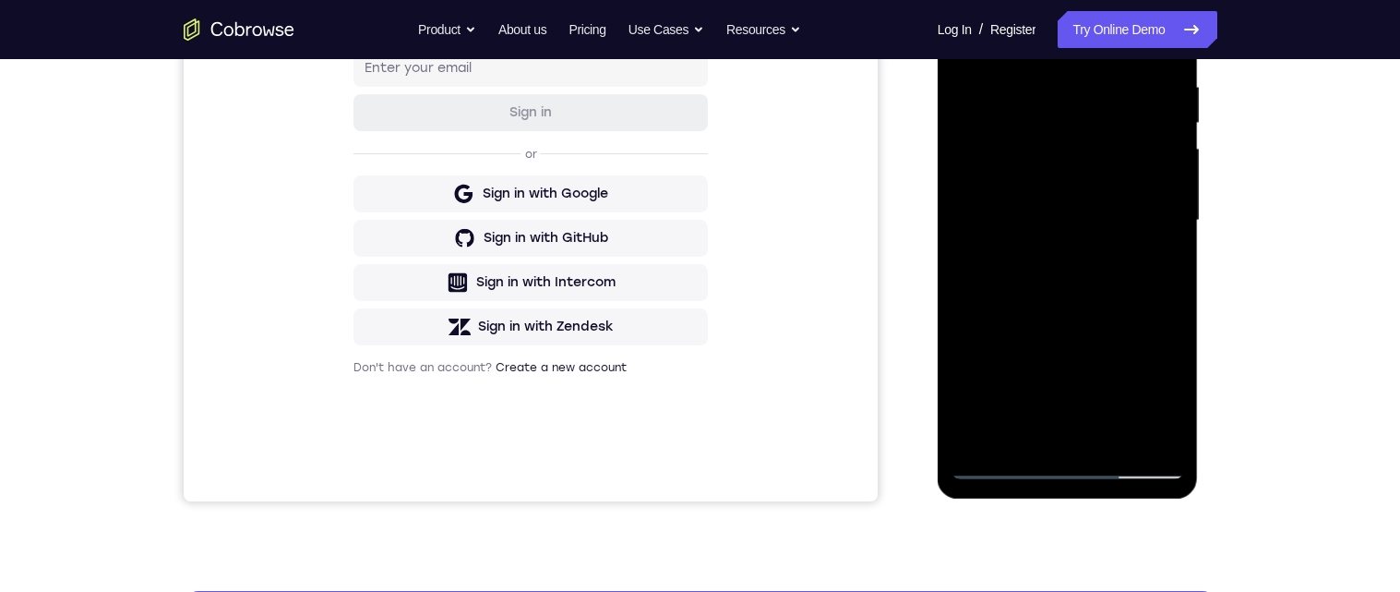
click at [1179, 282] on div at bounding box center [1068, 220] width 233 height 517
click at [1180, 284] on div at bounding box center [1068, 220] width 233 height 517
click at [1181, 282] on div at bounding box center [1068, 220] width 233 height 517
click at [1164, 297] on div at bounding box center [1068, 220] width 233 height 517
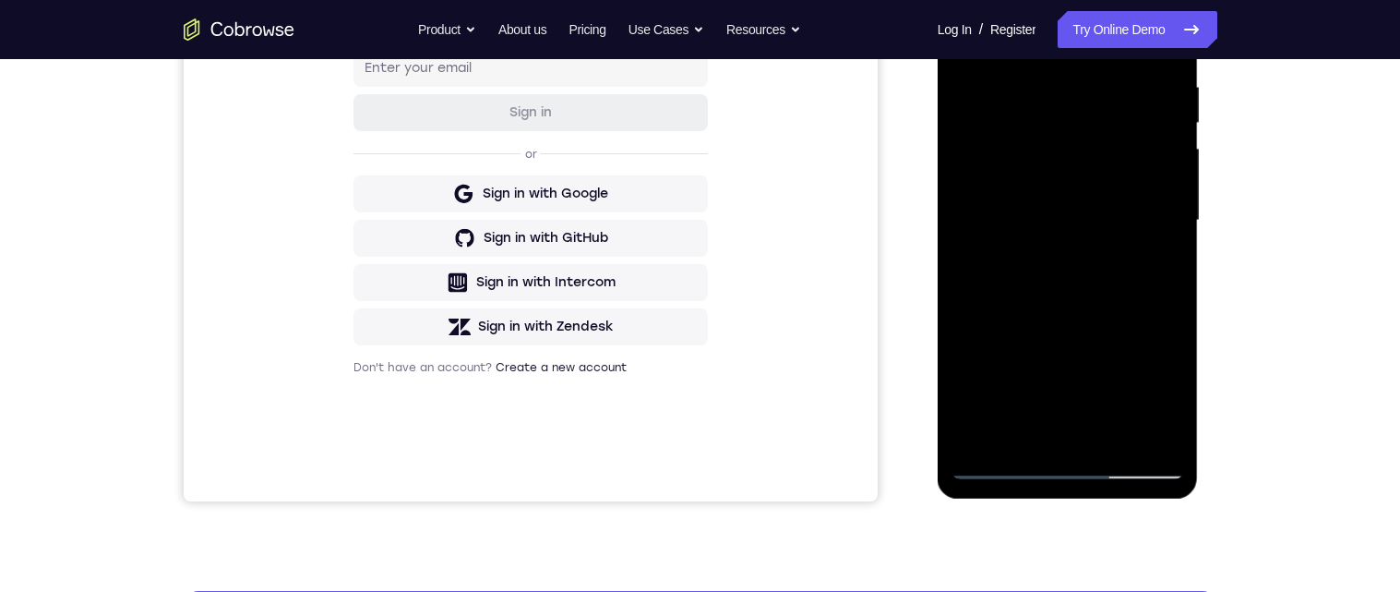
click at [1175, 285] on div at bounding box center [1068, 220] width 233 height 517
click at [1174, 282] on div at bounding box center [1068, 220] width 233 height 517
click at [1175, 284] on div at bounding box center [1068, 220] width 233 height 517
click at [1173, 287] on div at bounding box center [1068, 220] width 233 height 517
click at [1180, 288] on div at bounding box center [1068, 220] width 233 height 517
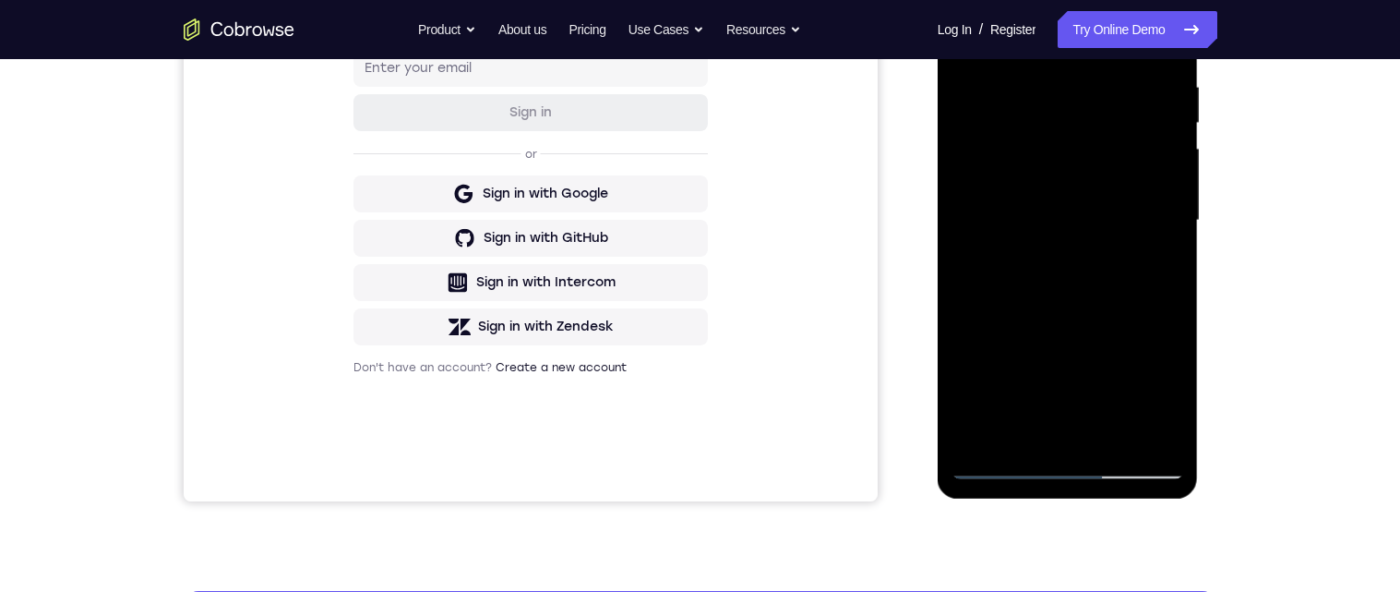
click at [1178, 287] on div at bounding box center [1068, 220] width 233 height 517
click at [1175, 288] on div at bounding box center [1068, 220] width 233 height 517
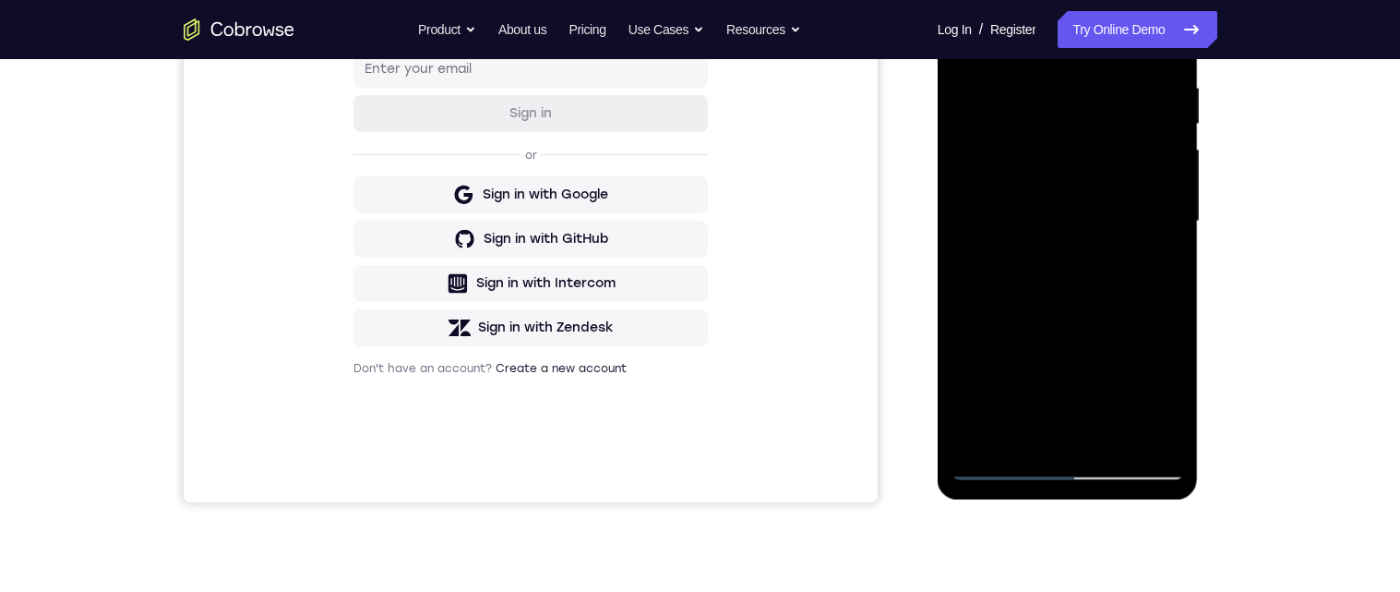
click at [1174, 265] on div at bounding box center [1068, 221] width 233 height 517
click at [1173, 267] on div at bounding box center [1068, 221] width 233 height 517
click at [1180, 267] on div at bounding box center [1068, 221] width 233 height 517
click at [1174, 269] on div at bounding box center [1068, 221] width 233 height 517
click at [1172, 243] on div at bounding box center [1068, 221] width 233 height 517
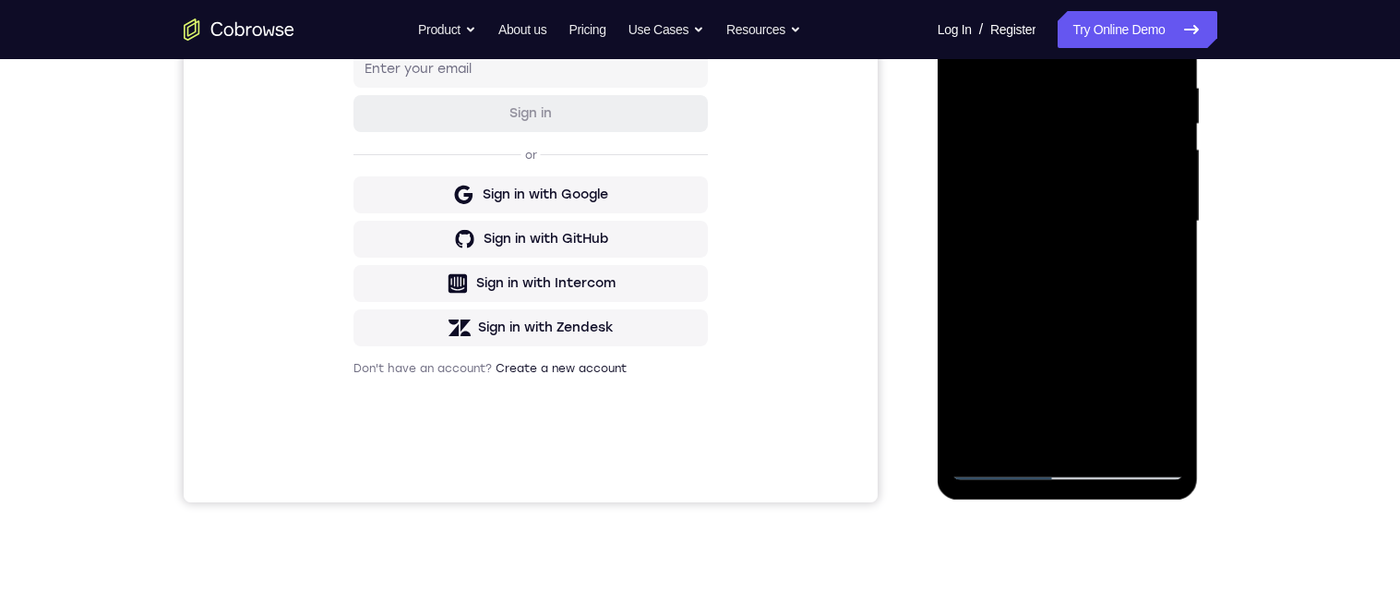
click at [1170, 244] on div at bounding box center [1068, 221] width 233 height 517
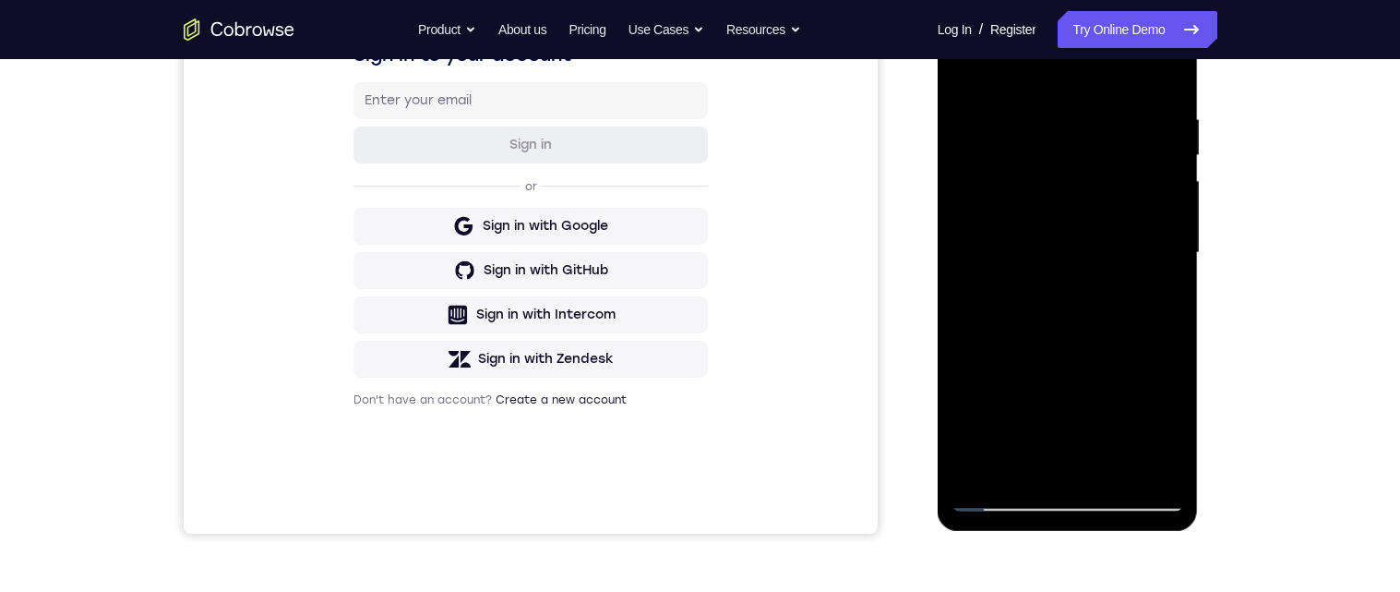
scroll to position [320, 0]
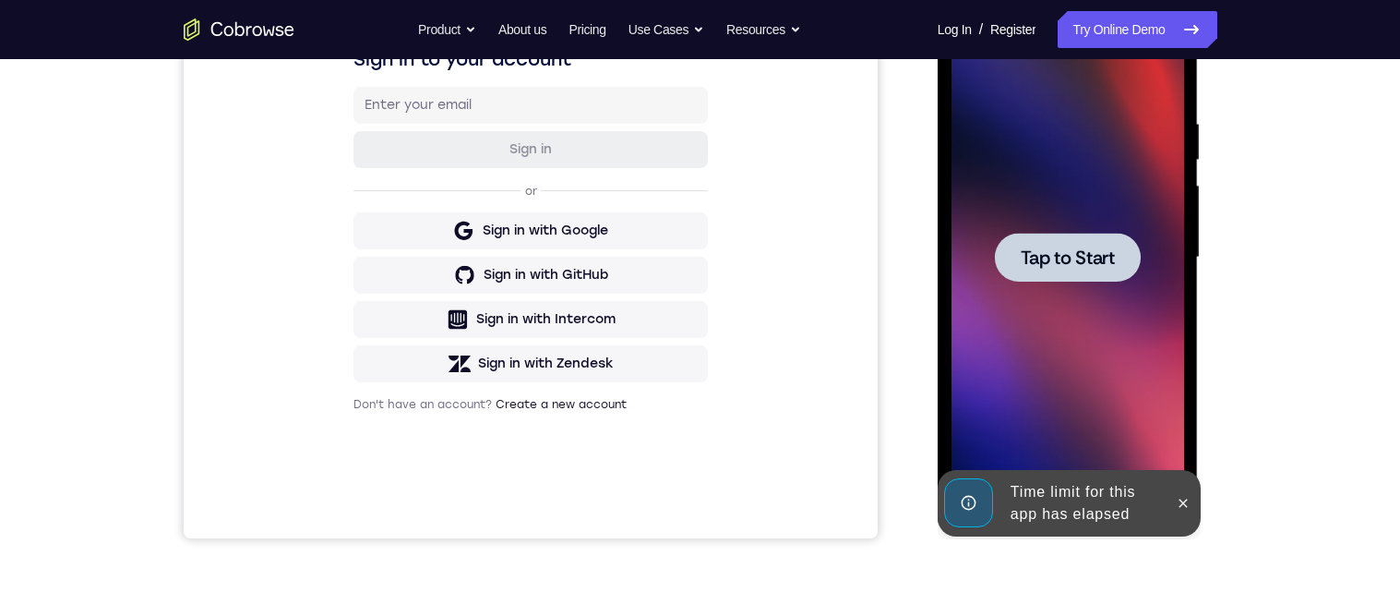
click at [1100, 261] on span "Tap to Start" at bounding box center [1068, 257] width 94 height 18
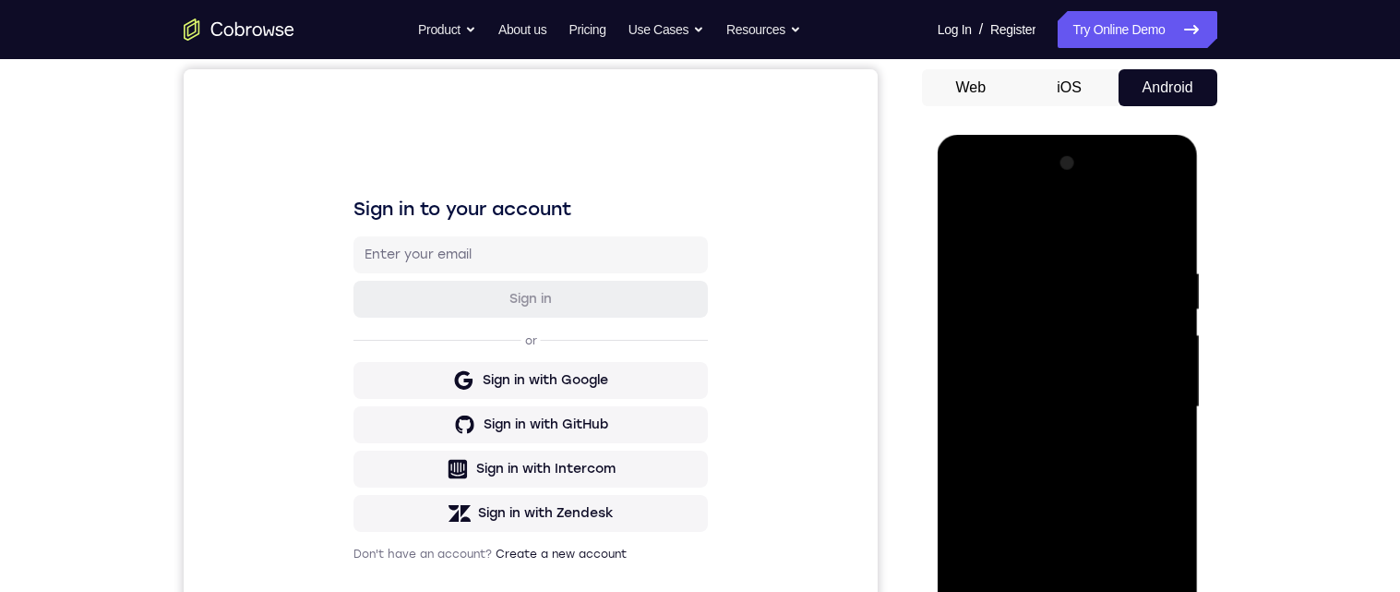
scroll to position [266, 0]
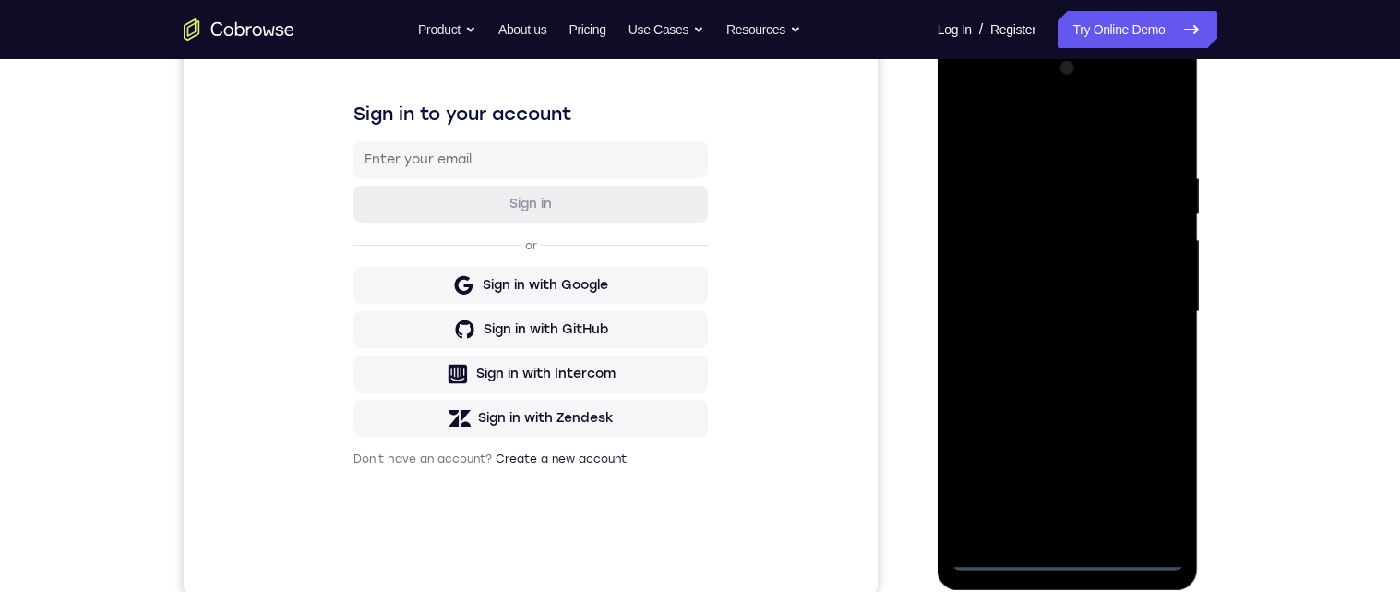
click at [1073, 563] on div at bounding box center [1068, 312] width 233 height 517
click at [1161, 480] on div at bounding box center [1068, 312] width 233 height 517
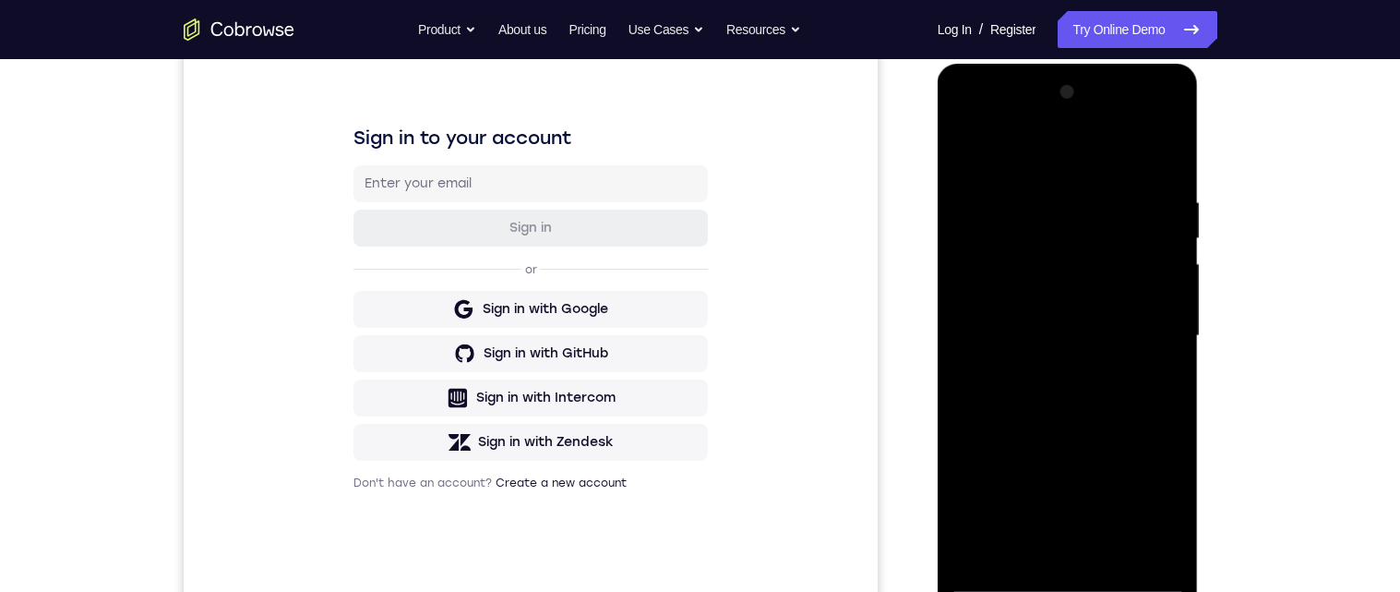
scroll to position [260, 0]
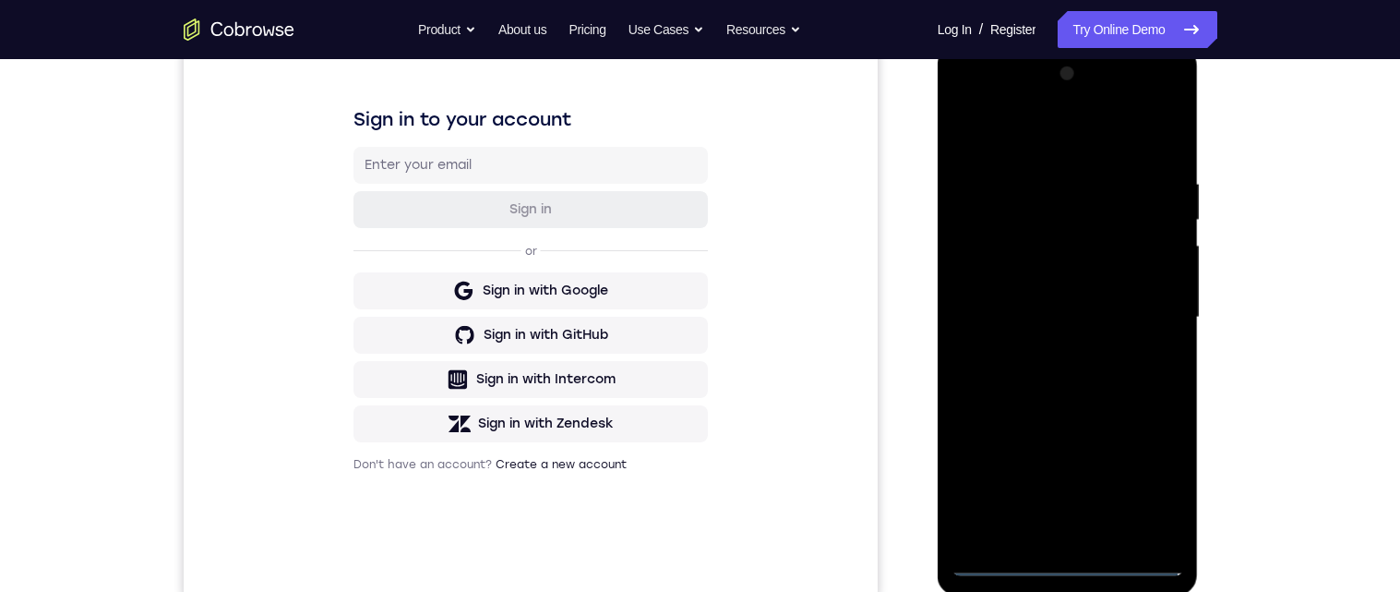
click at [1138, 163] on div at bounding box center [1068, 317] width 233 height 517
click at [1135, 147] on div at bounding box center [1068, 317] width 233 height 517
click at [1158, 315] on div at bounding box center [1068, 317] width 233 height 517
click at [1042, 363] on div at bounding box center [1068, 317] width 233 height 517
click at [1120, 301] on div at bounding box center [1068, 317] width 233 height 517
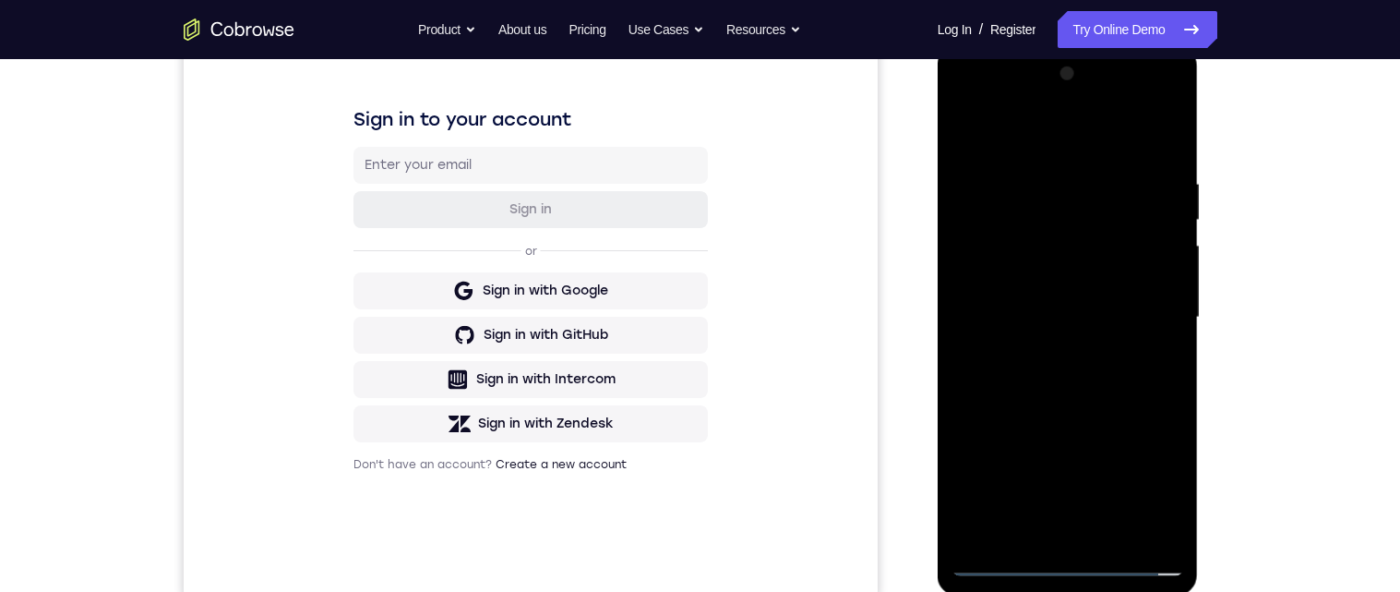
click at [1055, 270] on div at bounding box center [1068, 317] width 233 height 517
click at [1070, 316] on div at bounding box center [1068, 317] width 233 height 517
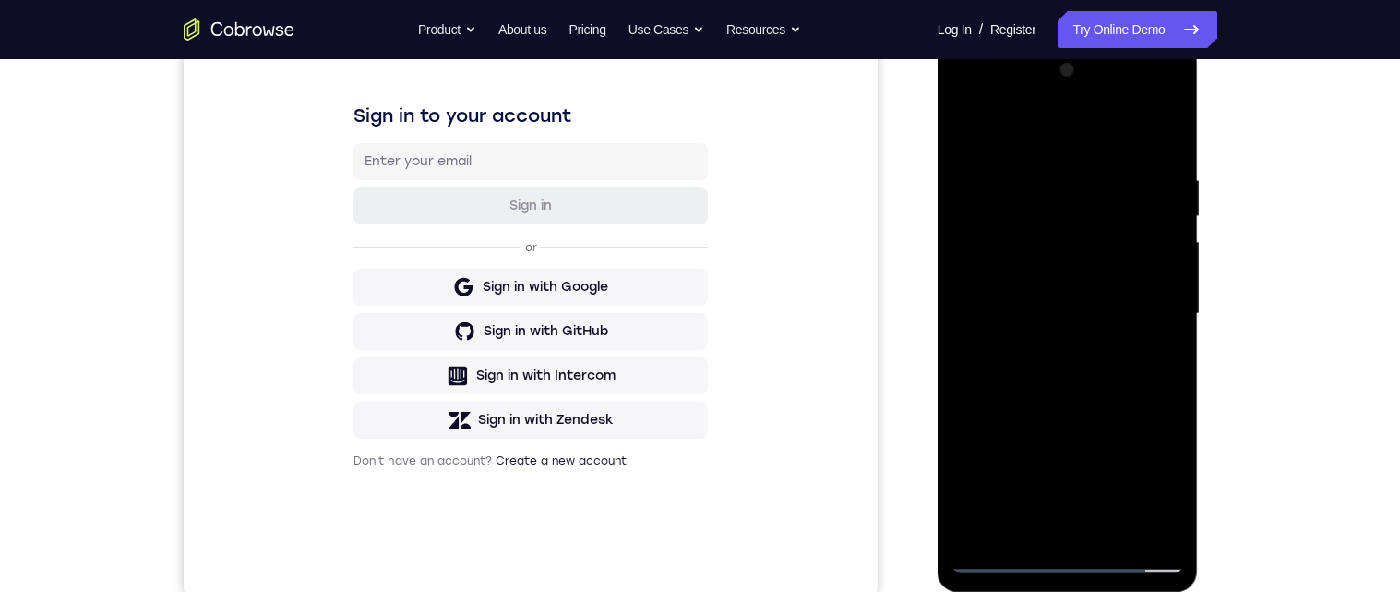
click at [1096, 390] on div at bounding box center [1068, 313] width 233 height 517
click at [1175, 269] on div at bounding box center [1068, 313] width 233 height 517
click at [1175, 302] on div at bounding box center [1068, 313] width 233 height 517
click at [1176, 311] on div at bounding box center [1068, 313] width 233 height 517
click at [1175, 304] on div at bounding box center [1068, 313] width 233 height 517
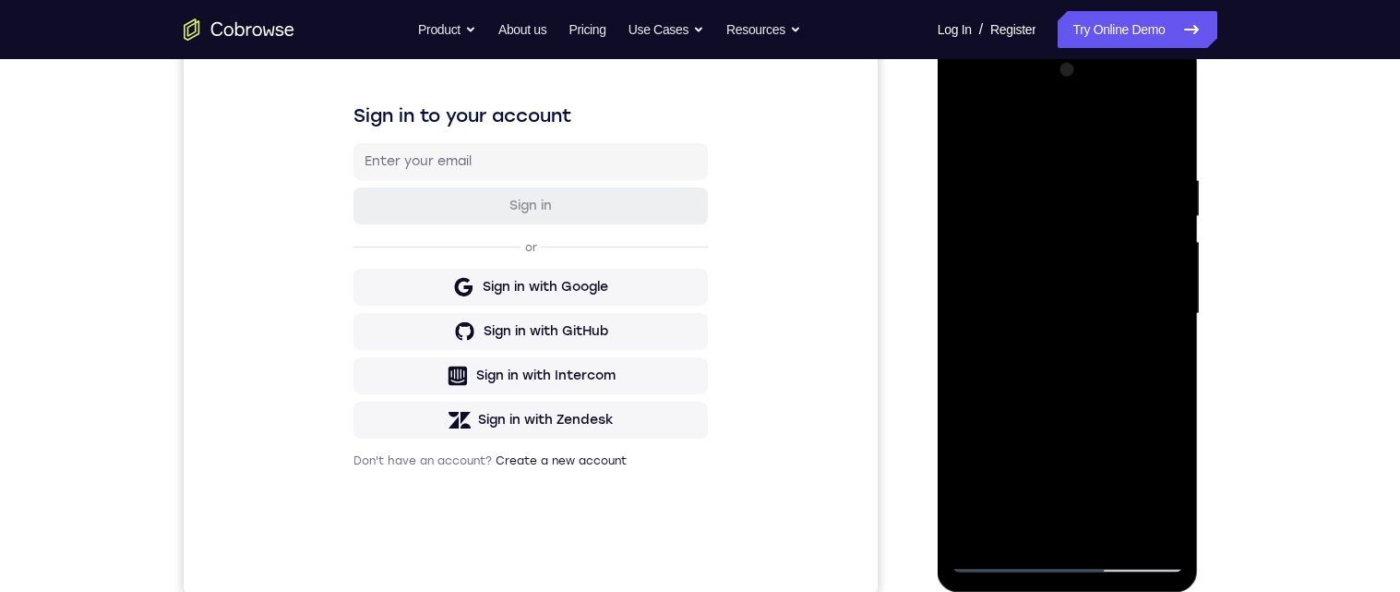
click at [1175, 303] on div at bounding box center [1068, 313] width 233 height 517
click at [1174, 314] on div at bounding box center [1068, 313] width 233 height 517
click at [1173, 314] on div at bounding box center [1068, 313] width 233 height 517
click at [1175, 301] on div at bounding box center [1068, 313] width 233 height 517
click at [1174, 307] on div at bounding box center [1068, 313] width 233 height 517
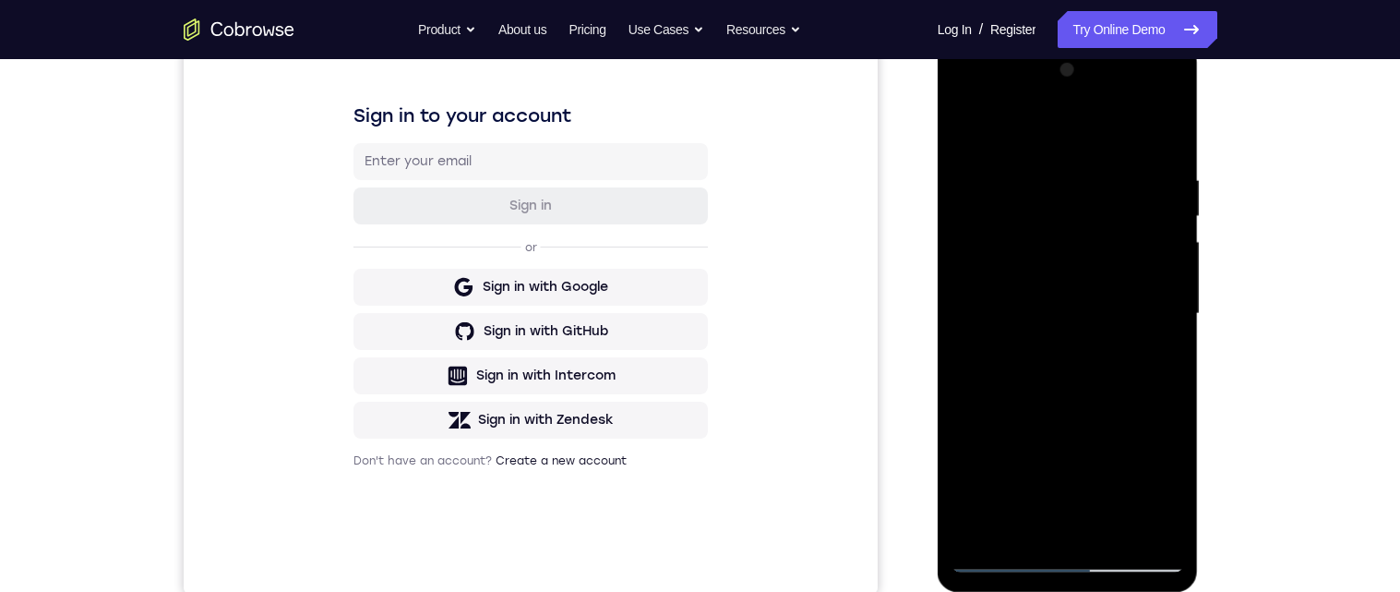
click at [1176, 310] on div at bounding box center [1068, 313] width 233 height 517
click at [1174, 241] on div at bounding box center [1068, 313] width 233 height 517
click at [1173, 302] on div at bounding box center [1068, 313] width 233 height 517
click at [1174, 382] on div at bounding box center [1068, 313] width 233 height 517
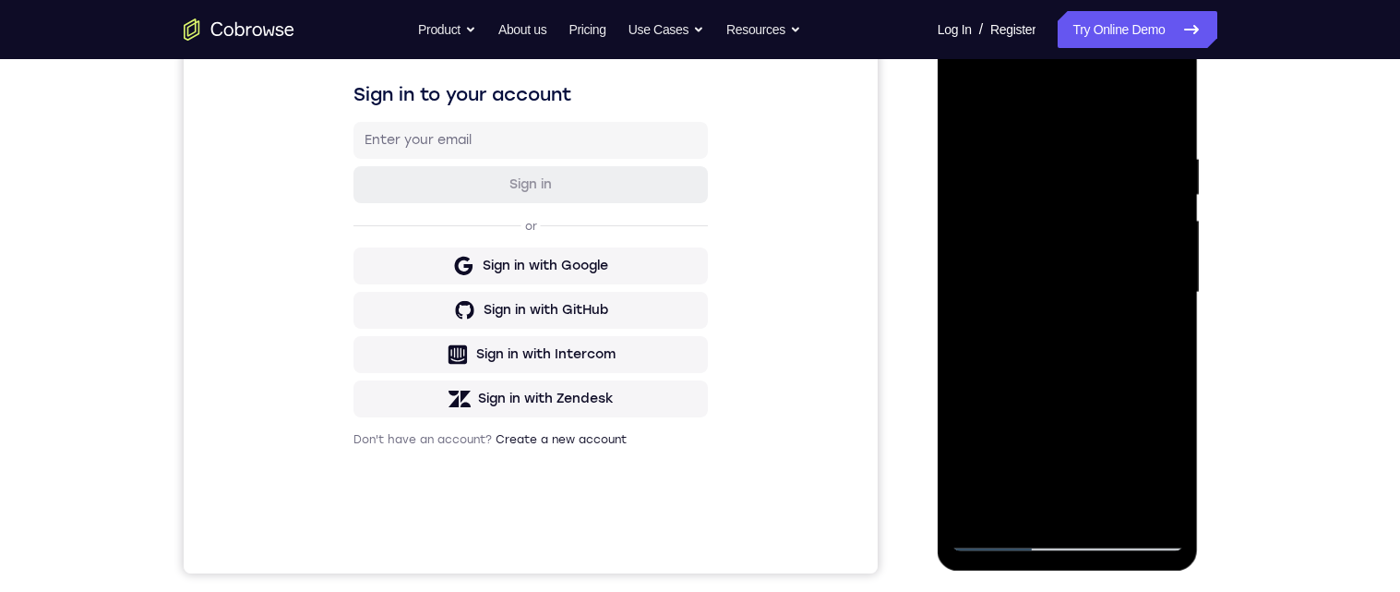
scroll to position [289, 0]
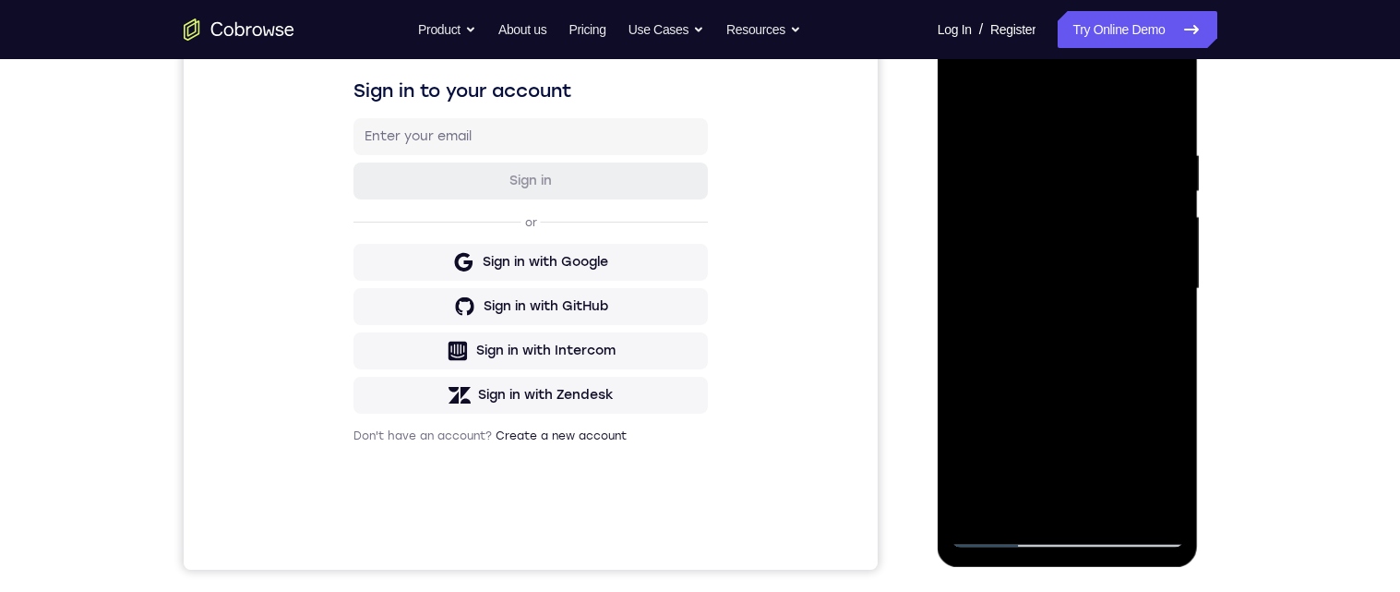
click at [1171, 334] on div at bounding box center [1068, 288] width 233 height 517
click at [1170, 329] on div at bounding box center [1068, 288] width 233 height 517
click at [1173, 334] on div at bounding box center [1068, 288] width 233 height 517
click at [1176, 339] on div at bounding box center [1068, 288] width 233 height 517
click at [1172, 333] on div at bounding box center [1068, 288] width 233 height 517
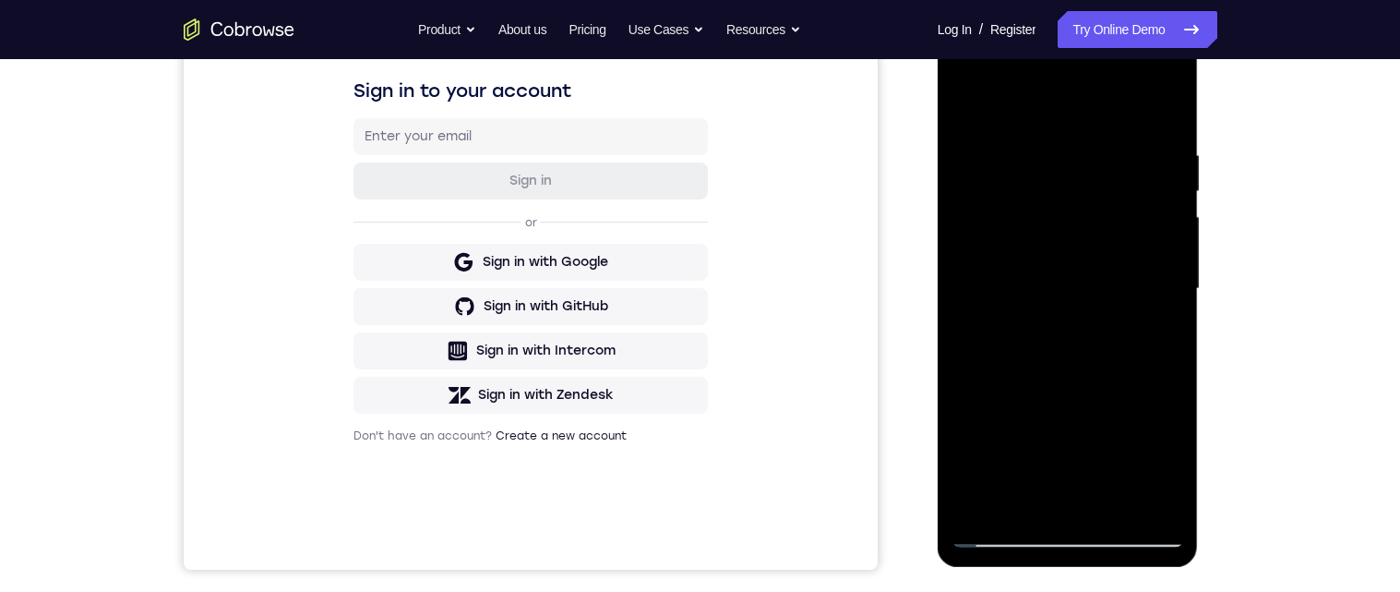
click at [1159, 324] on div at bounding box center [1068, 288] width 233 height 517
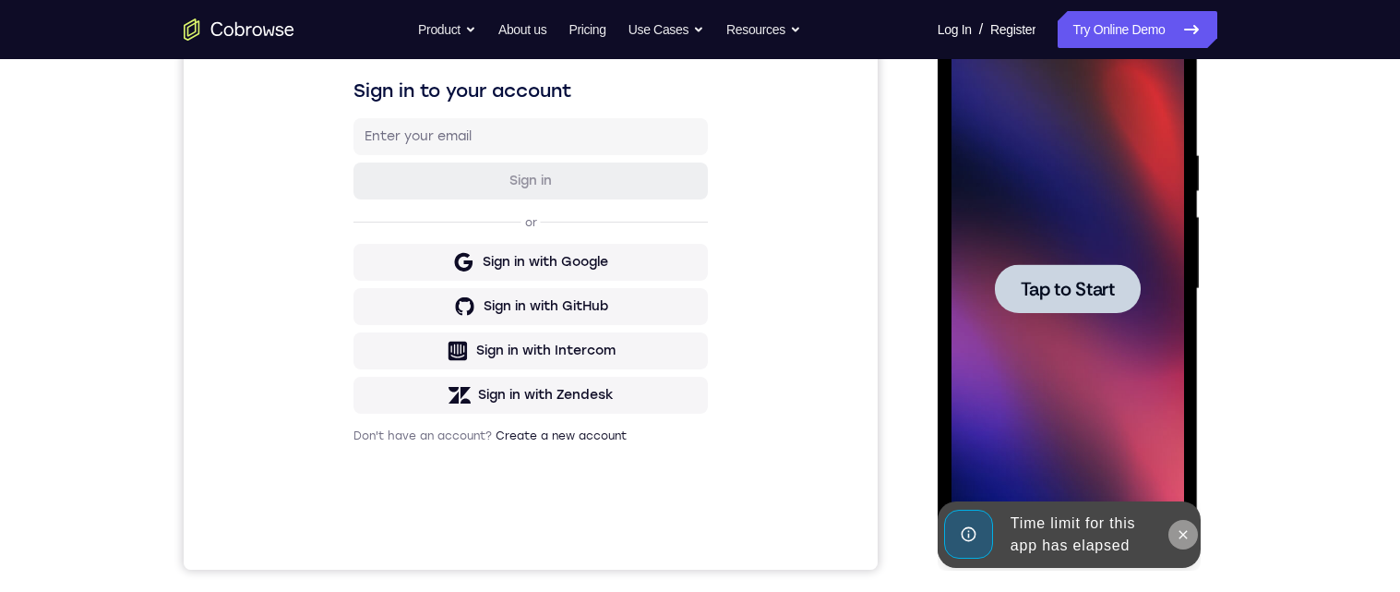
click at [1194, 533] on button at bounding box center [1184, 535] width 30 height 30
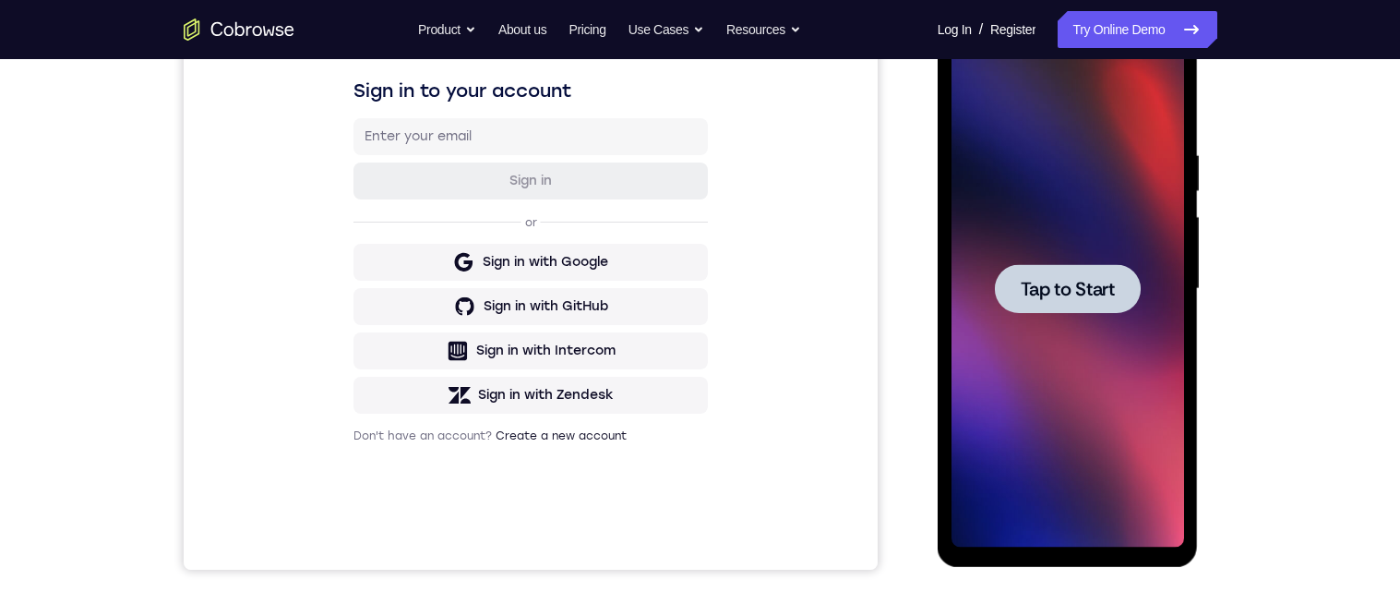
click at [1067, 280] on span "Tap to Start" at bounding box center [1068, 289] width 94 height 18
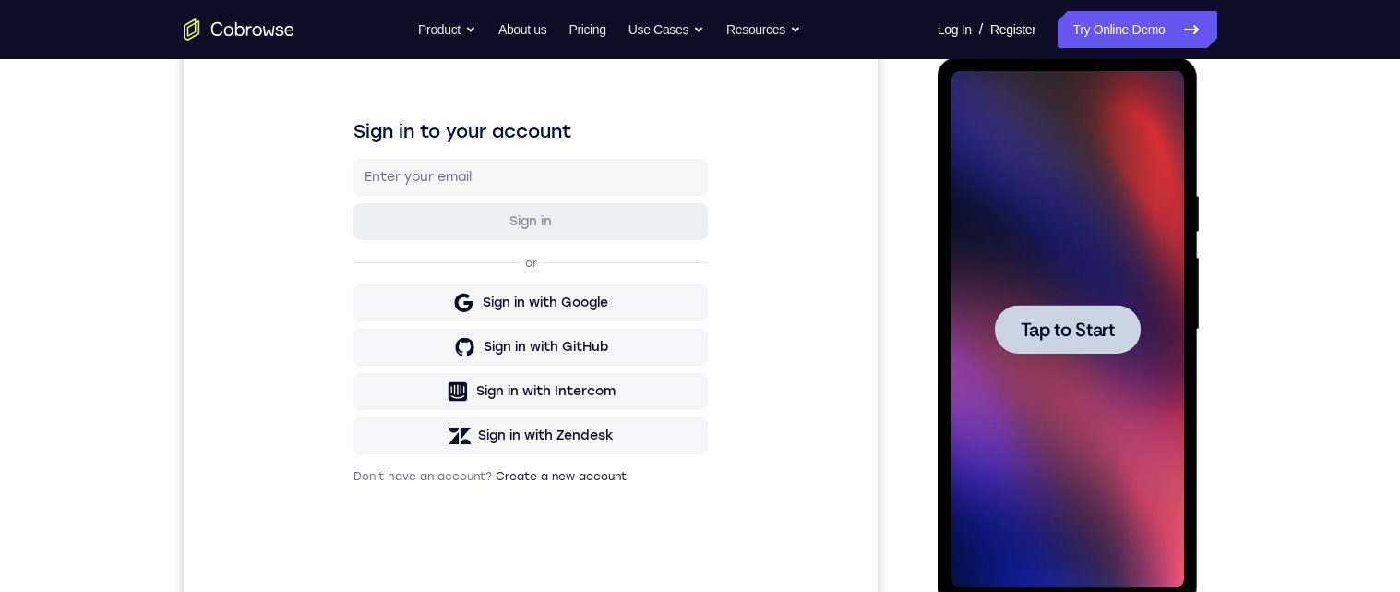
scroll to position [242, 0]
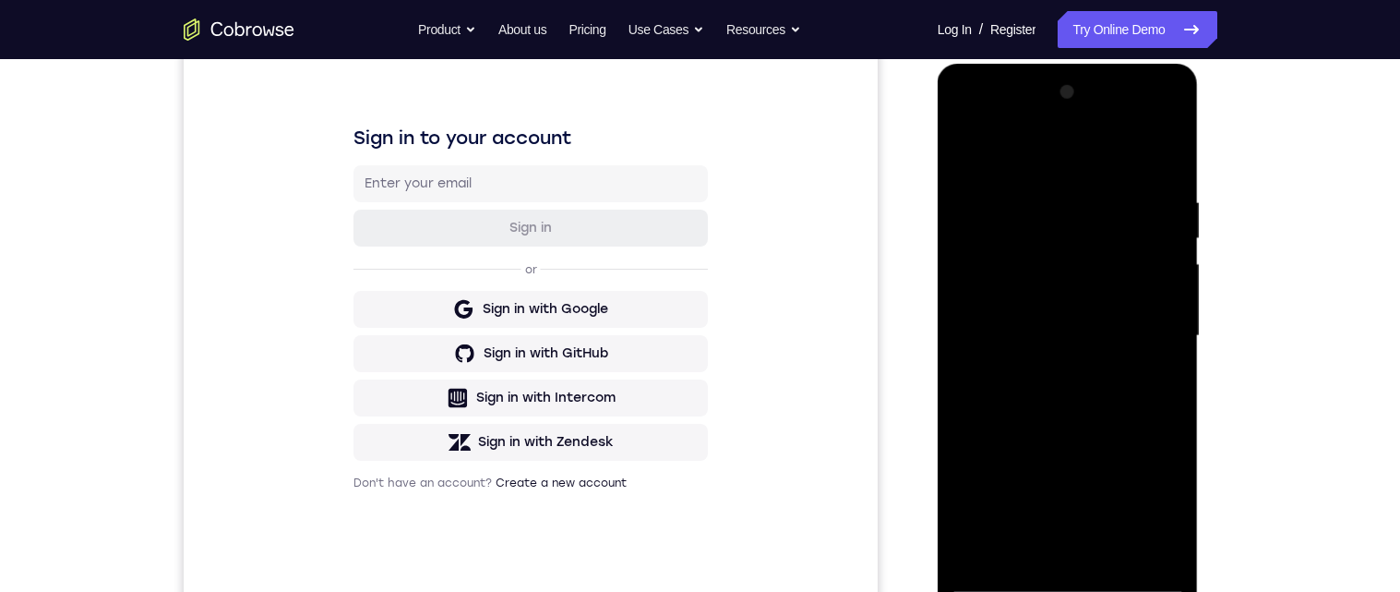
click at [1068, 583] on div at bounding box center [1068, 336] width 233 height 517
click at [1147, 509] on div at bounding box center [1068, 336] width 233 height 517
click at [1053, 156] on div at bounding box center [1068, 336] width 233 height 517
click at [1146, 346] on div at bounding box center [1068, 336] width 233 height 517
click at [1041, 558] on div at bounding box center [1068, 336] width 233 height 517
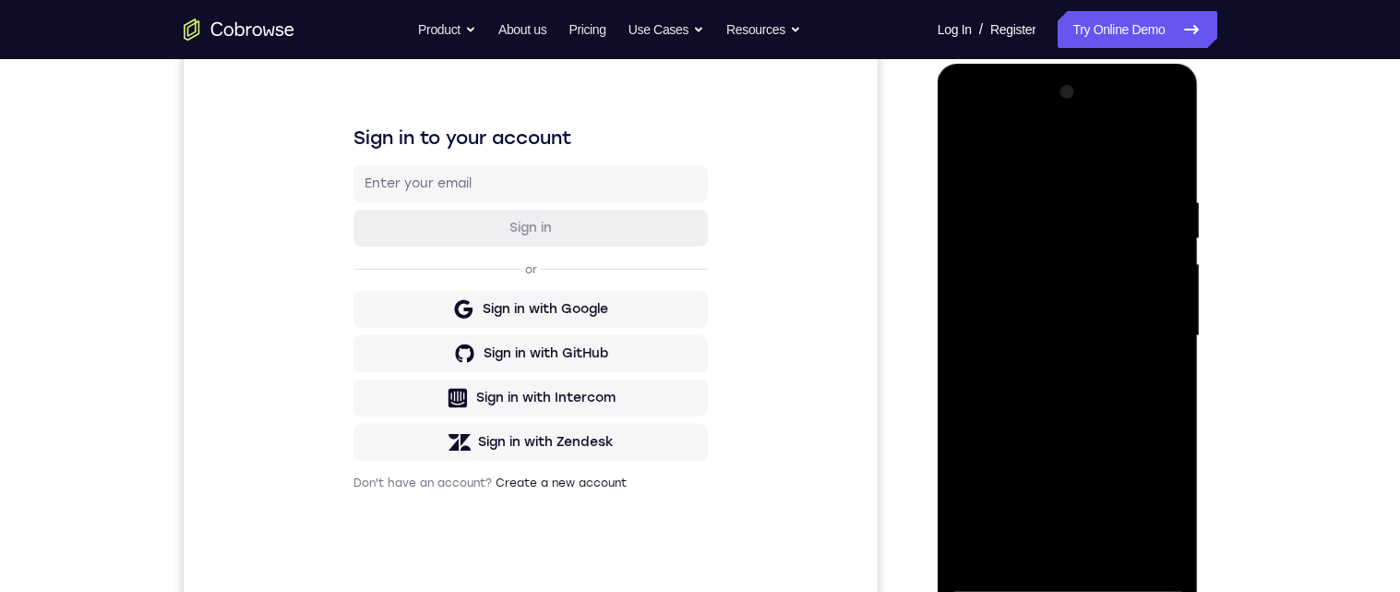
click at [1100, 317] on div at bounding box center [1068, 336] width 233 height 517
click at [1099, 292] on div at bounding box center [1068, 336] width 233 height 517
click at [1096, 339] on div at bounding box center [1068, 336] width 233 height 517
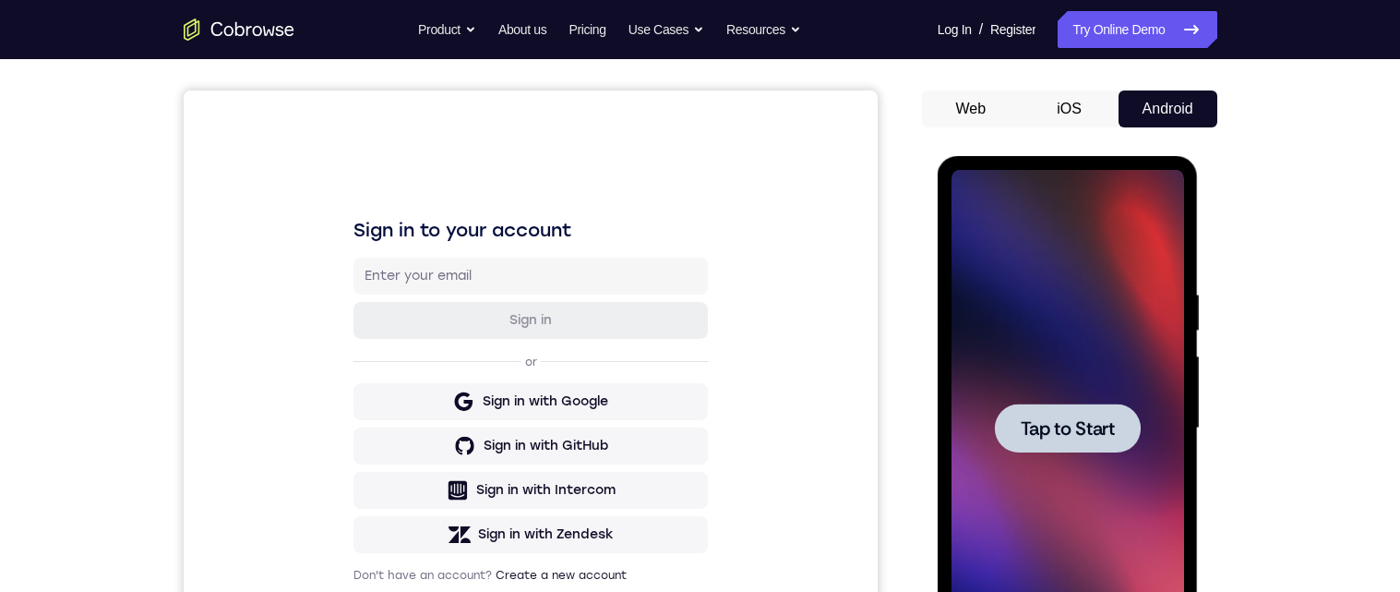
scroll to position [109, 0]
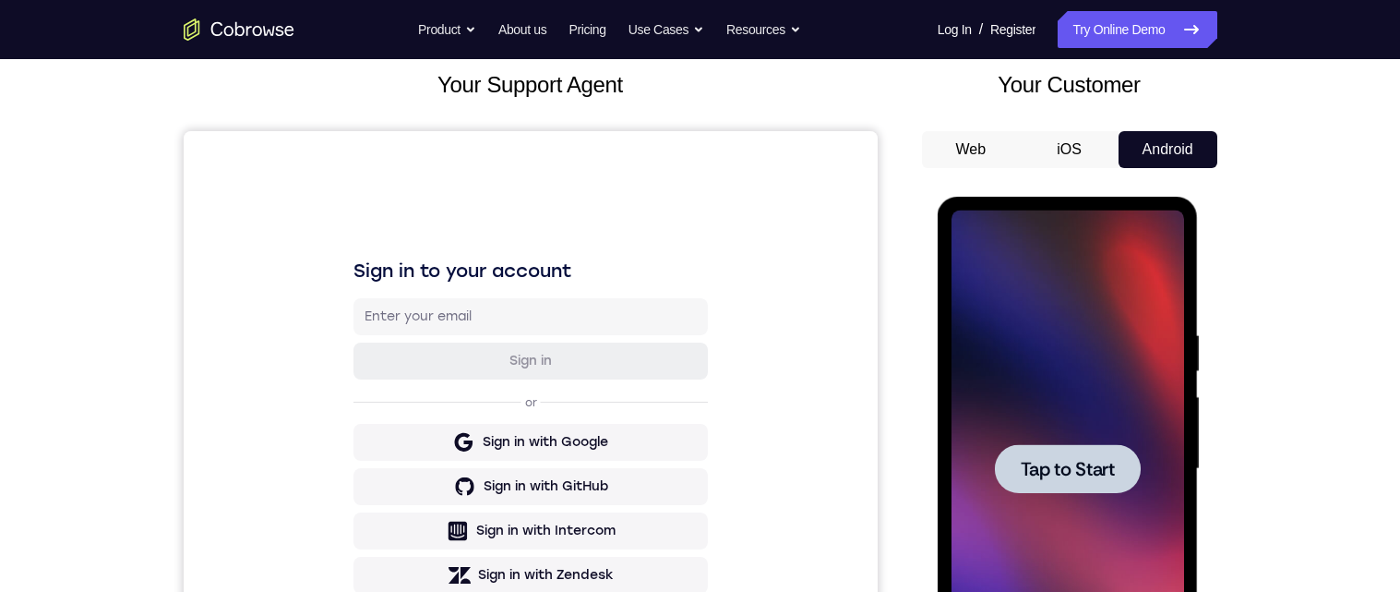
click at [1079, 150] on button "iOS" at bounding box center [1069, 149] width 99 height 37
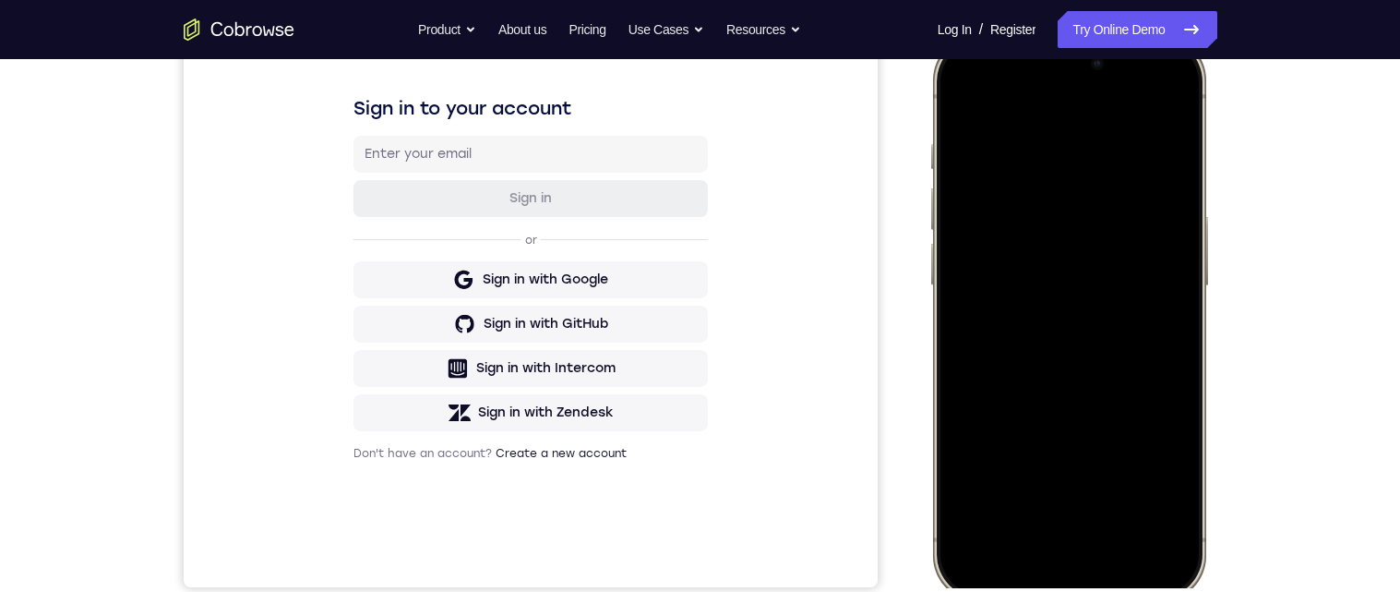
scroll to position [262, 0]
